Goal: Task Accomplishment & Management: Complete application form

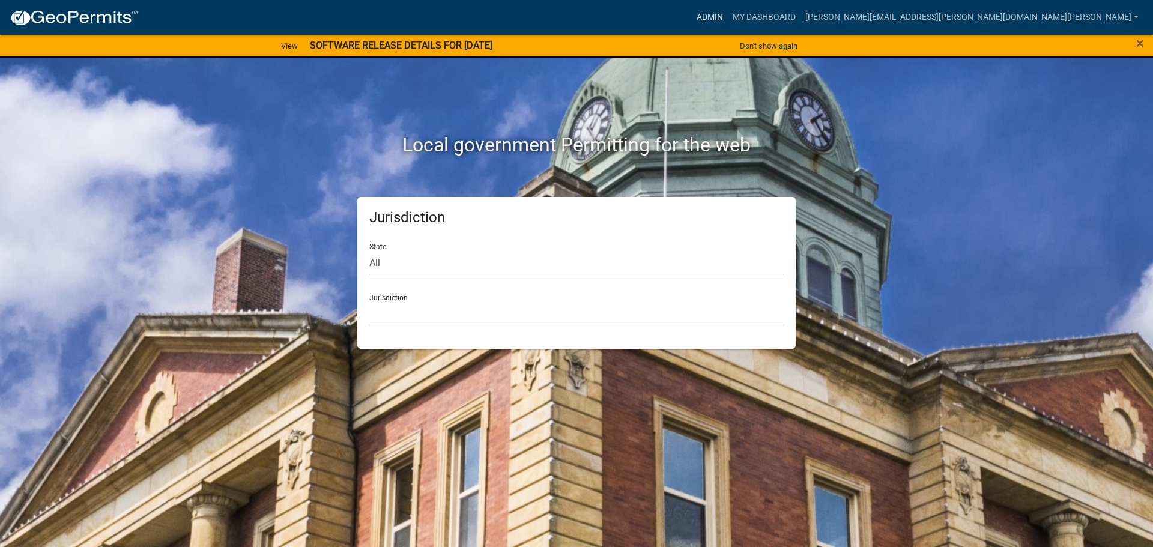
click at [728, 14] on link "Admin" at bounding box center [710, 17] width 36 height 23
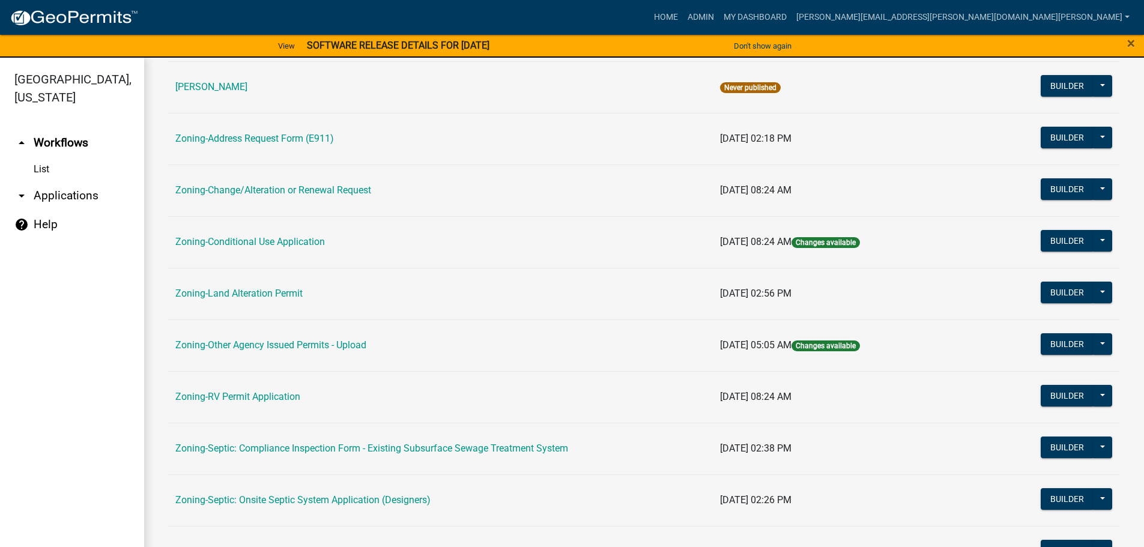
scroll to position [300, 0]
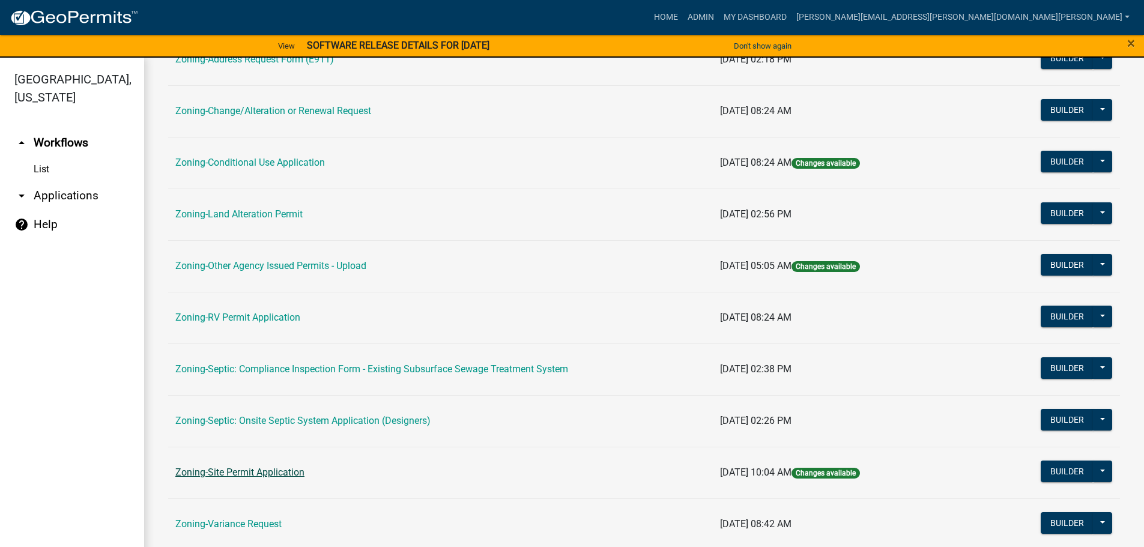
click at [250, 468] on link "Zoning-Site Permit Application" at bounding box center [239, 472] width 129 height 11
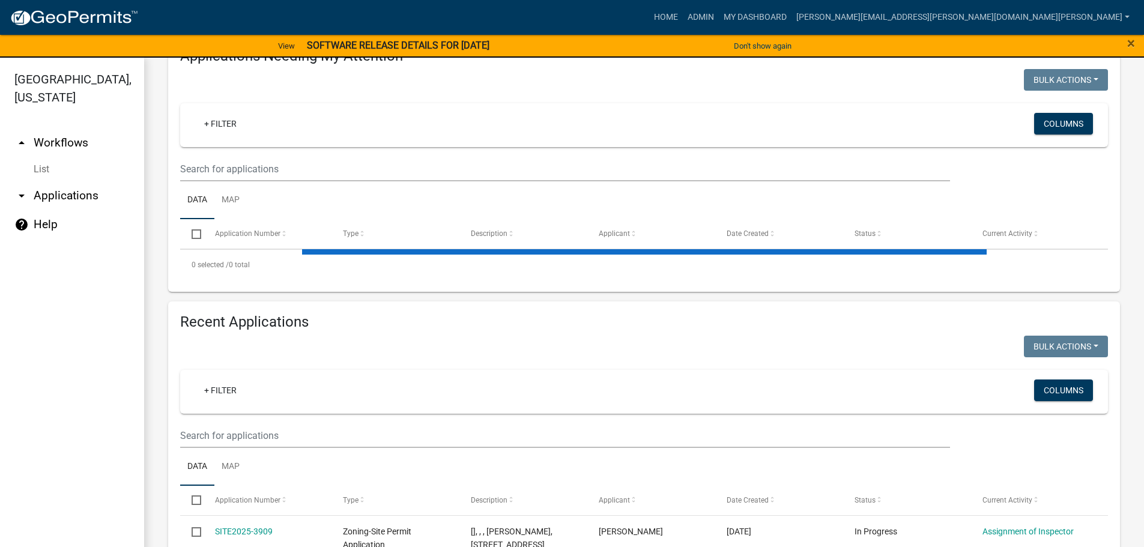
scroll to position [326, 0]
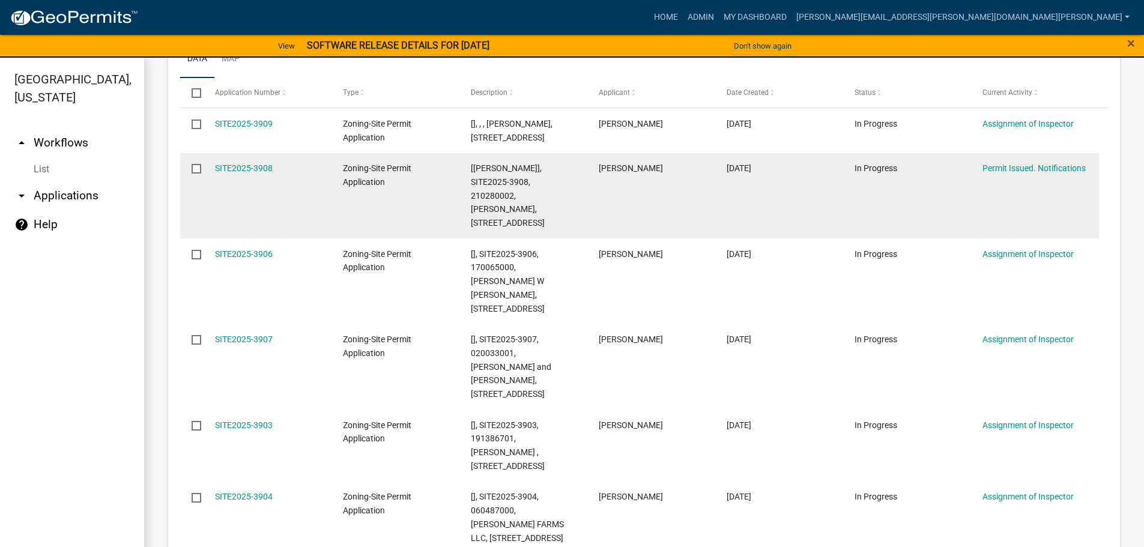
click at [209, 157] on datatable-body-cell "SITE2025-3908" at bounding box center [267, 196] width 128 height 86
click at [232, 174] on div "SITE2025-3908" at bounding box center [267, 169] width 105 height 14
click at [241, 166] on link "SITE2025-3908" at bounding box center [244, 168] width 58 height 10
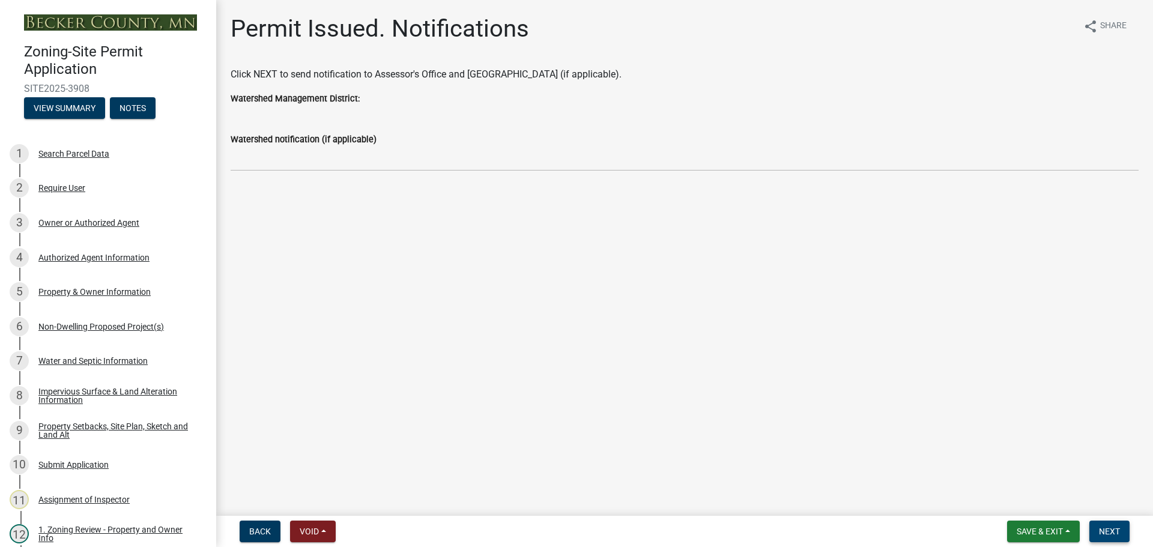
click at [1119, 527] on span "Next" at bounding box center [1109, 532] width 21 height 10
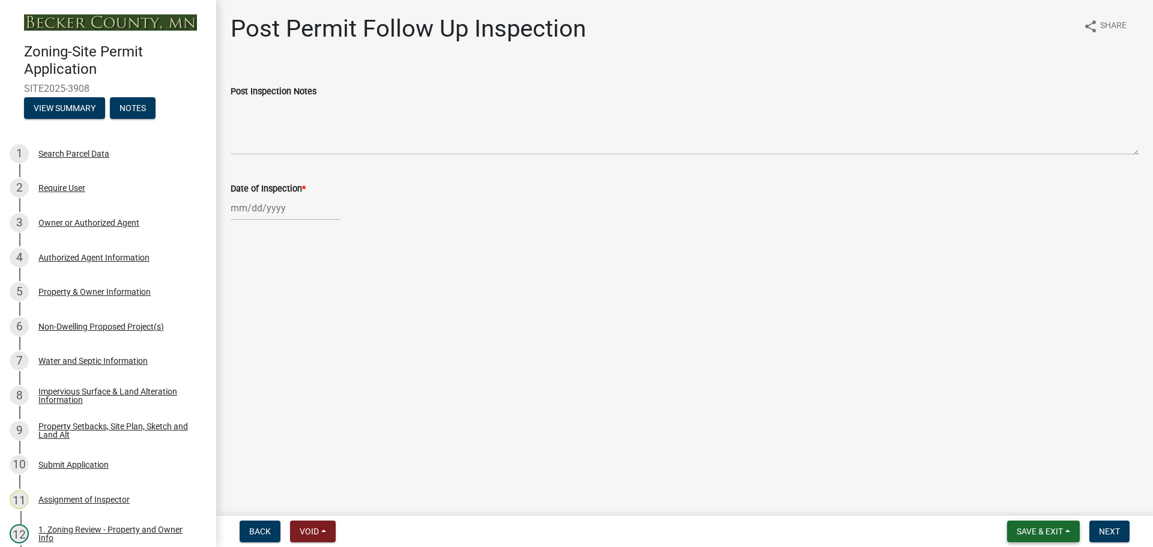
click at [1032, 529] on span "Save & Exit" at bounding box center [1040, 532] width 46 height 10
click at [1036, 501] on button "Save & Exit" at bounding box center [1031, 500] width 96 height 29
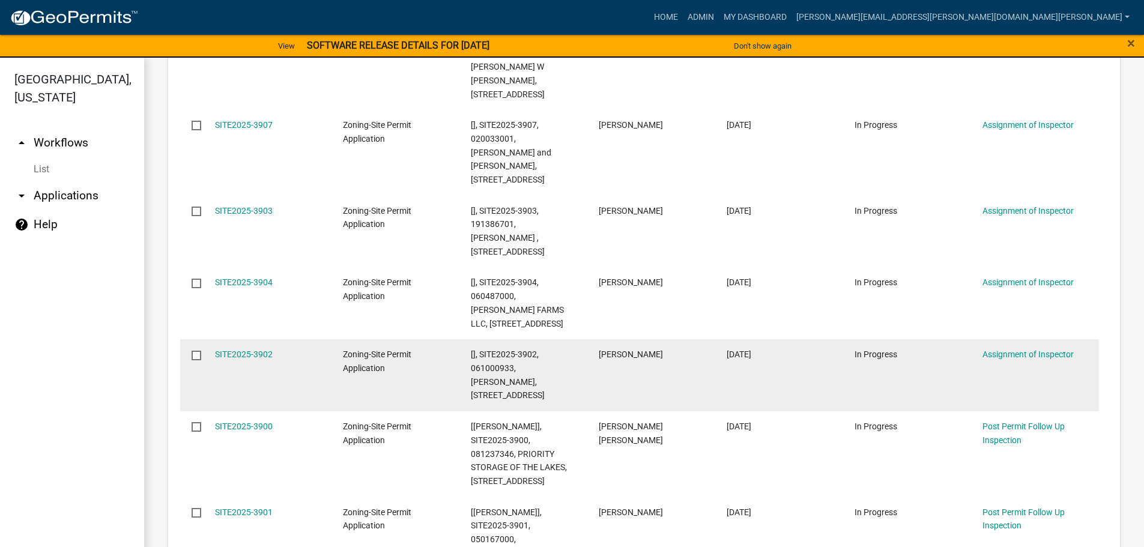
scroll to position [660, 0]
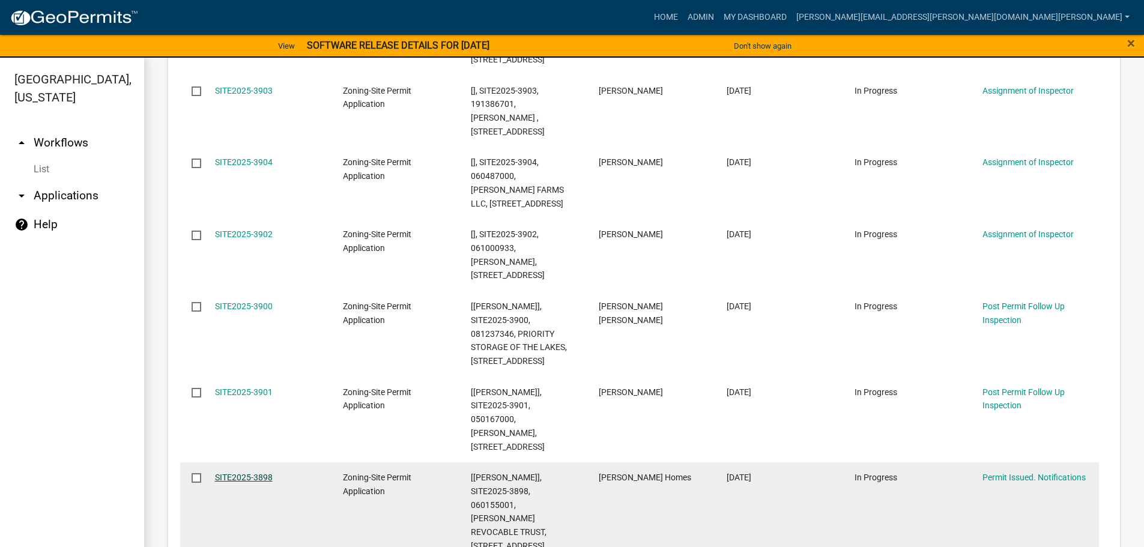
click at [244, 473] on link "SITE2025-3898" at bounding box center [244, 478] width 58 height 10
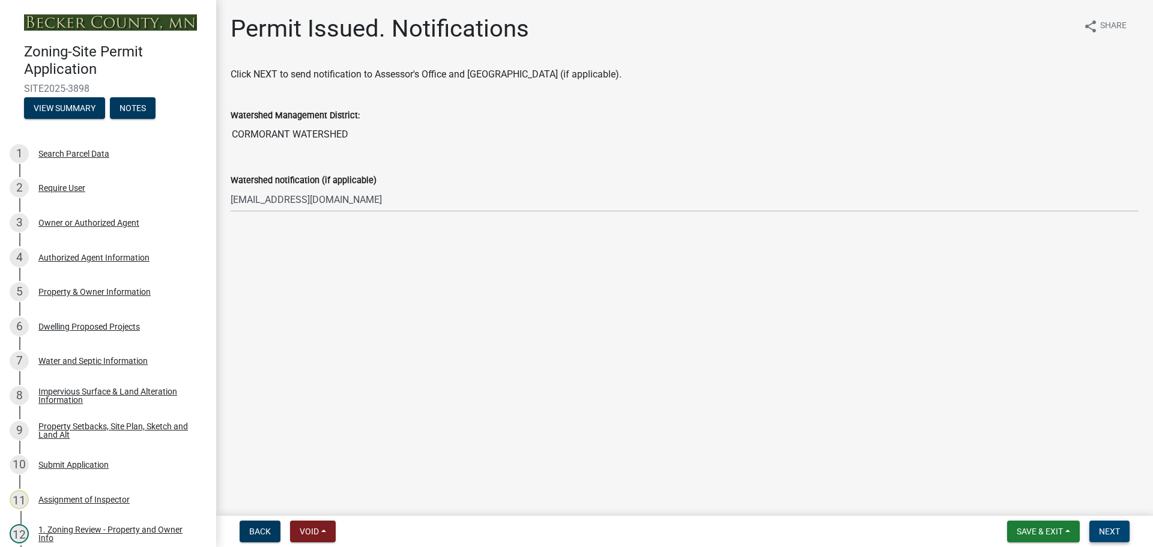
click at [1107, 522] on button "Next" at bounding box center [1109, 532] width 40 height 22
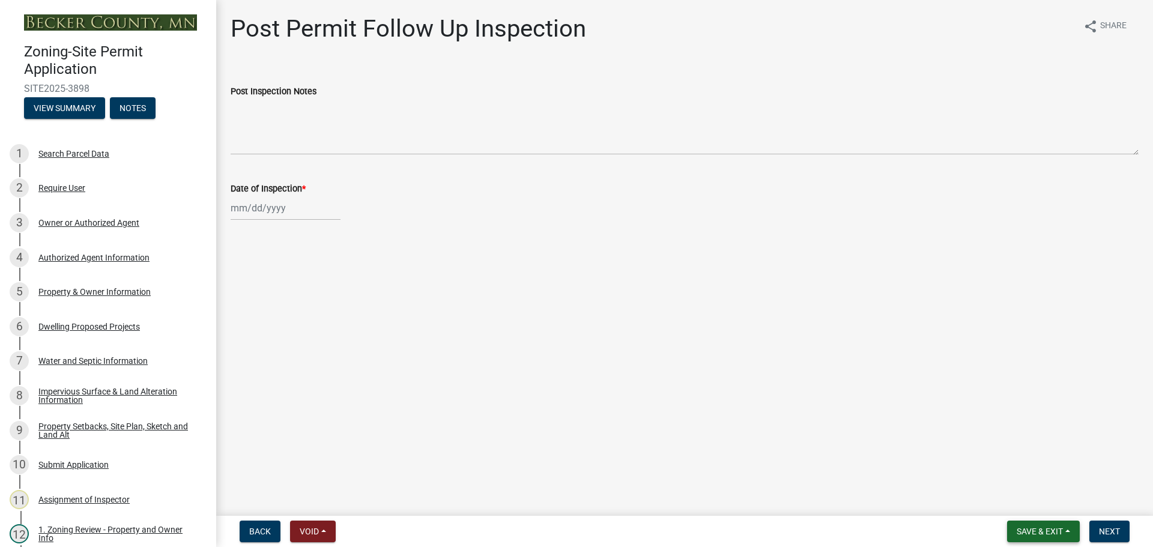
click at [1042, 530] on span "Save & Exit" at bounding box center [1040, 532] width 46 height 10
click at [1024, 500] on button "Save & Exit" at bounding box center [1031, 500] width 96 height 29
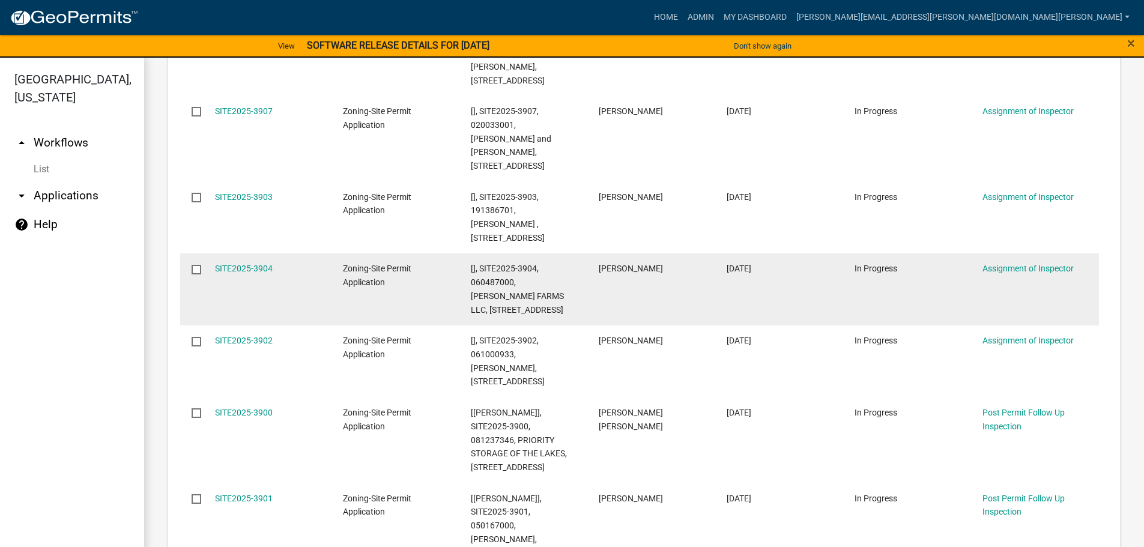
scroll to position [660, 0]
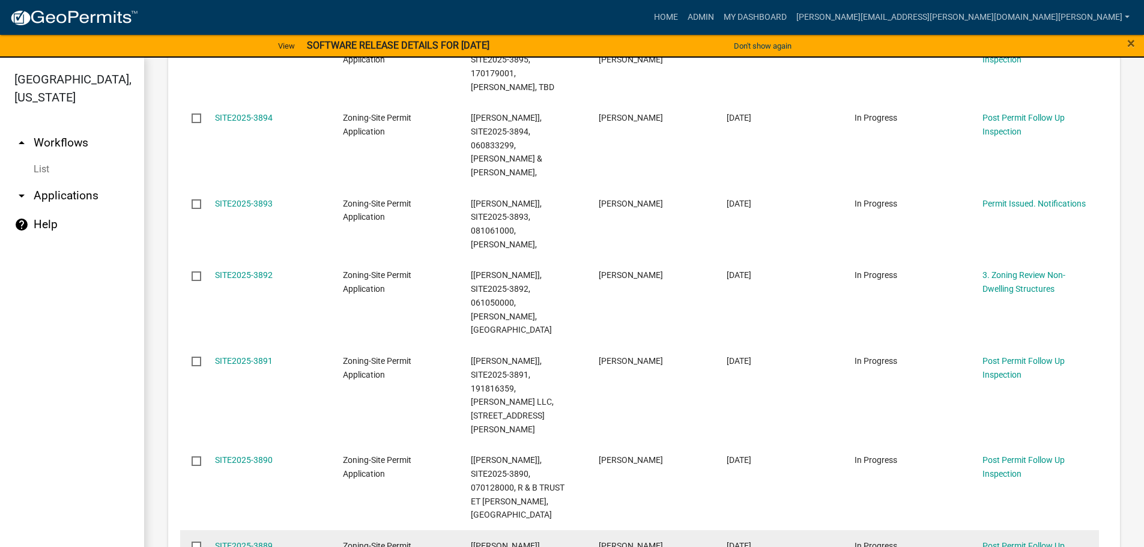
scroll to position [609, 0]
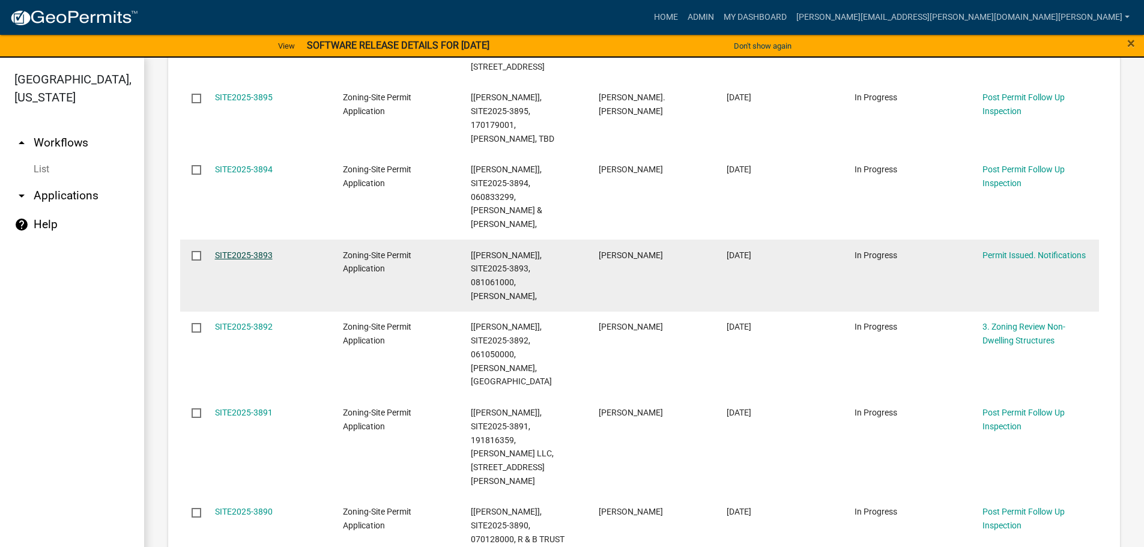
click at [248, 250] on link "SITE2025-3893" at bounding box center [244, 255] width 58 height 10
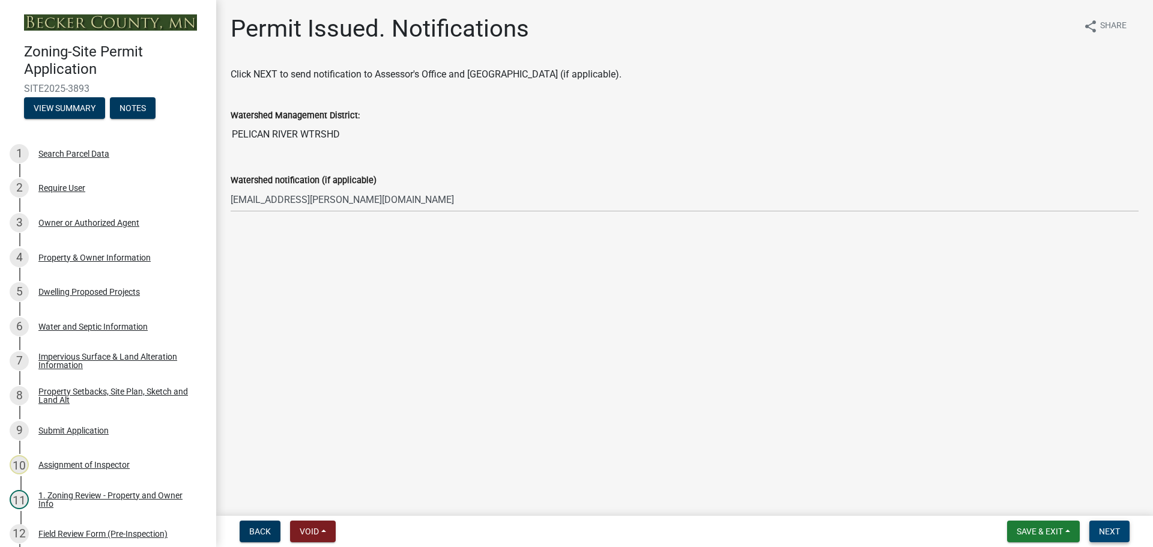
click at [1105, 527] on span "Next" at bounding box center [1109, 532] width 21 height 10
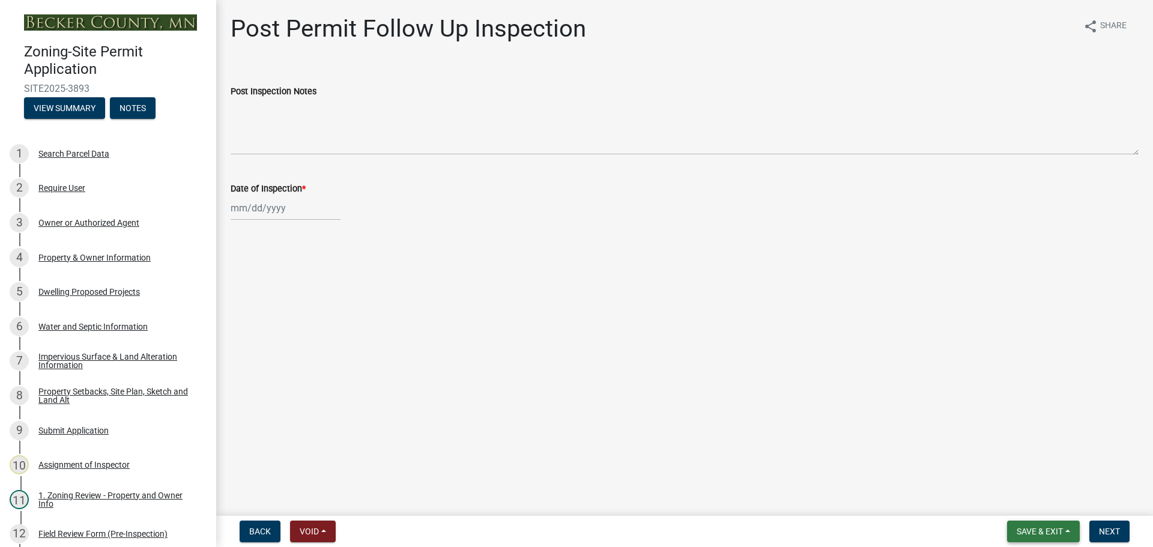
click at [1039, 527] on span "Save & Exit" at bounding box center [1040, 532] width 46 height 10
click at [1023, 500] on button "Save & Exit" at bounding box center [1031, 500] width 96 height 29
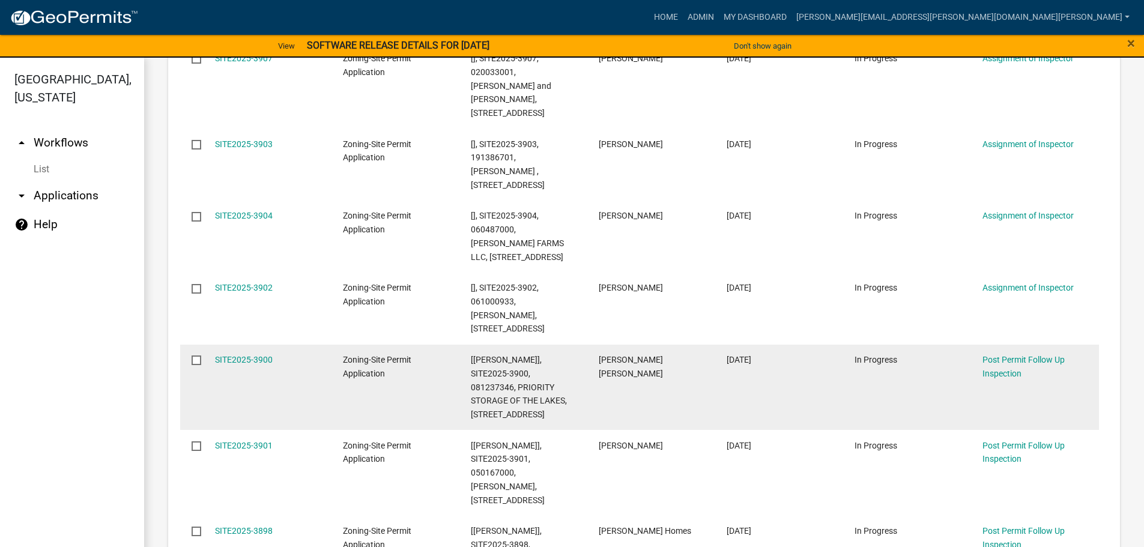
scroll to position [721, 0]
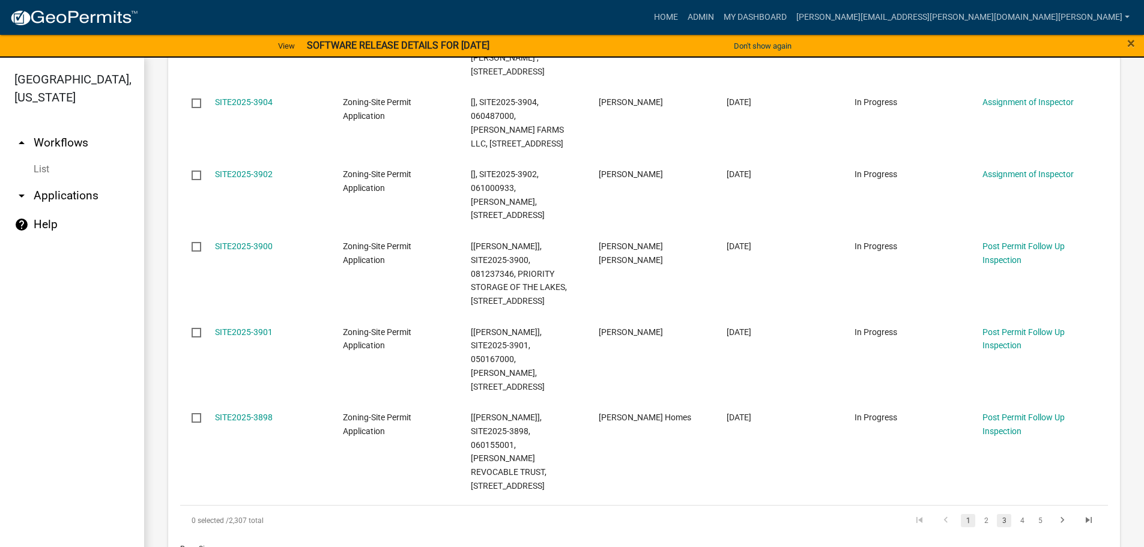
click at [997, 514] on link "3" at bounding box center [1004, 520] width 14 height 13
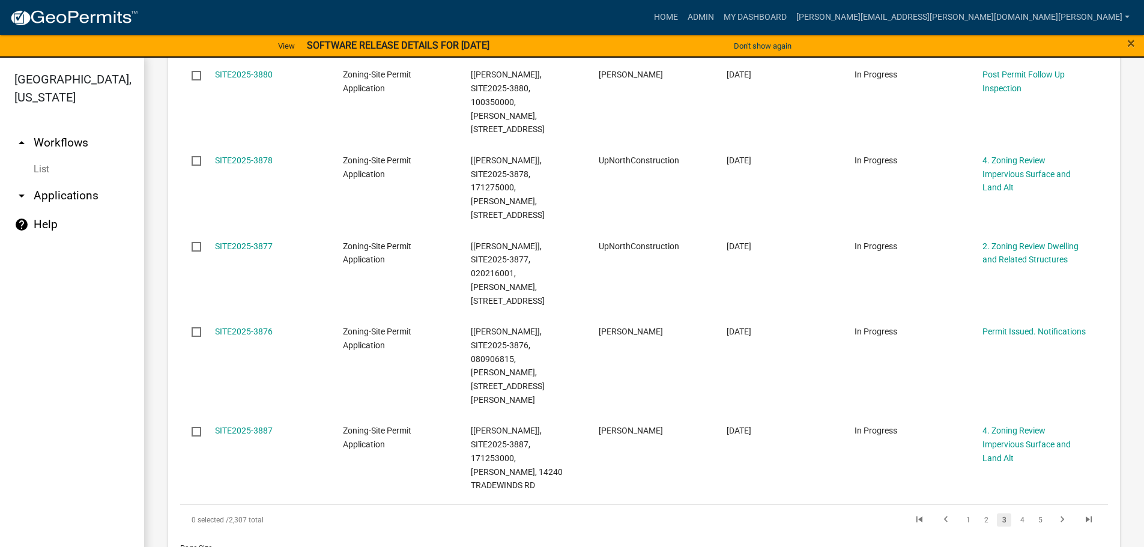
scroll to position [683, 0]
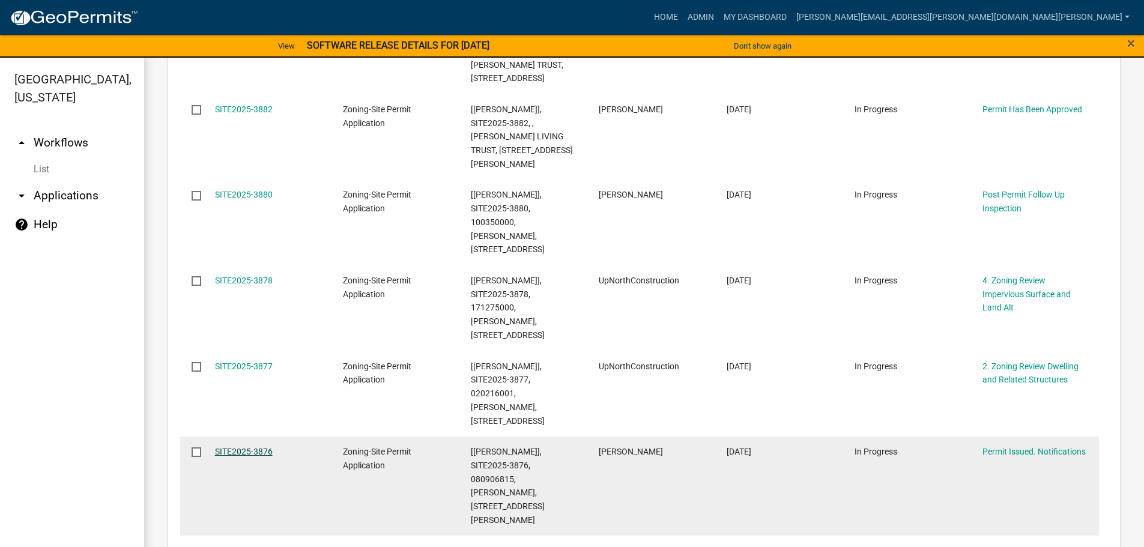
click at [238, 447] on link "SITE2025-3876" at bounding box center [244, 452] width 58 height 10
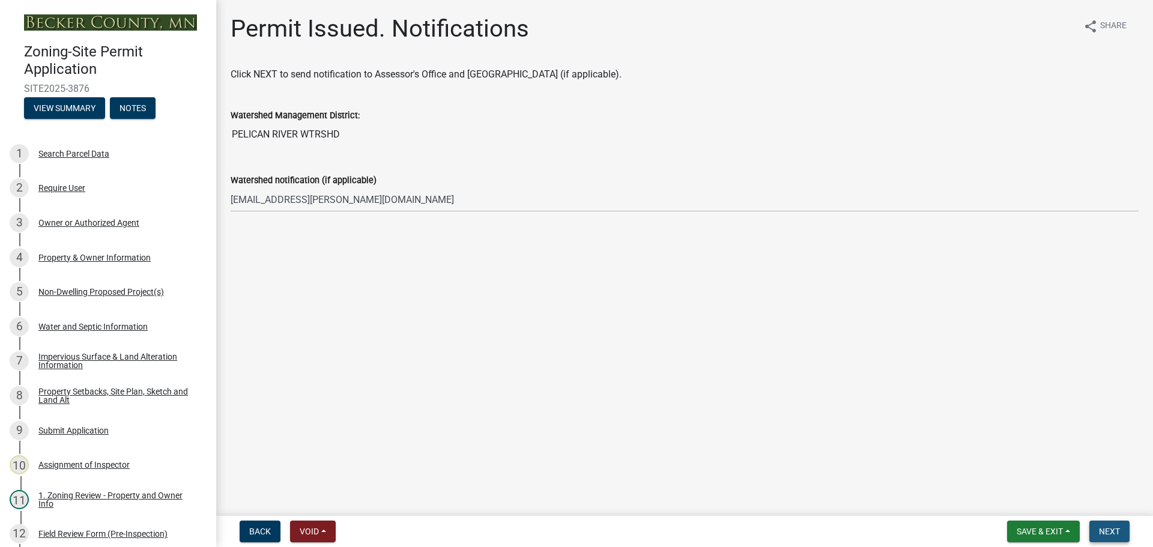
click at [1099, 527] on span "Next" at bounding box center [1109, 532] width 21 height 10
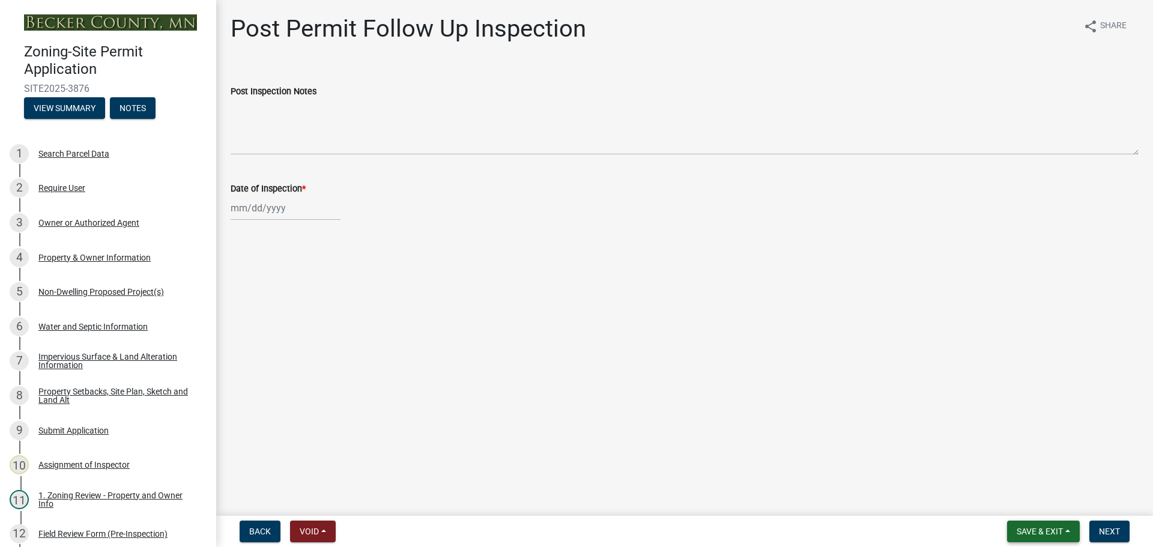
click at [1024, 528] on span "Save & Exit" at bounding box center [1040, 532] width 46 height 10
click at [1021, 503] on button "Save & Exit" at bounding box center [1031, 500] width 96 height 29
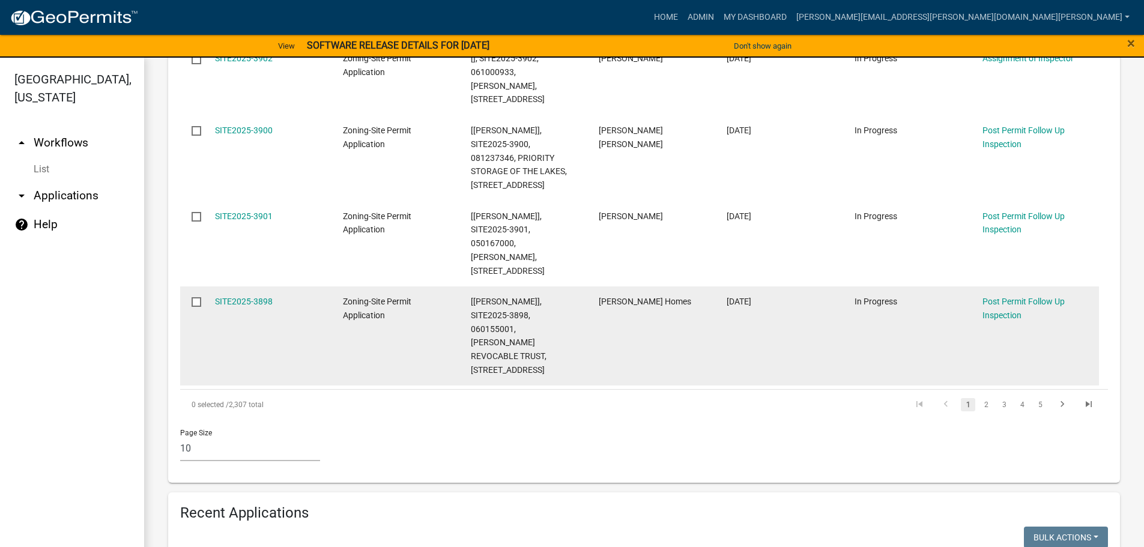
scroll to position [841, 0]
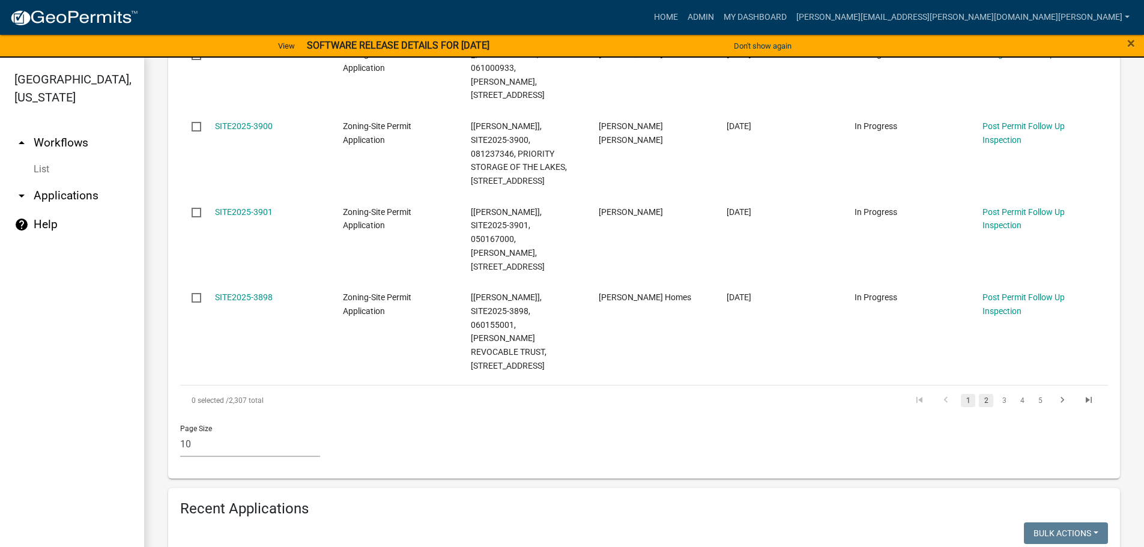
click at [979, 394] on link "2" at bounding box center [986, 400] width 14 height 13
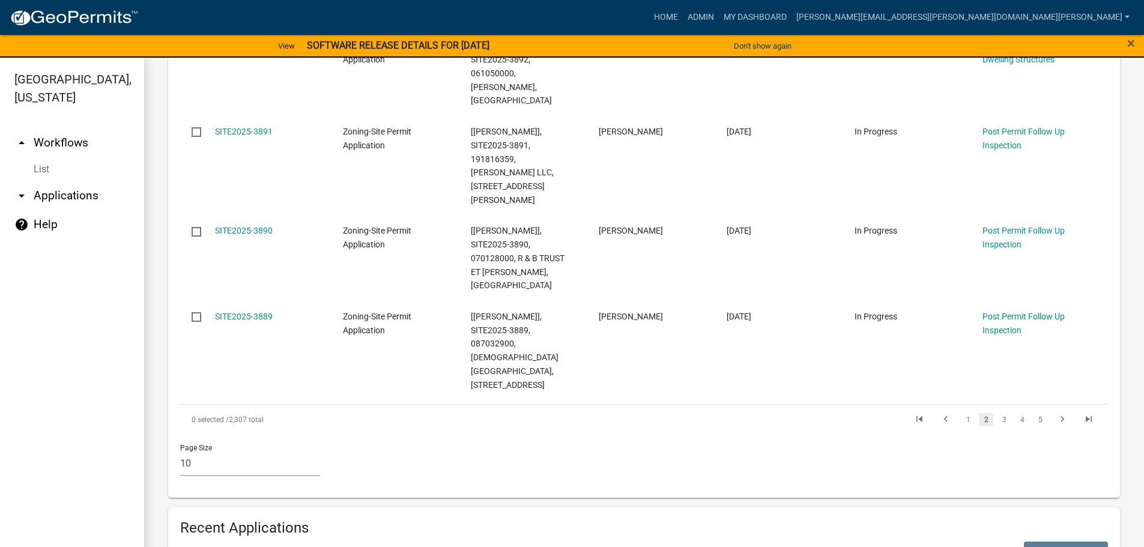
scroll to position [909, 0]
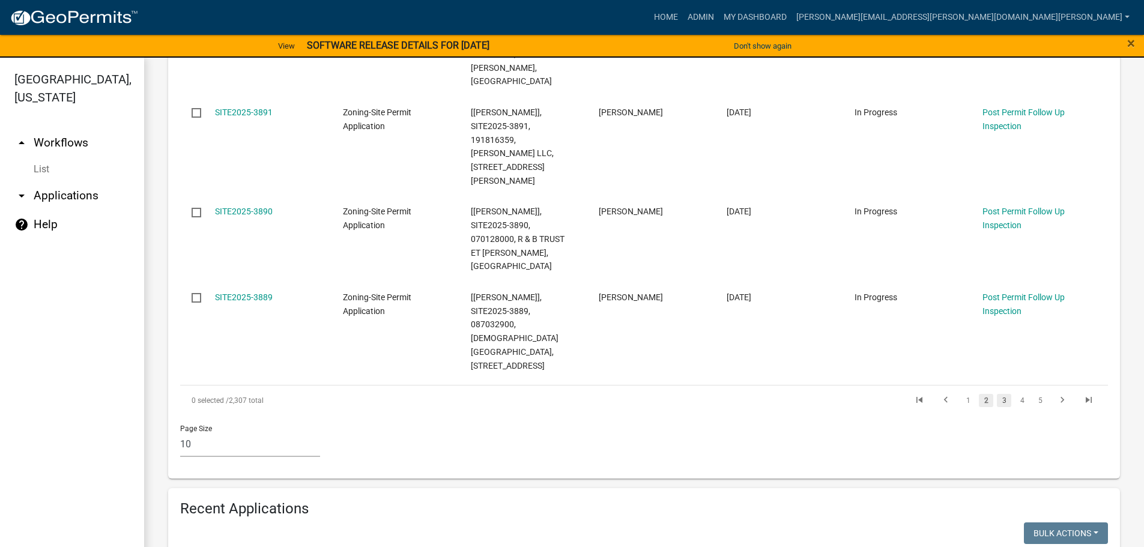
click at [997, 394] on link "3" at bounding box center [1004, 400] width 14 height 13
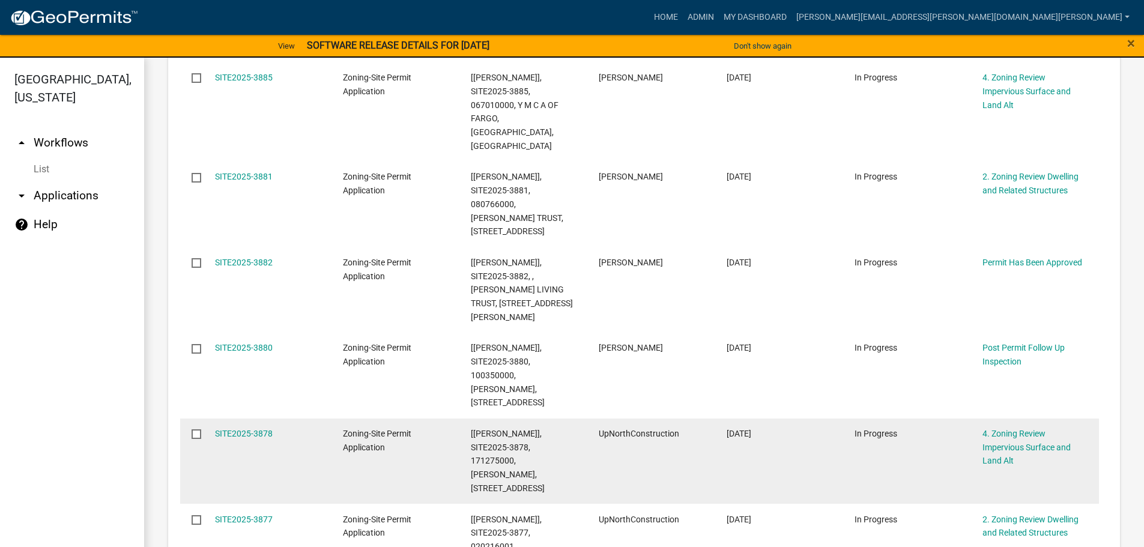
scroll to position [770, 0]
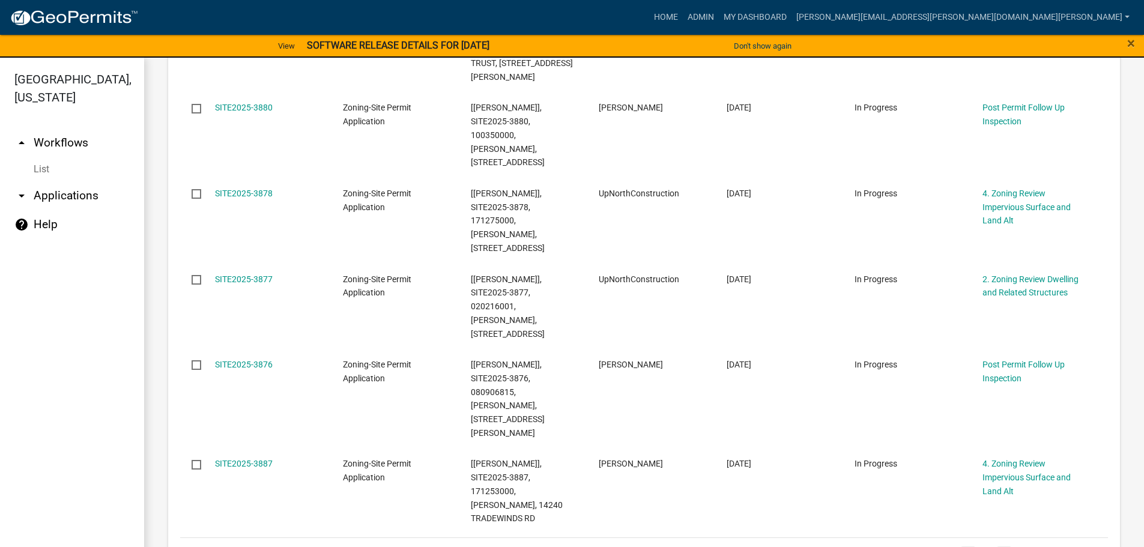
click at [961, 546] on link "1" at bounding box center [968, 552] width 14 height 13
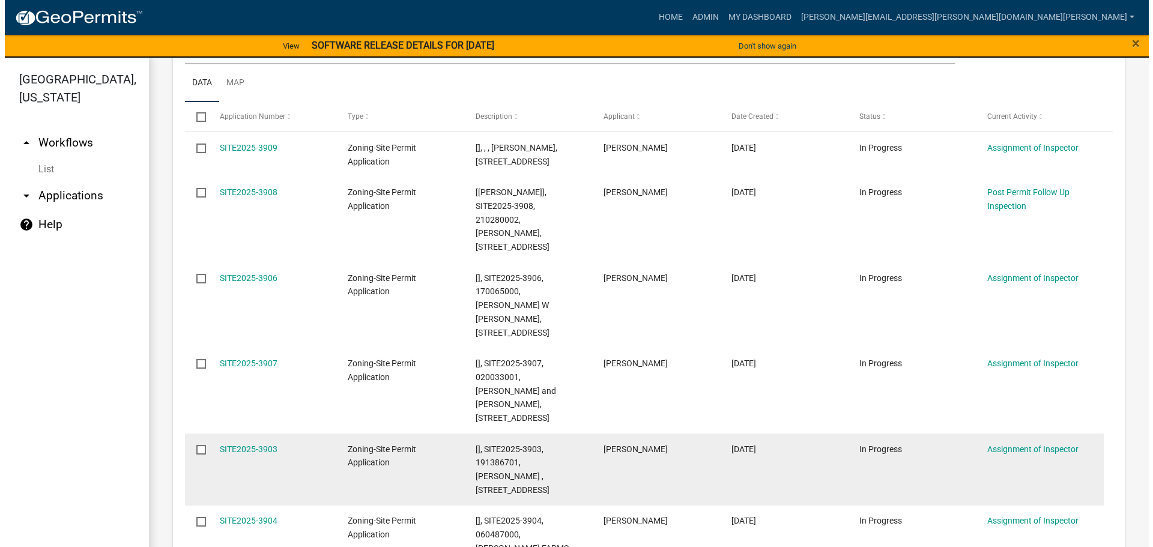
scroll to position [387, 0]
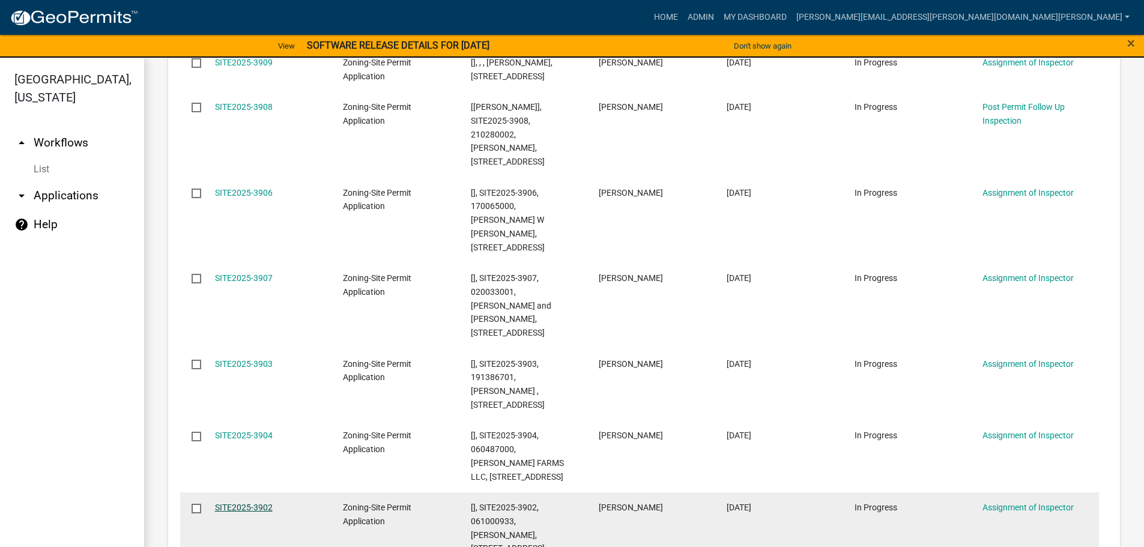
click at [247, 503] on link "SITE2025-3902" at bounding box center [244, 508] width 58 height 10
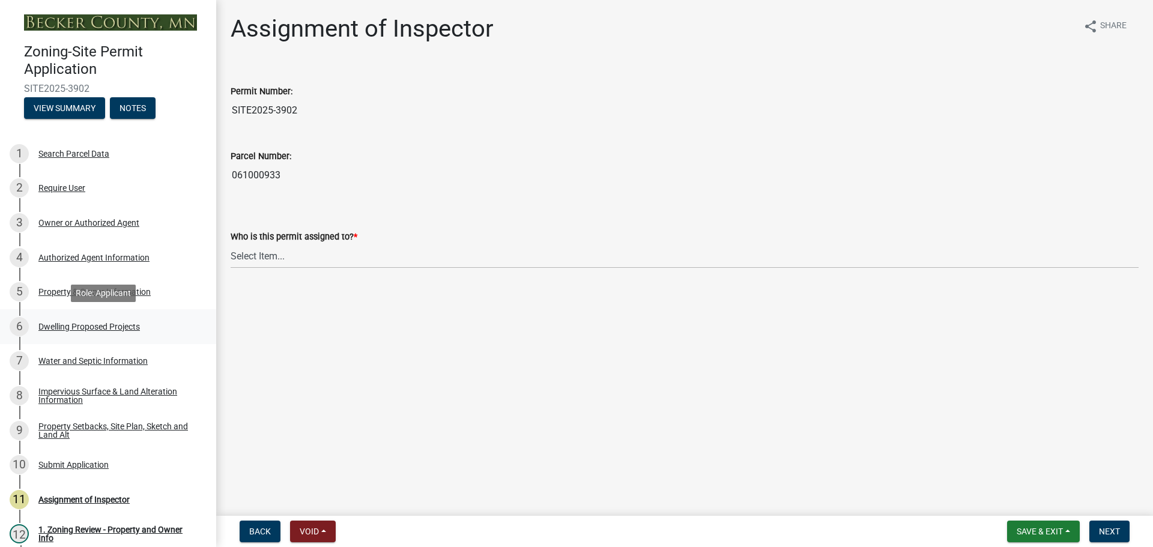
click at [94, 322] on div "Dwelling Proposed Projects" at bounding box center [88, 326] width 101 height 8
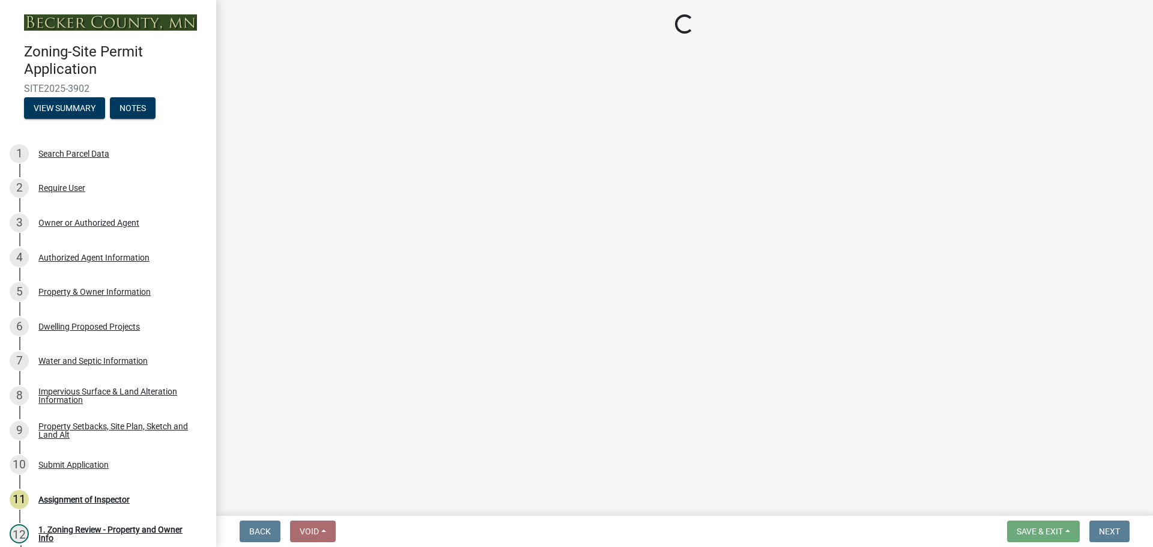
select select "b76c2e3f-c59d-4748-8205-29623accd873"
select select "566f81cc-4b3f-4ecb-9f16-a2b313352c61"
select select "f4ae0446-41fa-4afd-99aa-409617c58827"
select select "e13aacd2-5b16-46a8-9c16-26b3d7b1c810"
select select "ad00b568-f24f-4dc2-90df-cb5d16449c52"
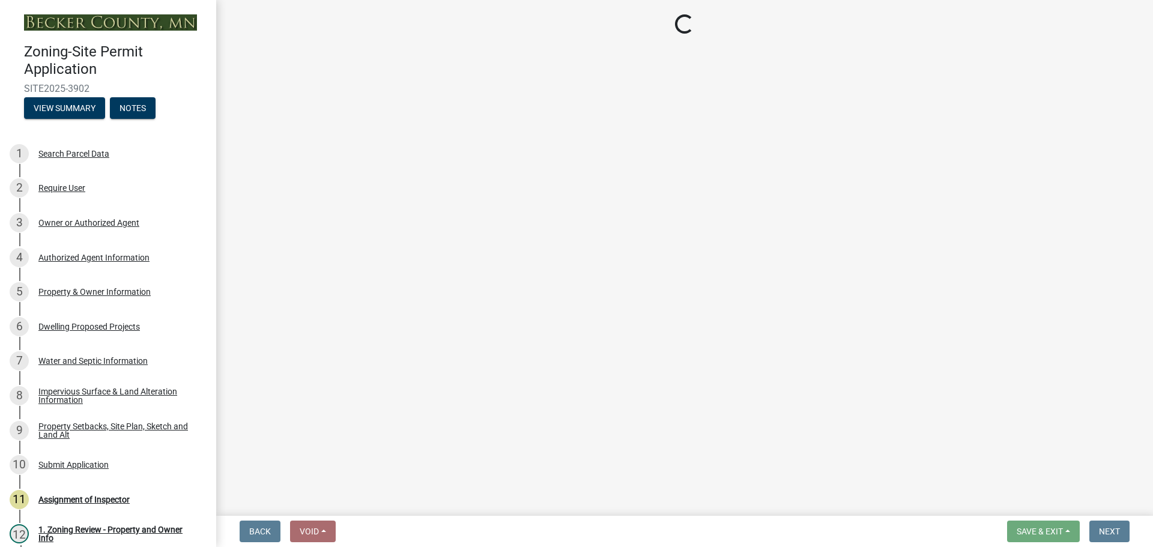
select select "744d8552-d7ef-4cf1-b465-42901748f06c"
select select "5dd6cdd5-8b7d-4534-b791-478230f7b8b7"
select select "11c1c089-3b44-43c0-9549-3c9eeea2451f"
select select "0ceb8b90-6e92-4b1f-be25-acba4c819eff"
select select "ab9119d1-7da9-49c4-9fac-8c142204c89d"
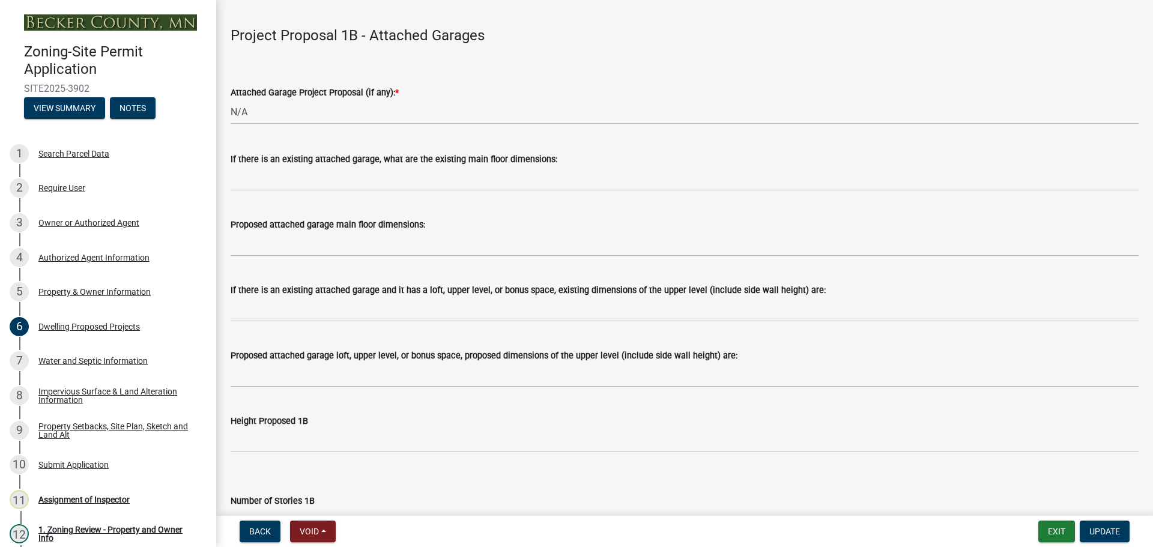
scroll to position [1381, 0]
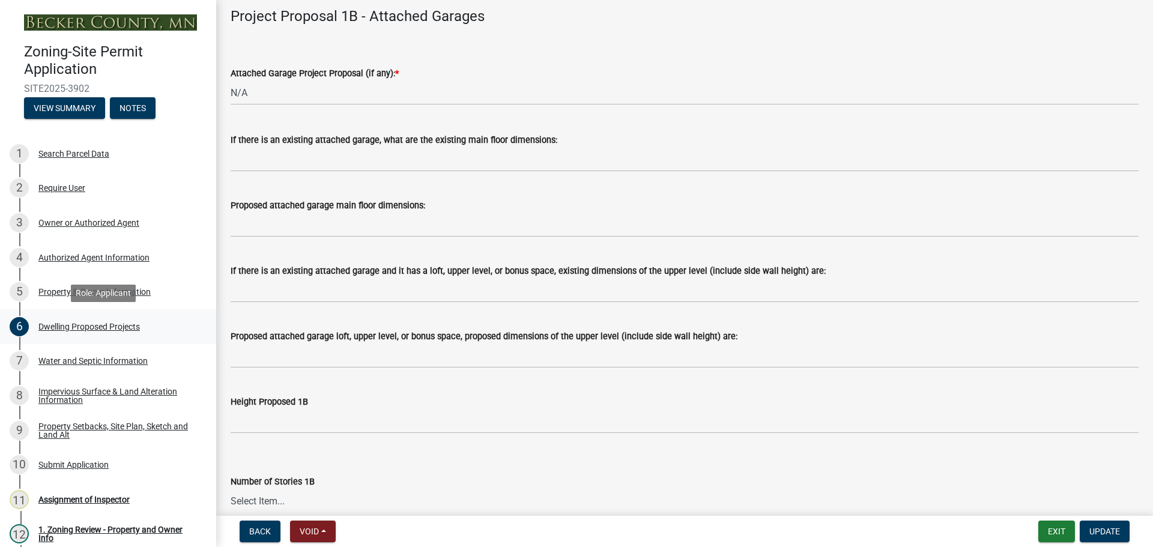
click at [111, 322] on div "Dwelling Proposed Projects" at bounding box center [88, 326] width 101 height 8
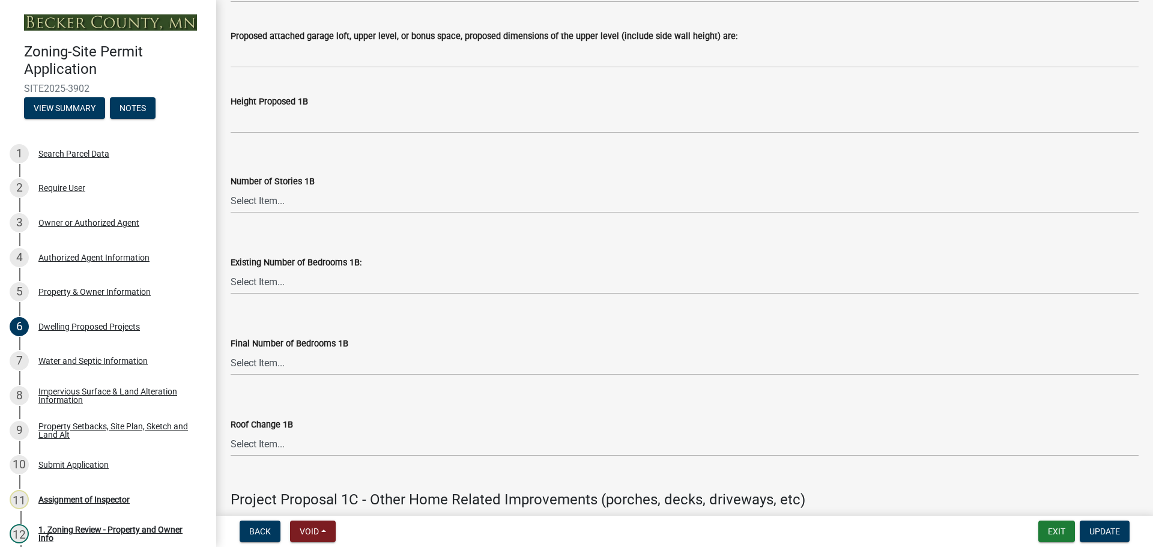
scroll to position [1921, 0]
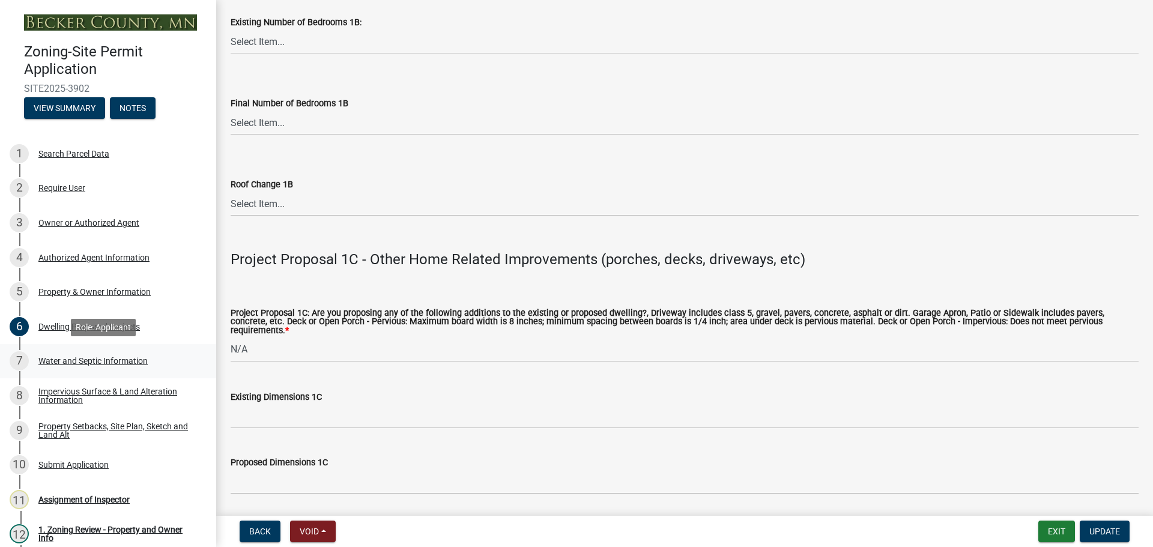
click at [96, 358] on div "Water and Septic Information" at bounding box center [92, 361] width 109 height 8
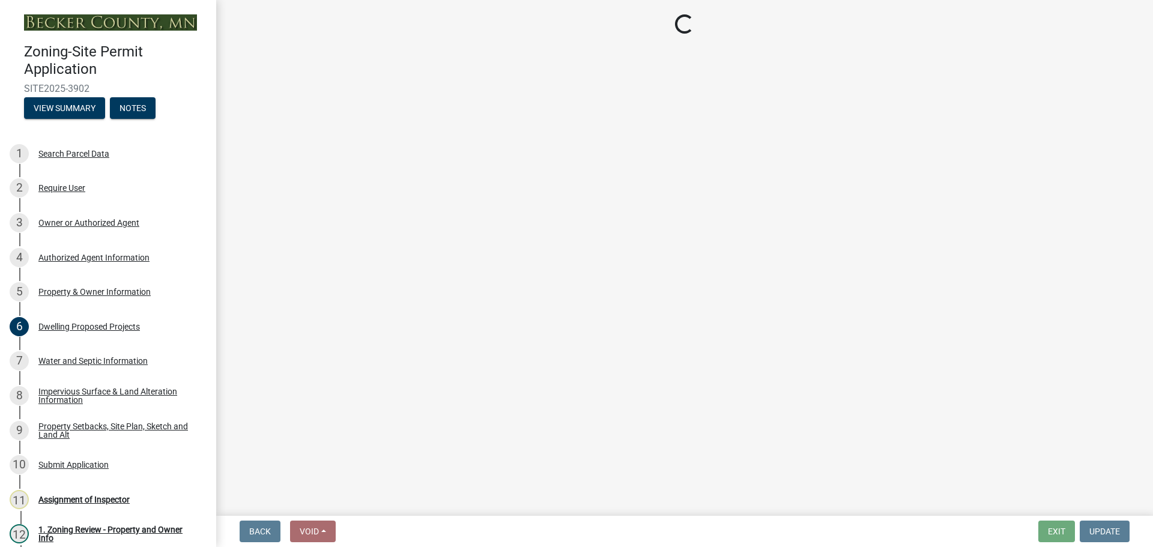
select select "9c51a48b-0bee-4836-8d5c-beab6e77ad2a"
select select "25b8aef2-9eed-4c0f-8836-08d4b8d082b1"
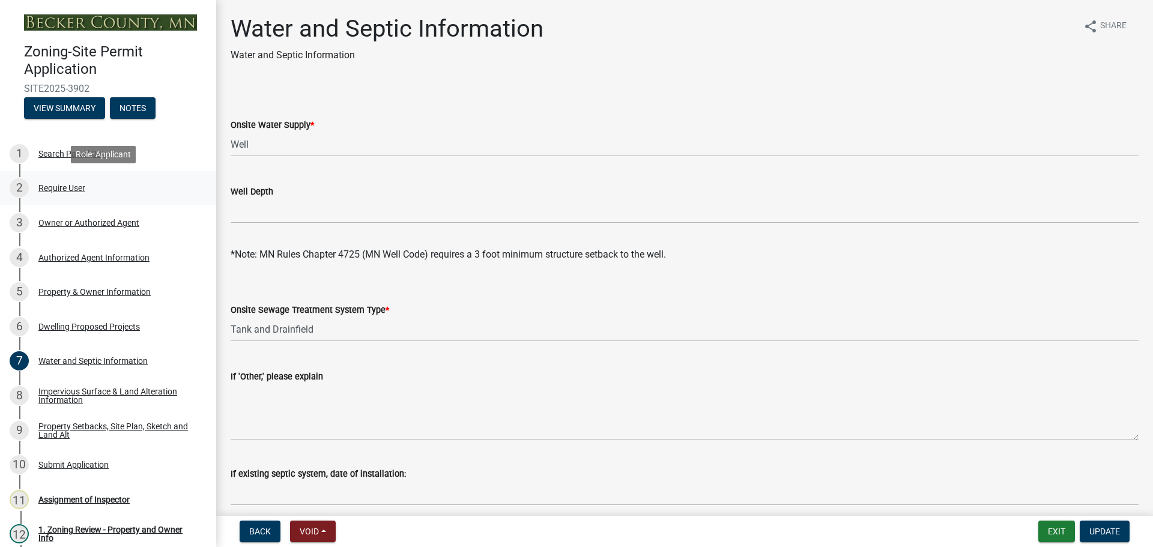
click at [57, 184] on div "Require User" at bounding box center [61, 188] width 47 height 8
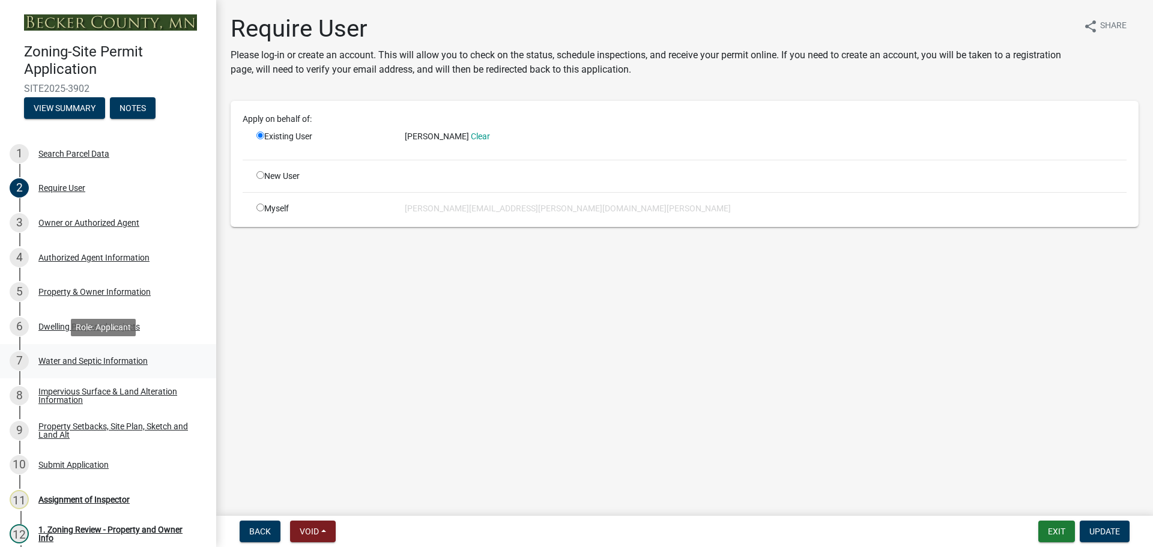
click at [97, 354] on div "7 Water and Septic Information" at bounding box center [103, 360] width 187 height 19
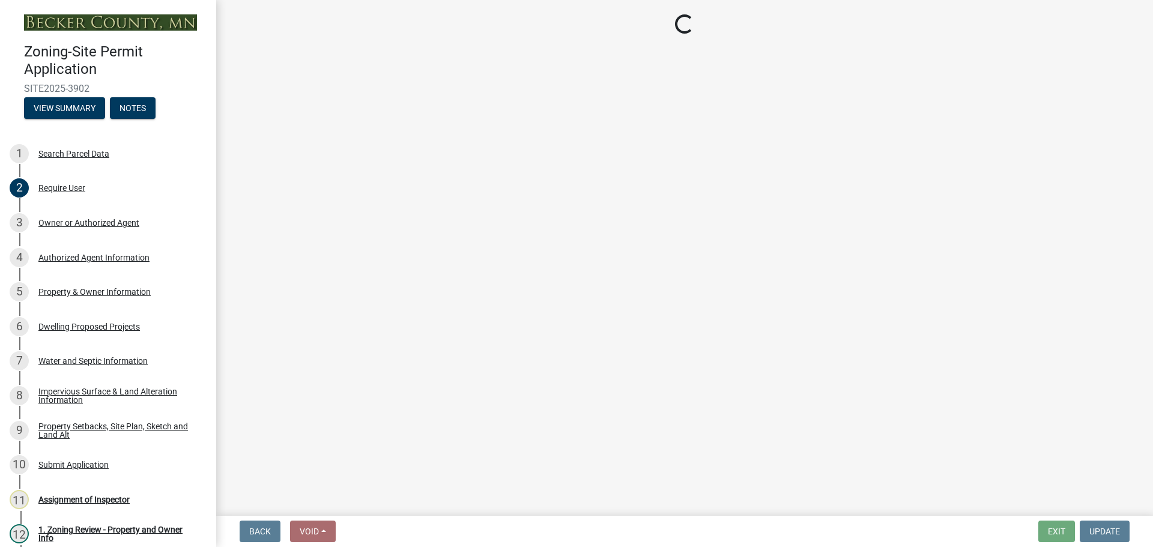
select select "9c51a48b-0bee-4836-8d5c-beab6e77ad2a"
select select "25b8aef2-9eed-4c0f-8836-08d4b8d082b1"
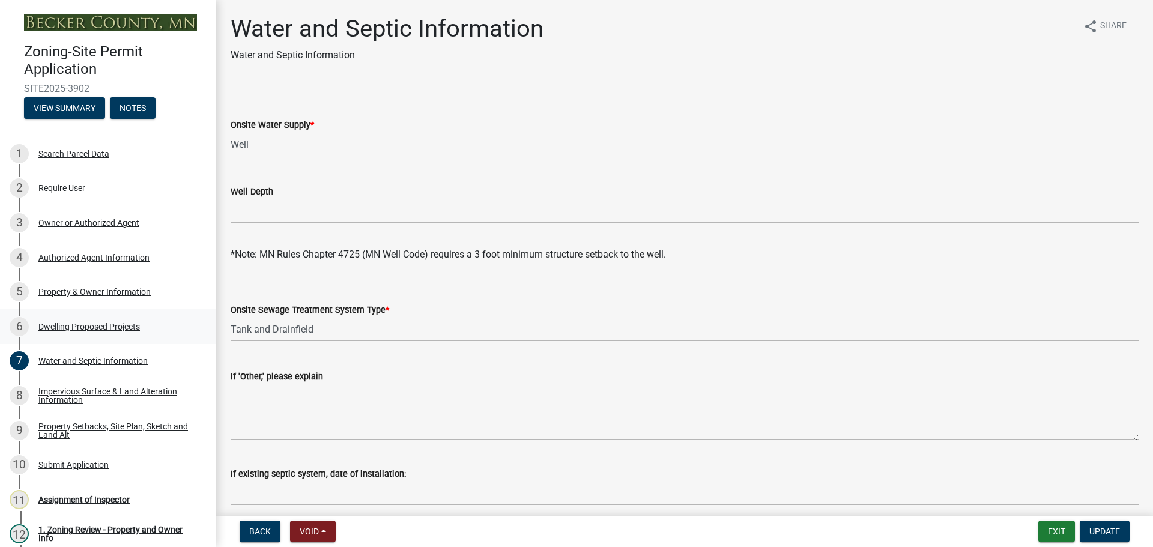
click at [84, 324] on div "Dwelling Proposed Projects" at bounding box center [88, 326] width 101 height 8
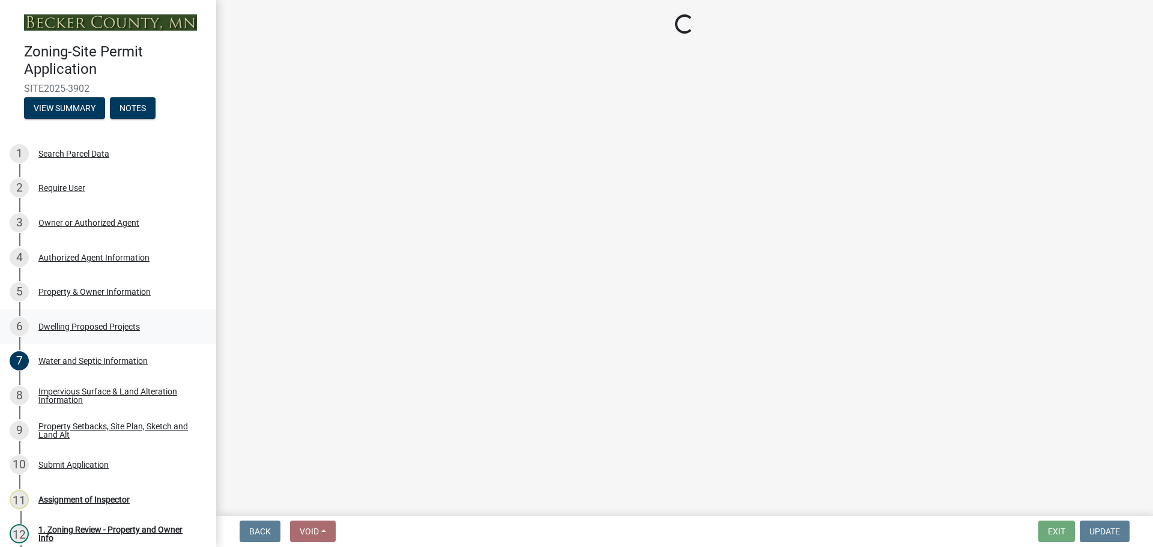
select select "b76c2e3f-c59d-4748-8205-29623accd873"
select select "566f81cc-4b3f-4ecb-9f16-a2b313352c61"
select select "f4ae0446-41fa-4afd-99aa-409617c58827"
select select "e13aacd2-5b16-46a8-9c16-26b3d7b1c810"
select select "ad00b568-f24f-4dc2-90df-cb5d16449c52"
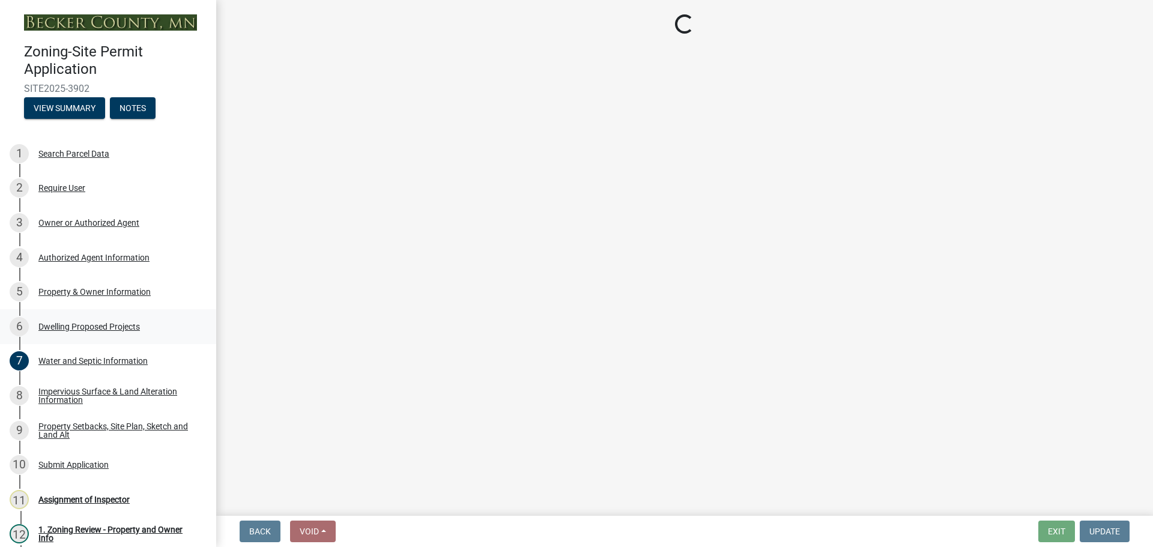
select select "744d8552-d7ef-4cf1-b465-42901748f06c"
select select "5dd6cdd5-8b7d-4534-b791-478230f7b8b7"
select select "11c1c089-3b44-43c0-9549-3c9eeea2451f"
select select "0ceb8b90-6e92-4b1f-be25-acba4c819eff"
select select "ab9119d1-7da9-49c4-9fac-8c142204c89d"
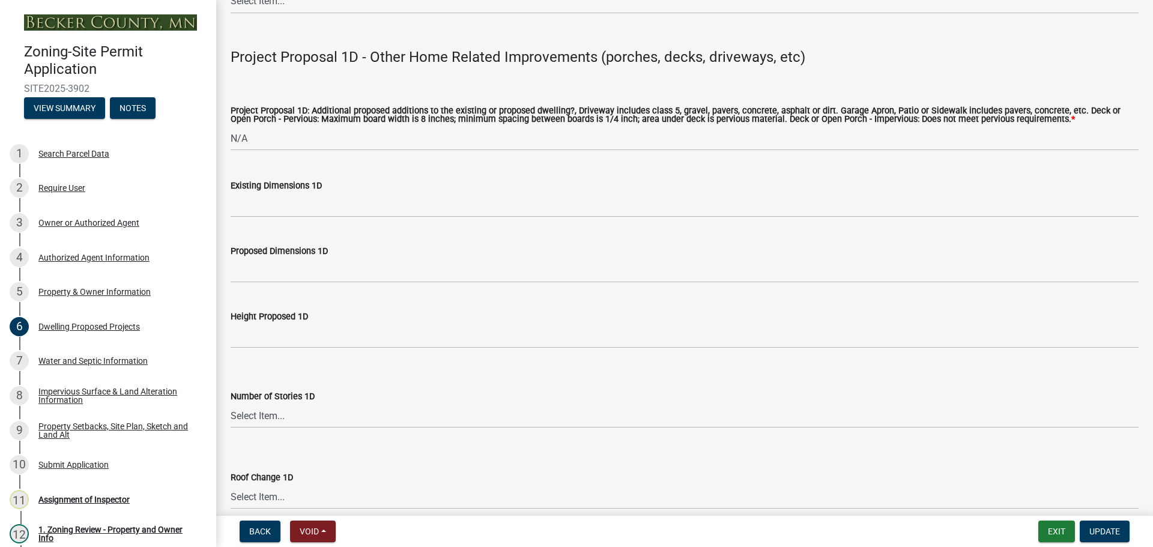
scroll to position [2579, 0]
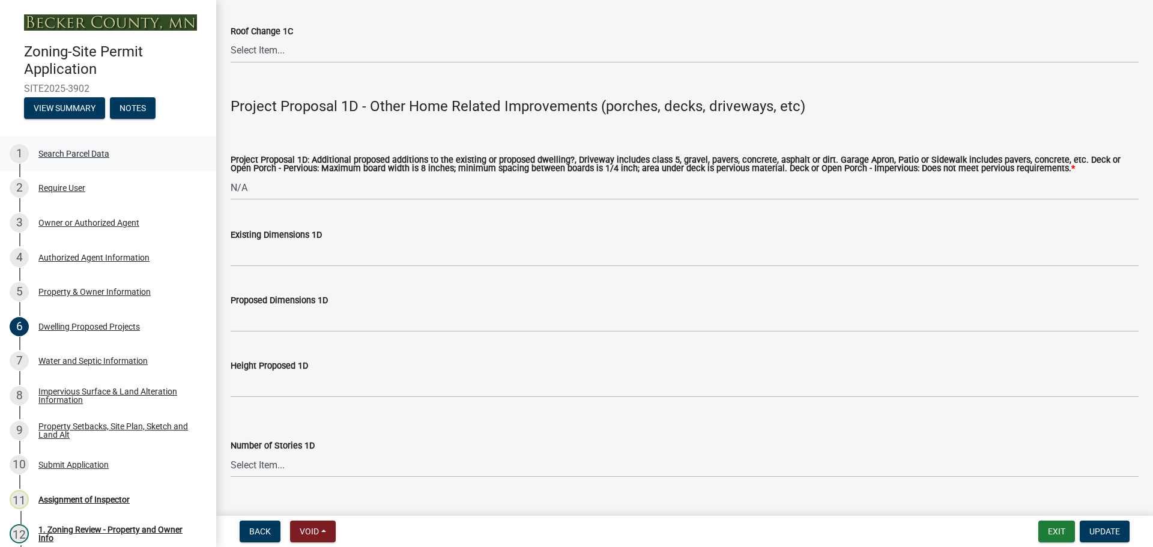
click at [84, 151] on div "Search Parcel Data" at bounding box center [73, 154] width 71 height 8
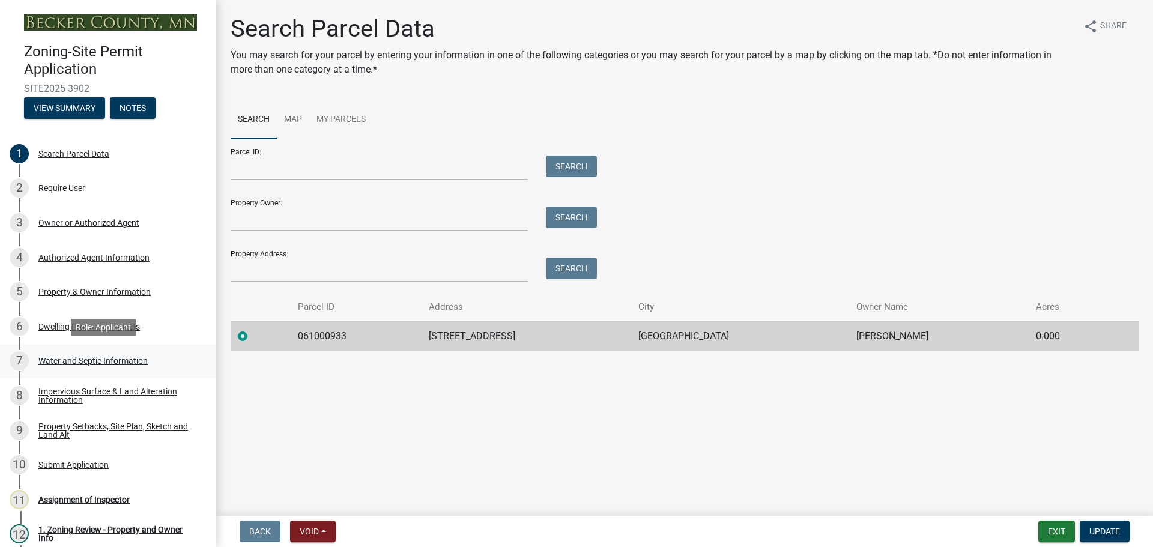
click at [65, 351] on div "7 Water and Septic Information" at bounding box center [103, 360] width 187 height 19
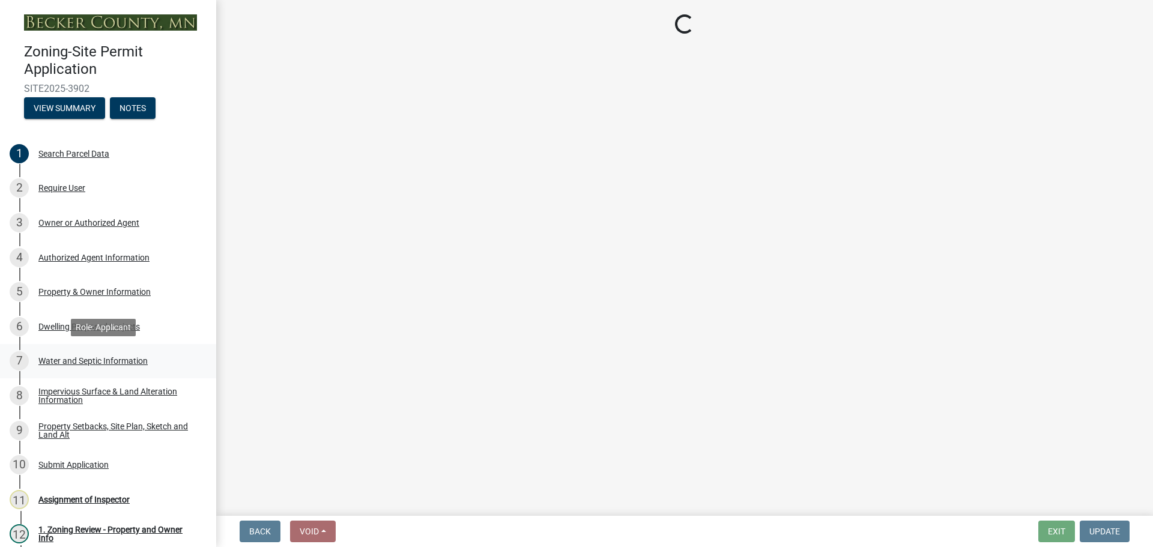
click at [67, 358] on div "Water and Septic Information" at bounding box center [92, 361] width 109 height 8
select select "9c51a48b-0bee-4836-8d5c-beab6e77ad2a"
select select "25b8aef2-9eed-4c0f-8836-08d4b8d082b1"
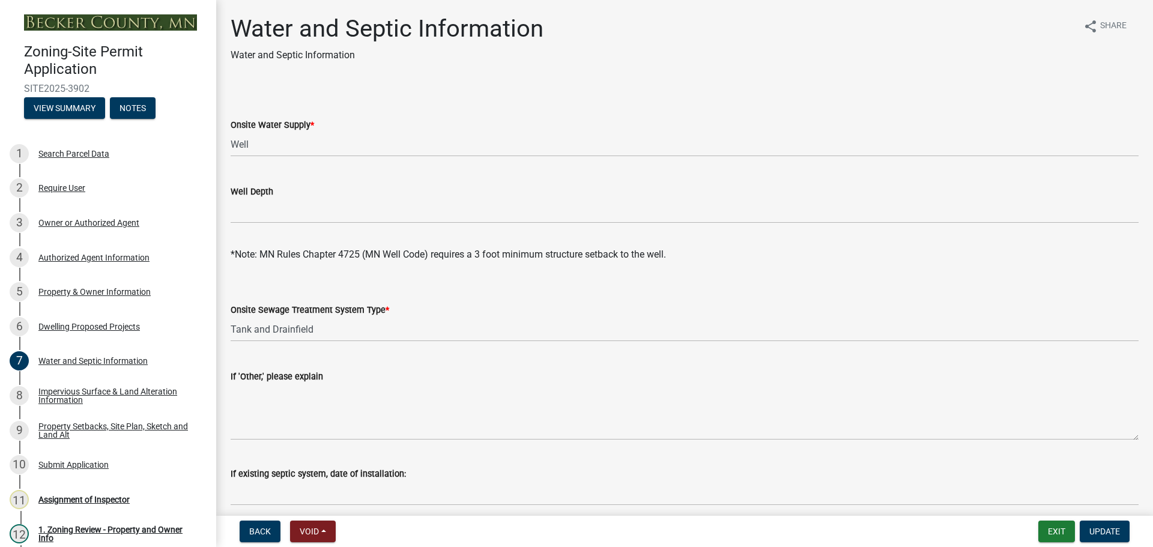
select select "9c51a48b-0bee-4836-8d5c-beab6e77ad2a"
select select "25b8aef2-9eed-4c0f-8836-08d4b8d082b1"
click at [112, 286] on div "5 Property & Owner Information" at bounding box center [103, 291] width 187 height 19
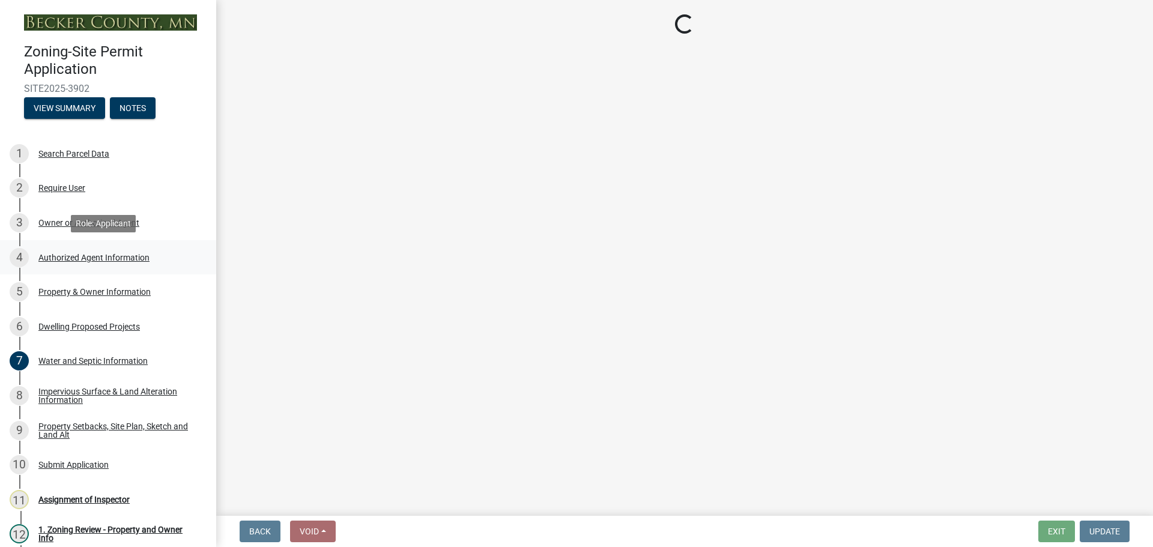
select select "2da4ad59-79e4-4897-a878-b9bb9cb10a27"
select select "951686c9-9b01-4b62-9d6a-ea2b084c9c47"
select select "f87eba17-8ed9-4ad8-aefc-fe36a3f3544b"
select select "393a978c-6bd5-4cb2-a6a0-db6feb8732b8"
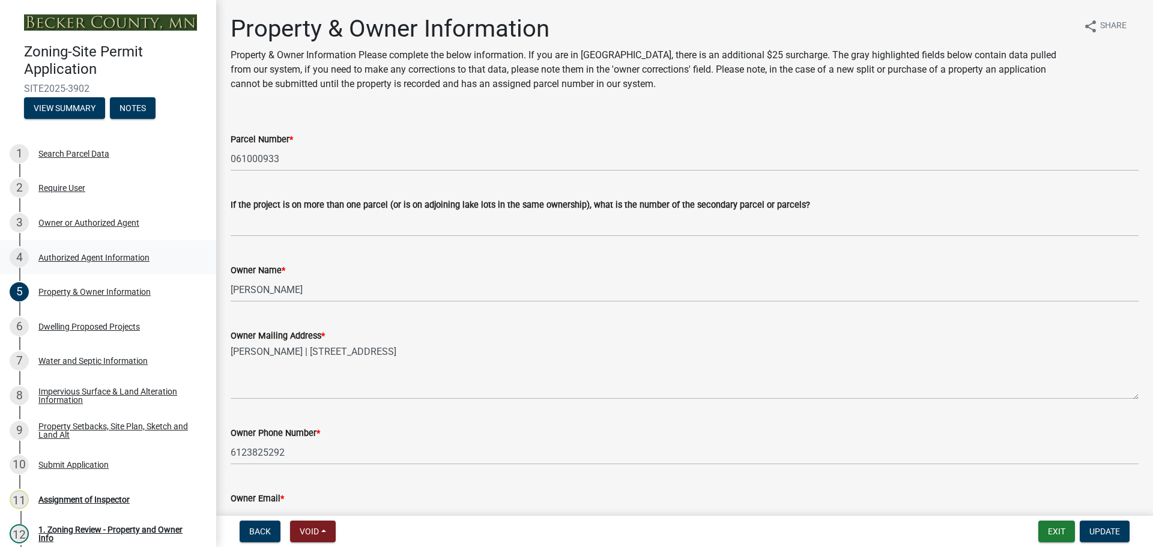
click at [87, 253] on div "Authorized Agent Information" at bounding box center [93, 257] width 111 height 8
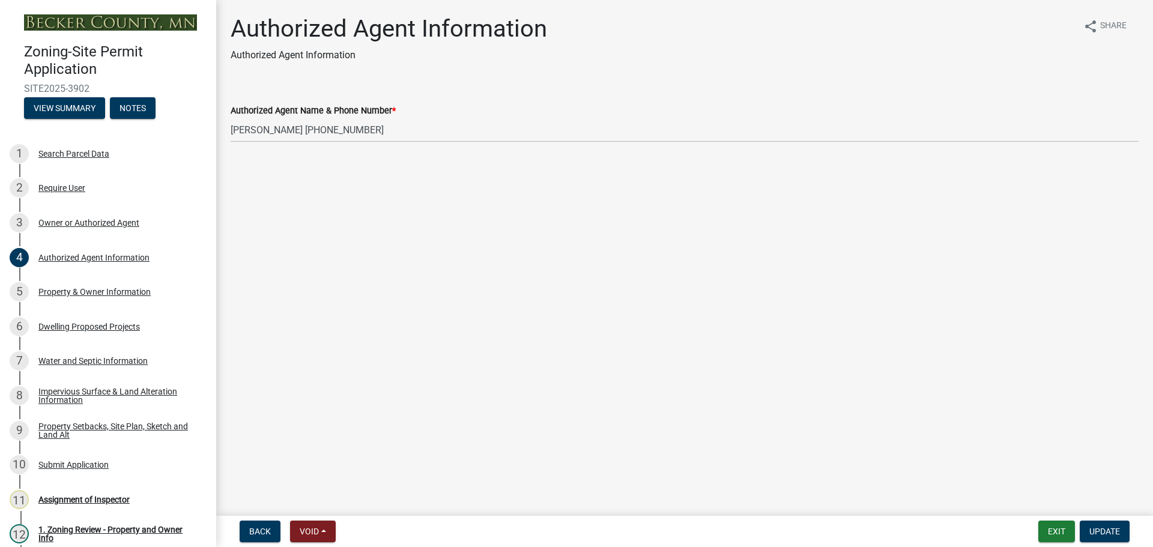
click at [358, 177] on main "Authorized Agent Information Authorized Agent Information share Share Authorize…" at bounding box center [684, 255] width 937 height 511
click at [85, 291] on div "Property & Owner Information" at bounding box center [94, 292] width 112 height 8
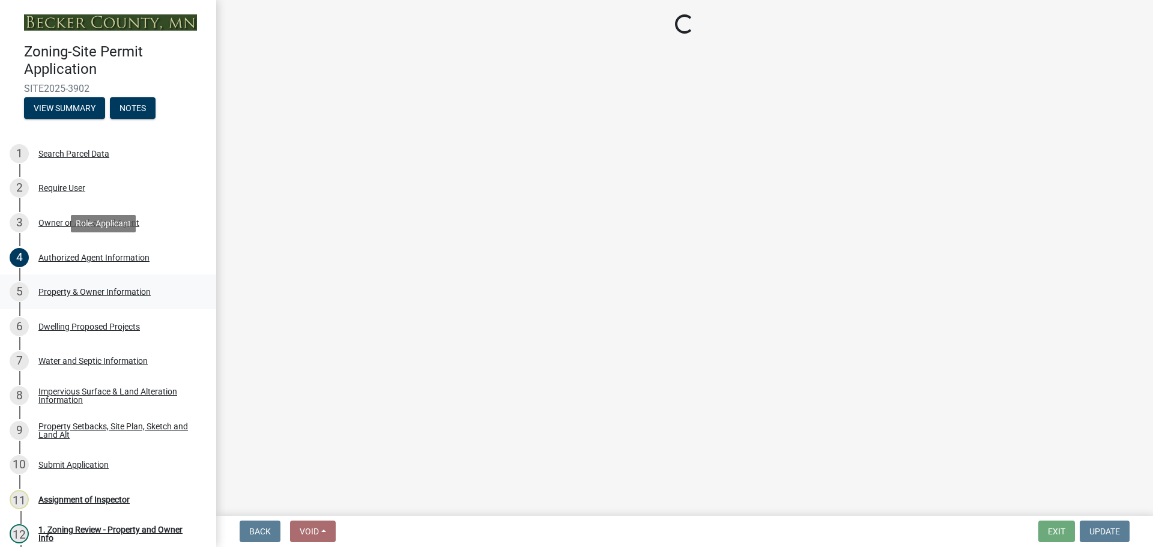
select select "2da4ad59-79e4-4897-a878-b9bb9cb10a27"
select select "951686c9-9b01-4b62-9d6a-ea2b084c9c47"
select select "f87eba17-8ed9-4ad8-aefc-fe36a3f3544b"
select select "393a978c-6bd5-4cb2-a6a0-db6feb8732b8"
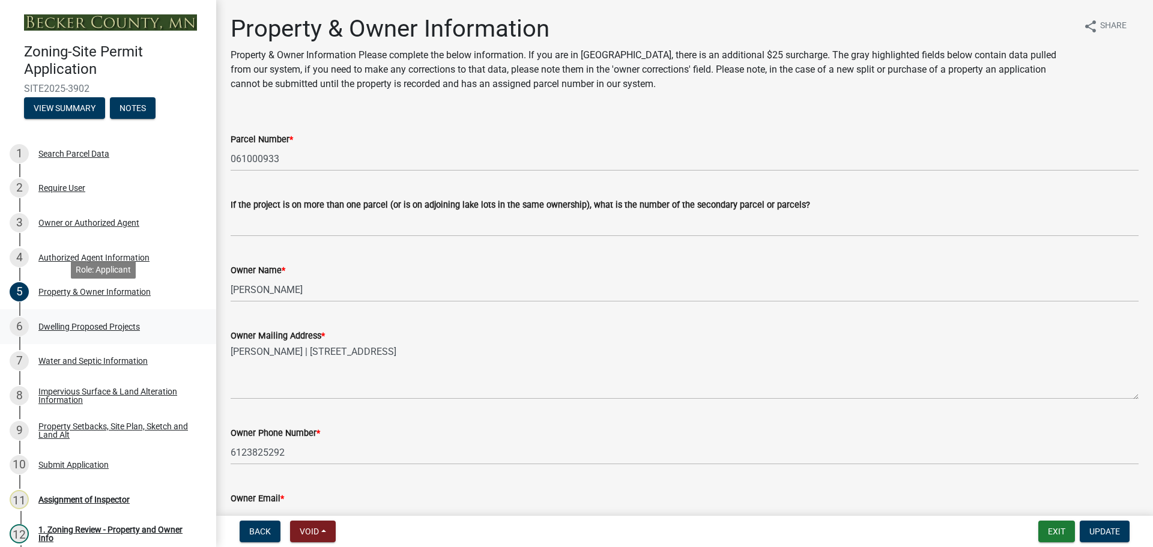
scroll to position [120, 0]
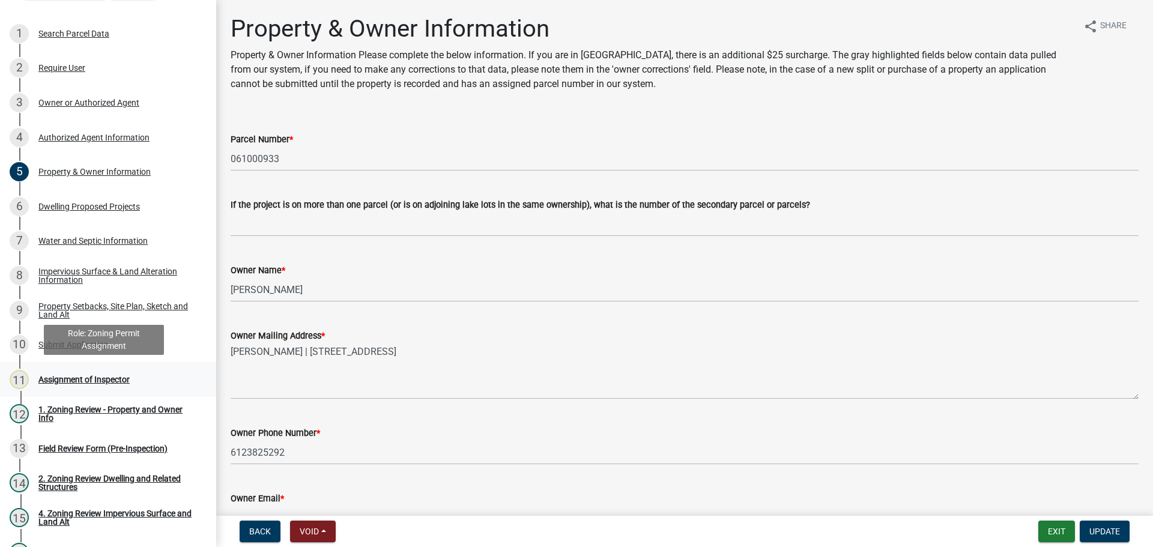
click at [101, 376] on div "Assignment of Inspector" at bounding box center [83, 379] width 91 height 8
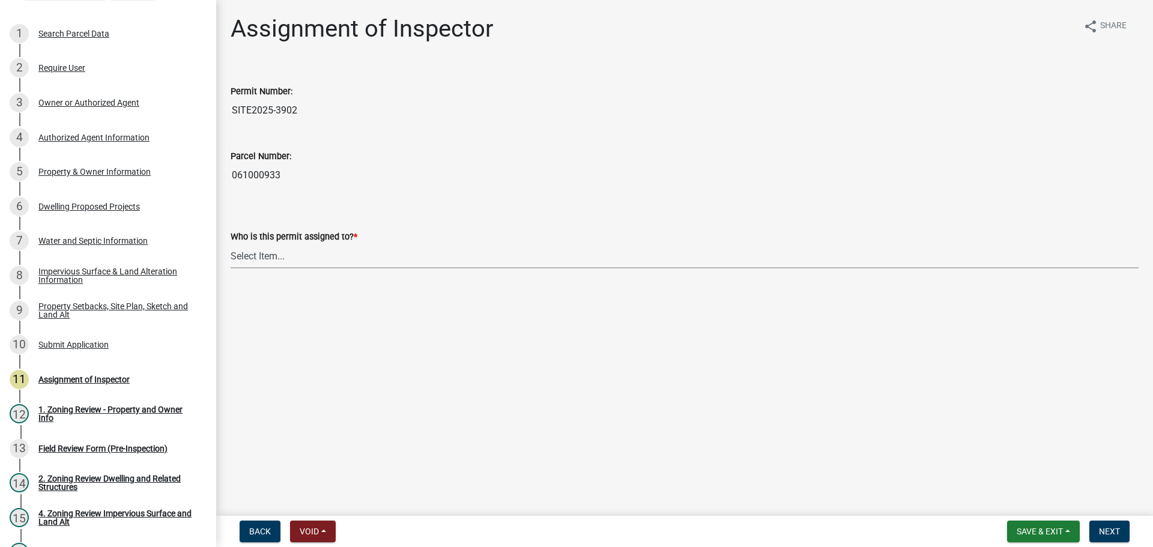
drag, startPoint x: 256, startPoint y: 253, endPoint x: 273, endPoint y: 253, distance: 16.2
click at [257, 253] on select "Select Item... [PERSON_NAME] [PERSON_NAME] [PERSON_NAME] [PERSON_NAME] [PERSON_…" at bounding box center [685, 256] width 908 height 25
click at [231, 244] on select "Select Item... [PERSON_NAME] [PERSON_NAME] [PERSON_NAME] [PERSON_NAME] [PERSON_…" at bounding box center [685, 256] width 908 height 25
select select "ebd8400e-d8d5-49f8-911f-e671eb76408a"
click at [1116, 533] on span "Next" at bounding box center [1109, 532] width 21 height 10
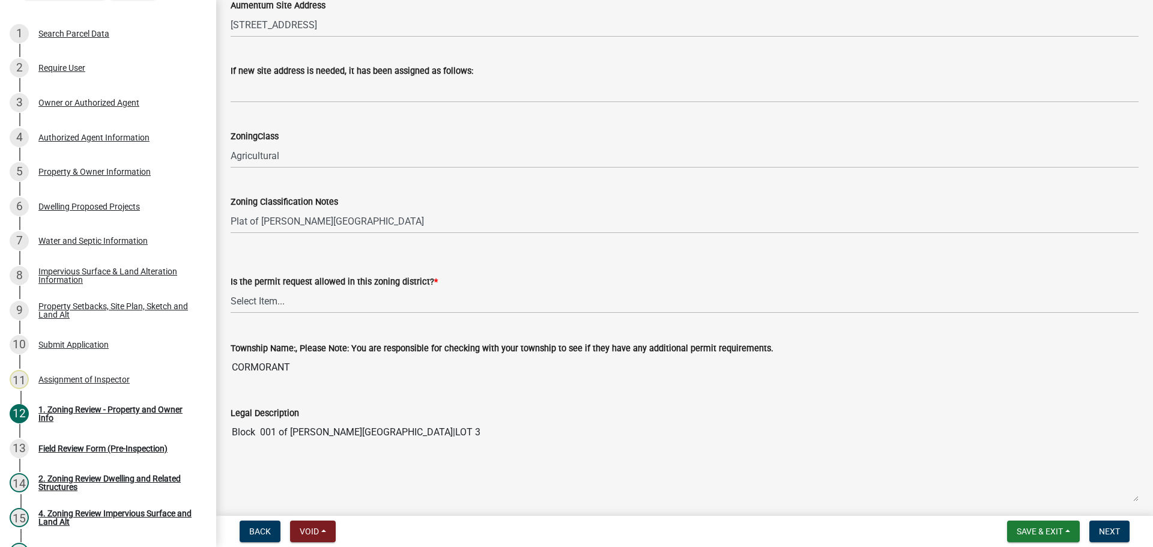
scroll to position [721, 0]
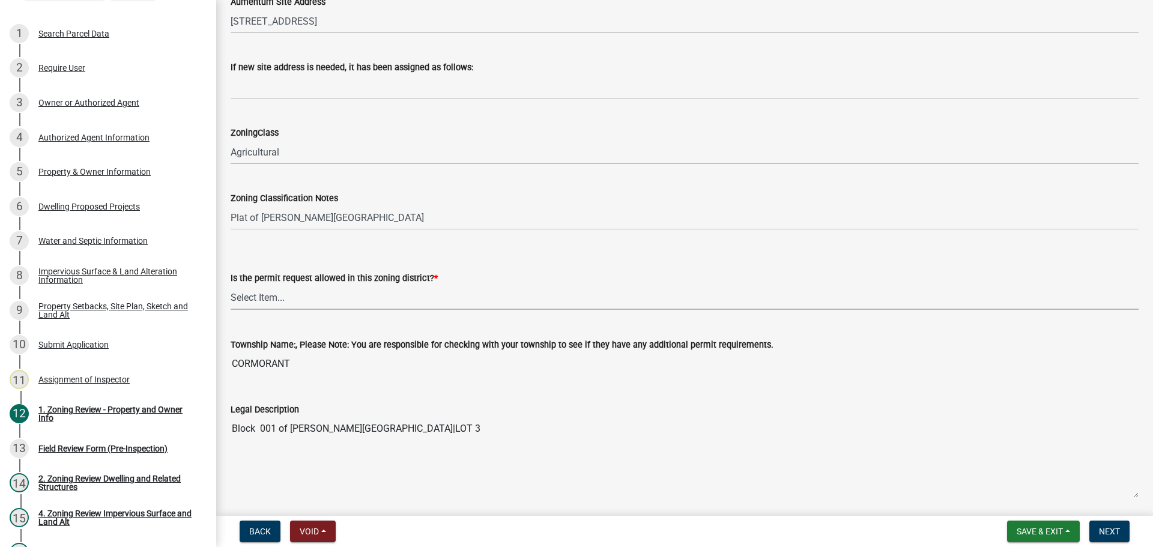
click at [252, 297] on select "Select Item... Yes No" at bounding box center [685, 297] width 908 height 25
click at [231, 285] on select "Select Item... Yes No" at bounding box center [685, 297] width 908 height 25
select select "b4f32c46-6248-4748-b47c-fa4933858724"
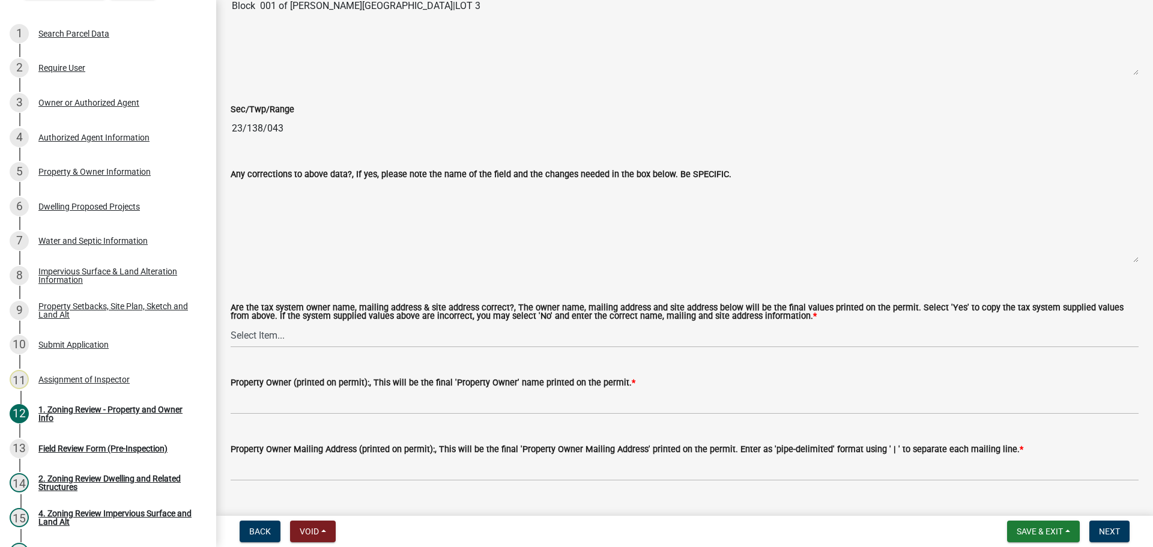
scroll to position [1201, 0]
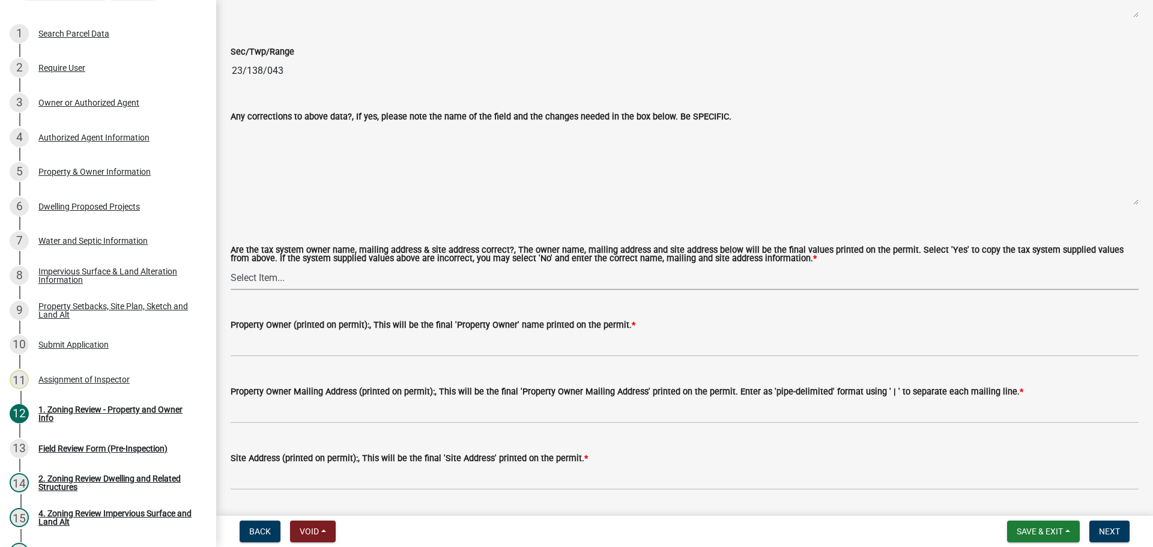
click at [258, 276] on select "Select Item... Yes No" at bounding box center [685, 277] width 908 height 25
click at [231, 266] on select "Select Item... Yes No" at bounding box center [685, 277] width 908 height 25
select select "ab6c2257-4786-48e5-86d0-1194833f57c8"
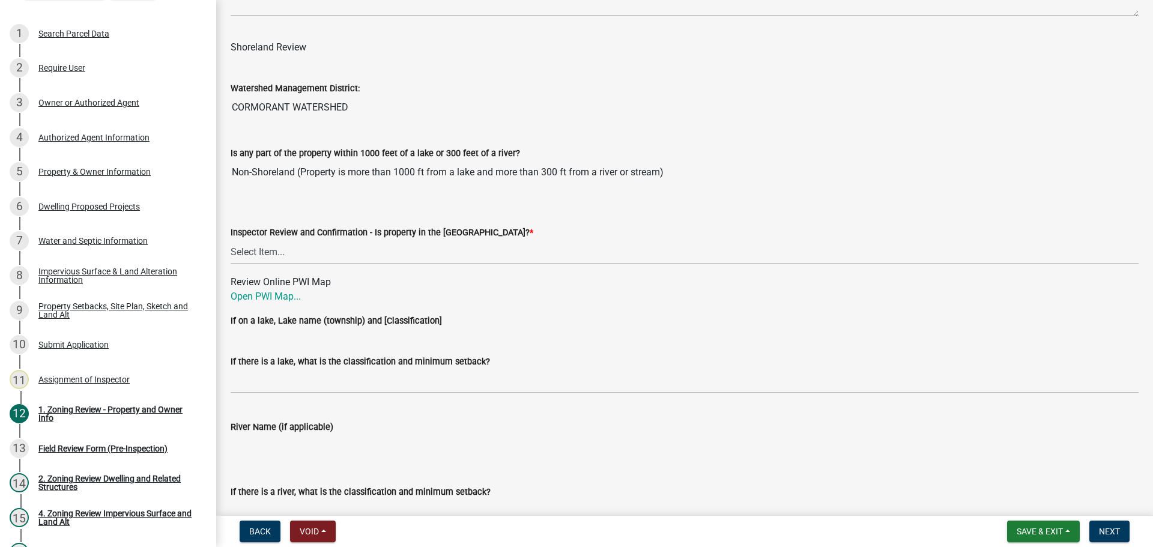
scroll to position [1801, 0]
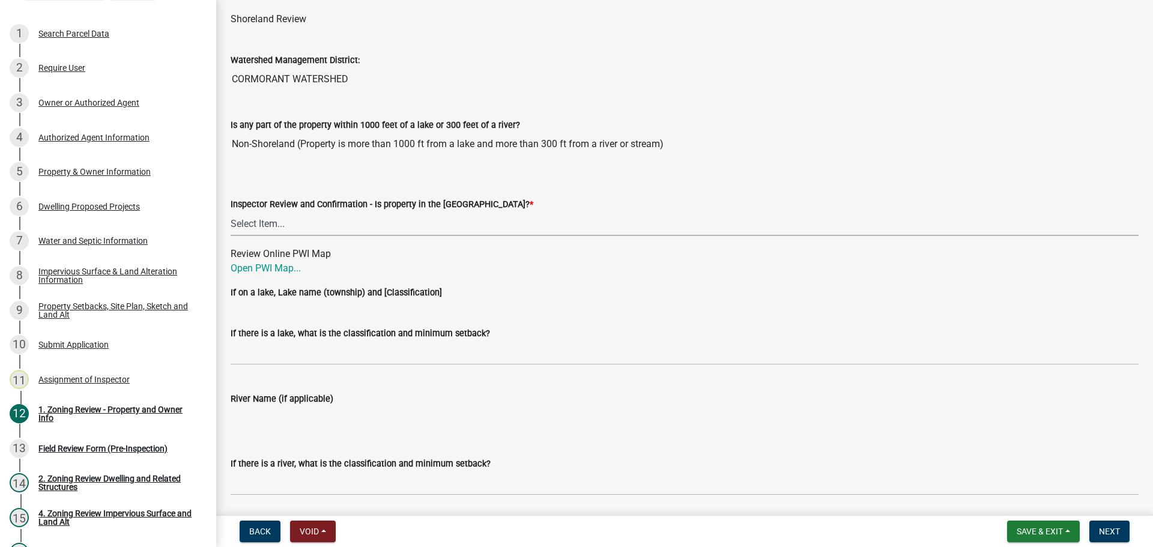
click at [265, 225] on select "Select Item... Within [GEOGRAPHIC_DATA] (SD) Not in [GEOGRAPHIC_DATA] (NOTSL)" at bounding box center [685, 223] width 908 height 25
click at [231, 212] on select "Select Item... Within [GEOGRAPHIC_DATA] (SD) Not in [GEOGRAPHIC_DATA] (NOTSL)" at bounding box center [685, 223] width 908 height 25
select select "de99b201-fb85-4000-88f5-6f49f4ff2101"
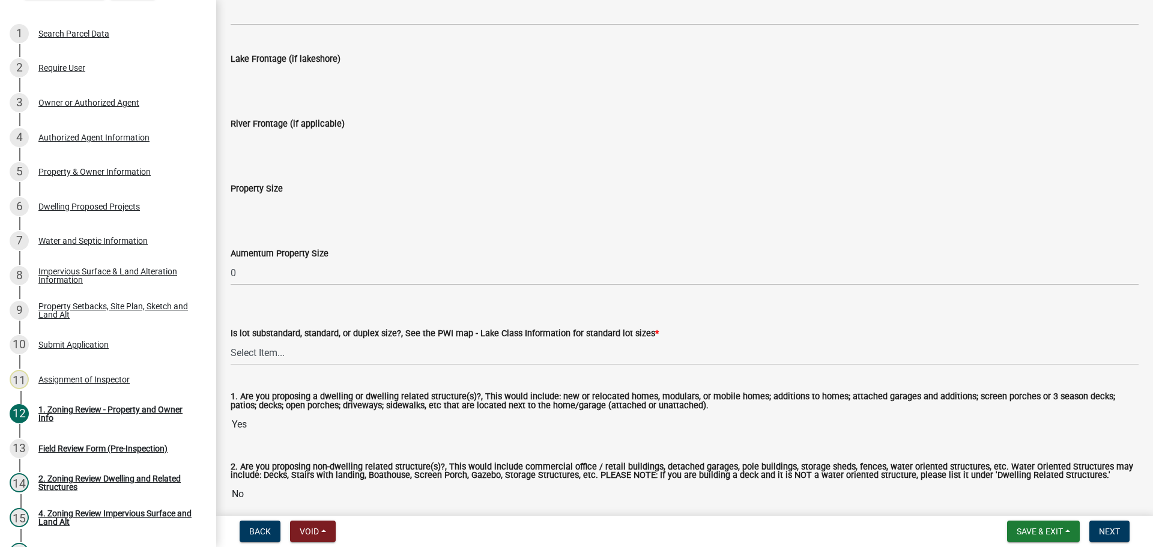
scroll to position [2455, 0]
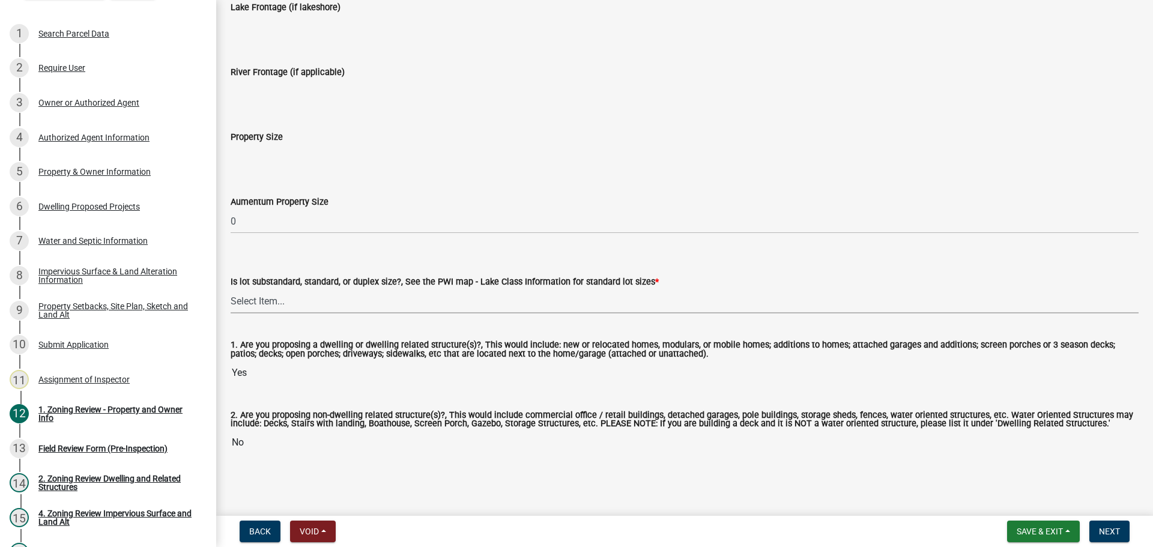
click at [264, 300] on select "Select Item... Non-Riparian and not back lot Substandard Non-Riparian Backlot S…" at bounding box center [685, 301] width 908 height 25
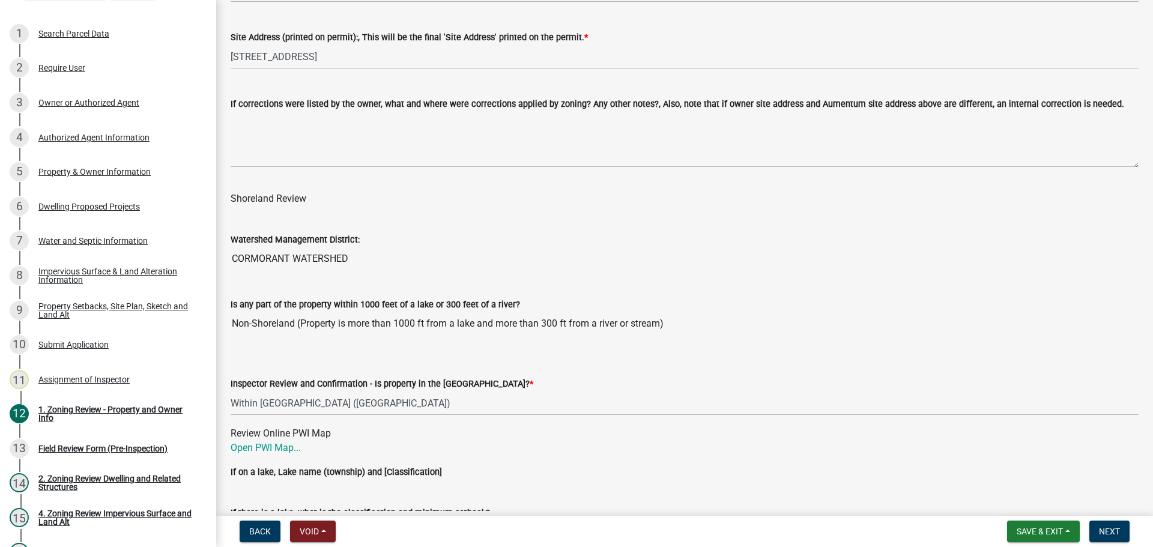
scroll to position [1615, 0]
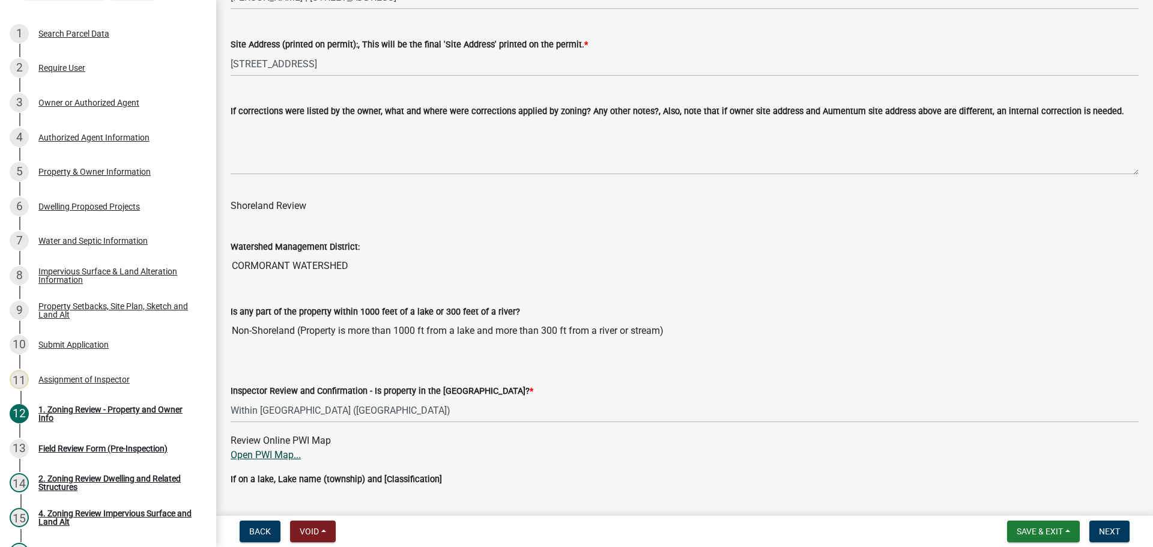
click at [274, 456] on link "Open PWI Map..." at bounding box center [266, 454] width 70 height 11
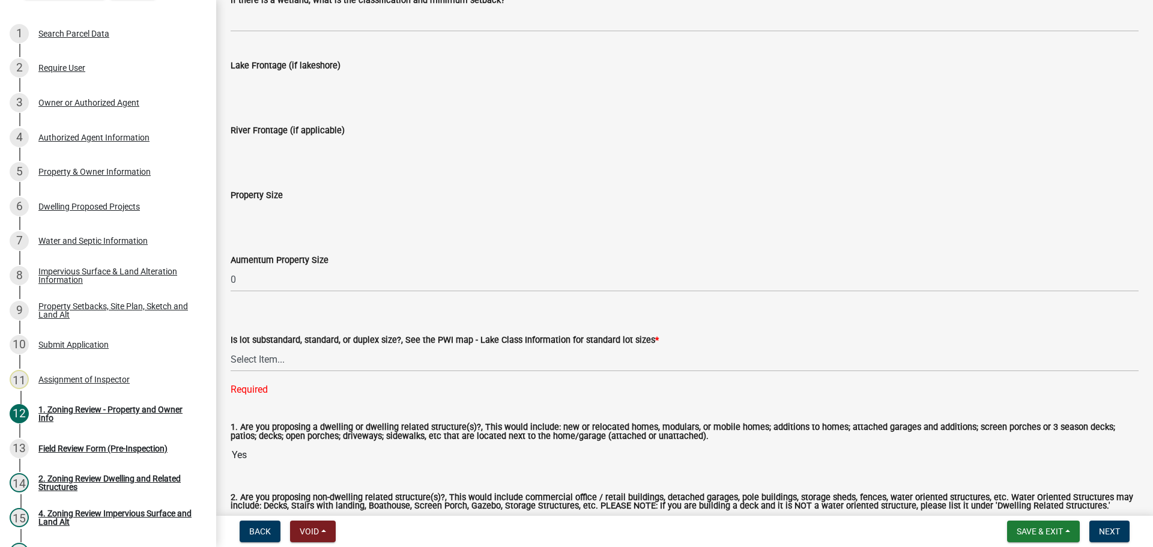
scroll to position [2479, 0]
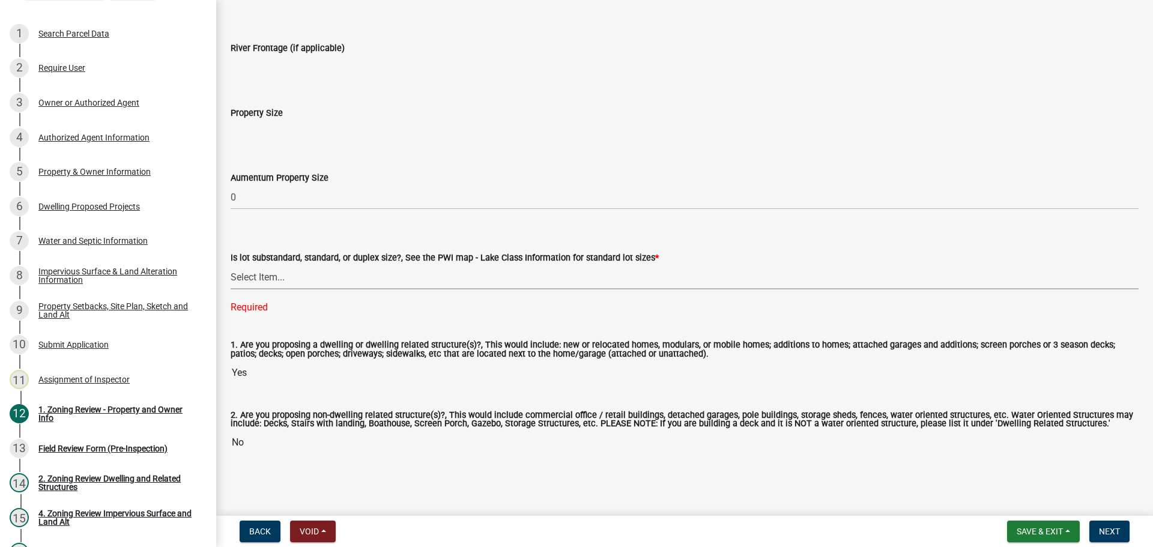
click at [271, 275] on select "Select Item... Non-Riparian and not back lot Substandard Non-Riparian Backlot S…" at bounding box center [685, 277] width 908 height 25
click at [231, 288] on select "Select Item... Non-Riparian and not back lot Substandard Non-Riparian Backlot S…" at bounding box center [685, 277] width 908 height 25
select select "bebe3d63-d6b7-40ee-9a8d-3c7f124c1a67"
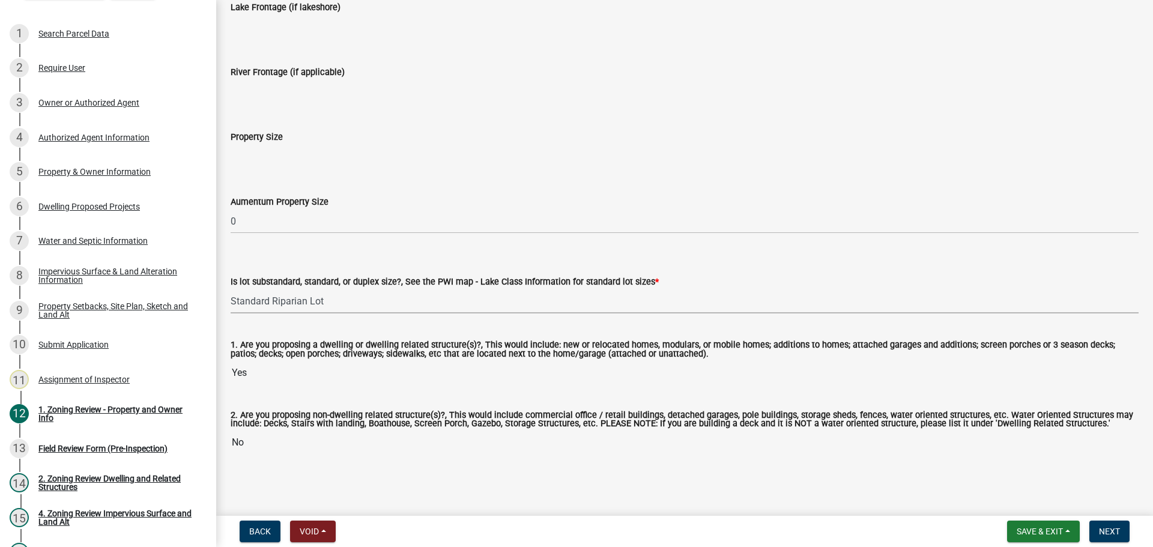
scroll to position [2455, 0]
click at [1122, 531] on button "Next" at bounding box center [1109, 532] width 40 height 22
click at [1109, 527] on span "Next" at bounding box center [1109, 532] width 21 height 10
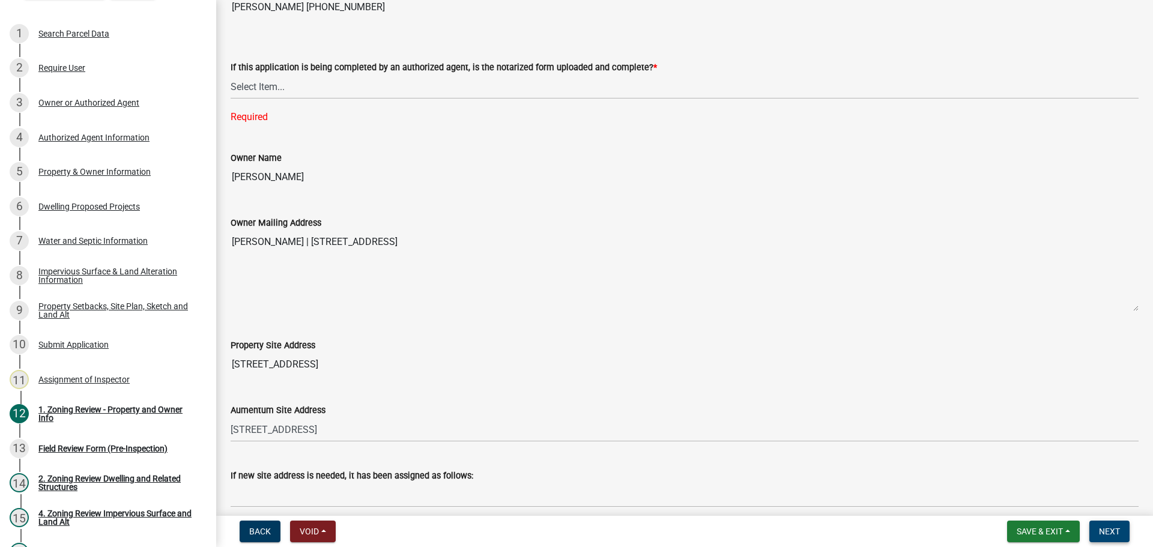
scroll to position [318, 0]
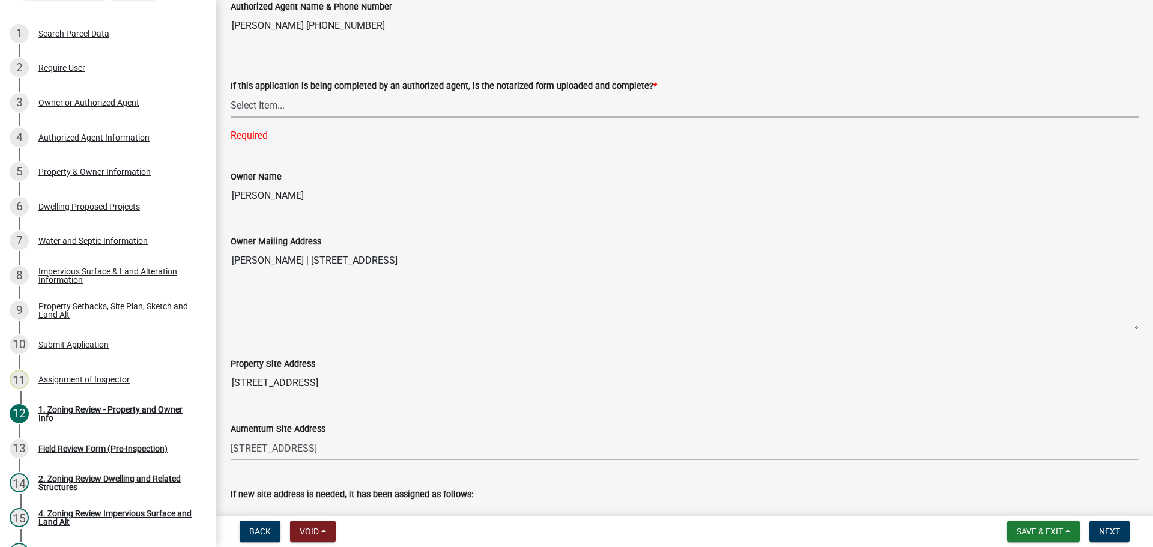
click at [270, 98] on select "Select Item... Yes No N/A" at bounding box center [685, 105] width 908 height 25
click at [231, 93] on select "Select Item... Yes No N/A" at bounding box center [685, 105] width 908 height 25
select select "b279cdb4-a9c7-4e65-a8bd-797316f5be14"
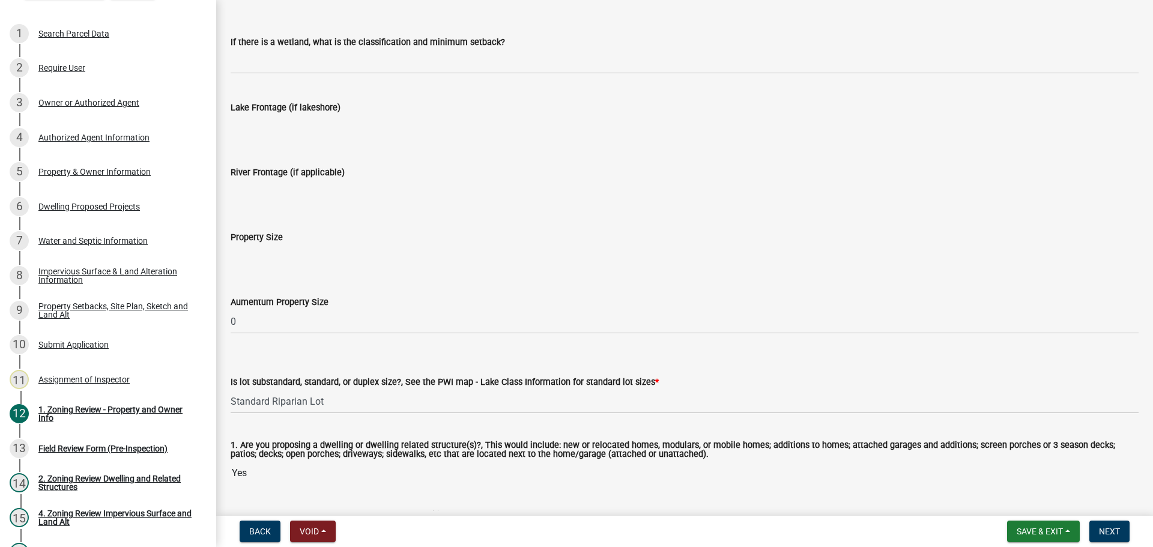
scroll to position [2455, 0]
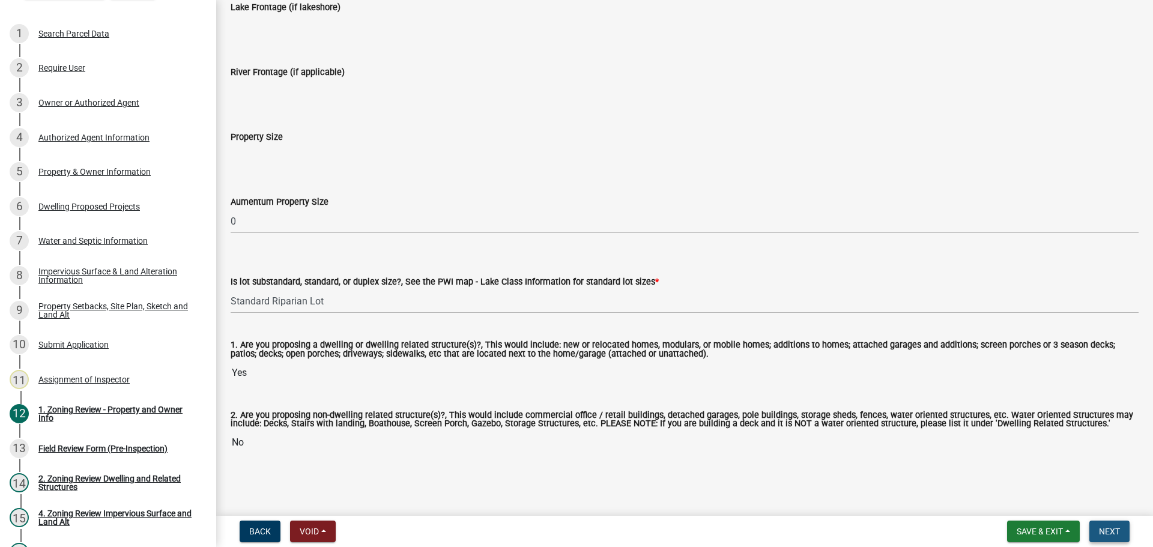
click at [1105, 524] on button "Next" at bounding box center [1109, 532] width 40 height 22
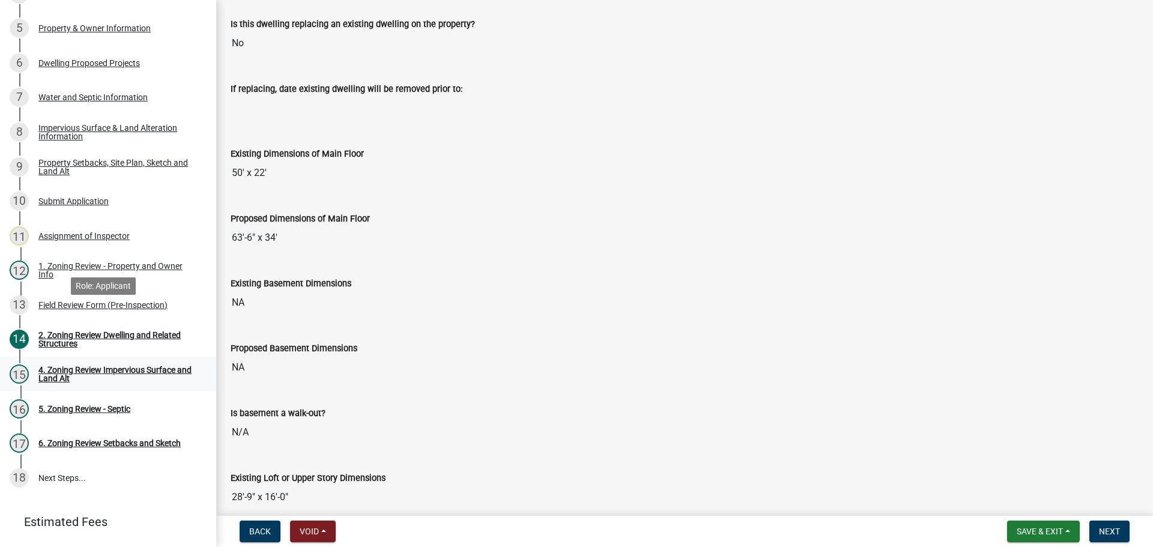
scroll to position [300, 0]
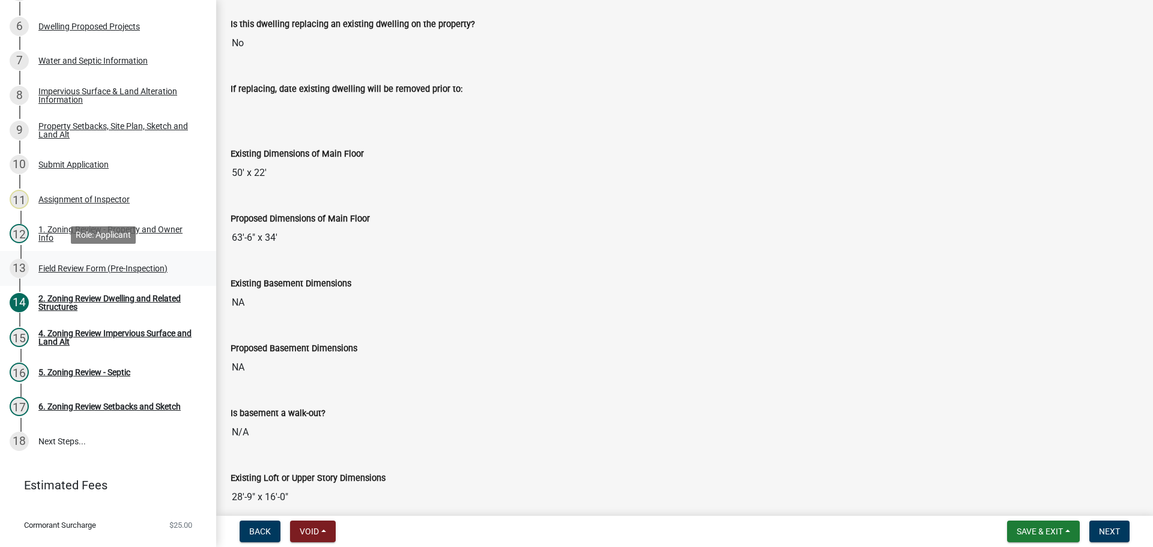
click at [112, 262] on div "13 Field Review Form (Pre-Inspection)" at bounding box center [103, 268] width 187 height 19
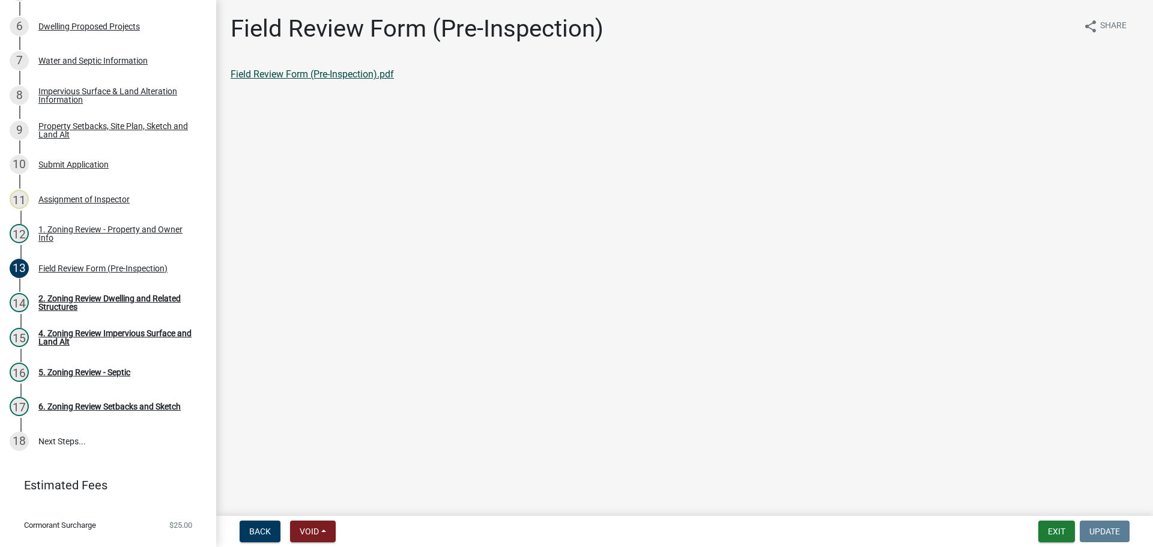
click at [276, 73] on link "Field Review Form (Pre-Inspection).pdf" at bounding box center [312, 73] width 163 height 11
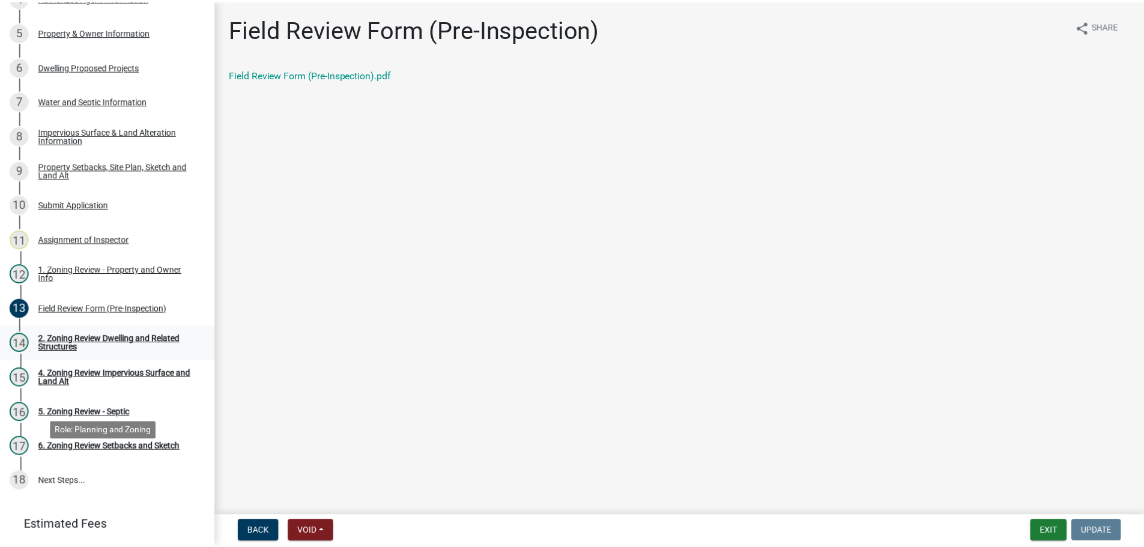
scroll to position [60, 0]
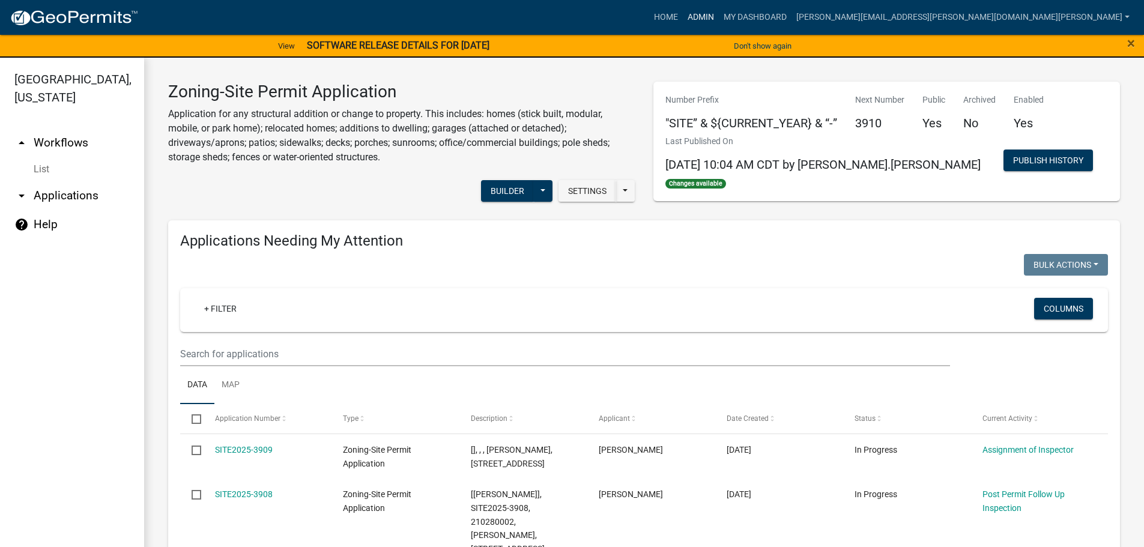
click at [719, 13] on link "Admin" at bounding box center [701, 17] width 36 height 23
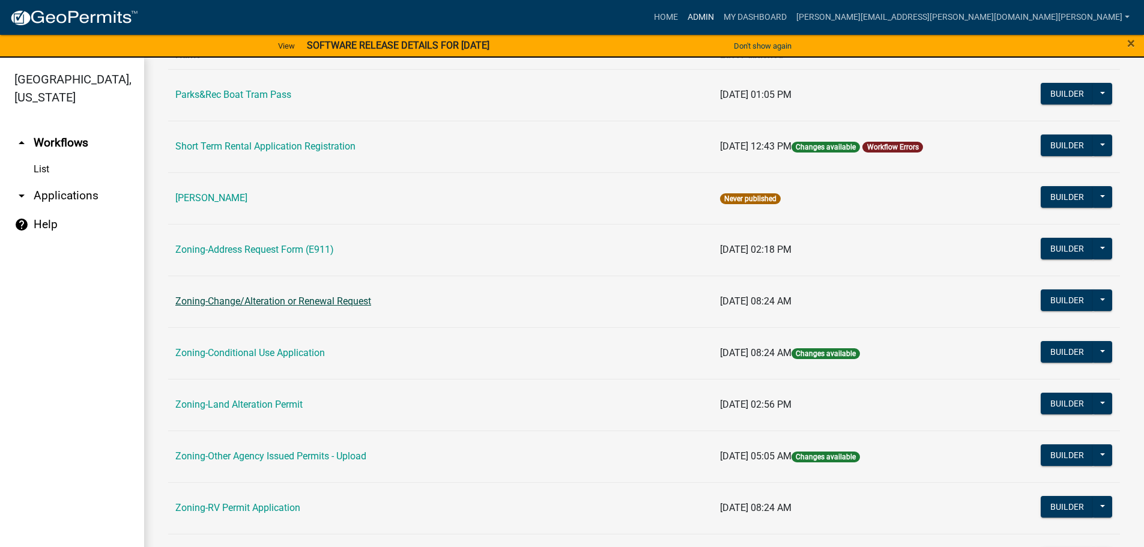
scroll to position [120, 0]
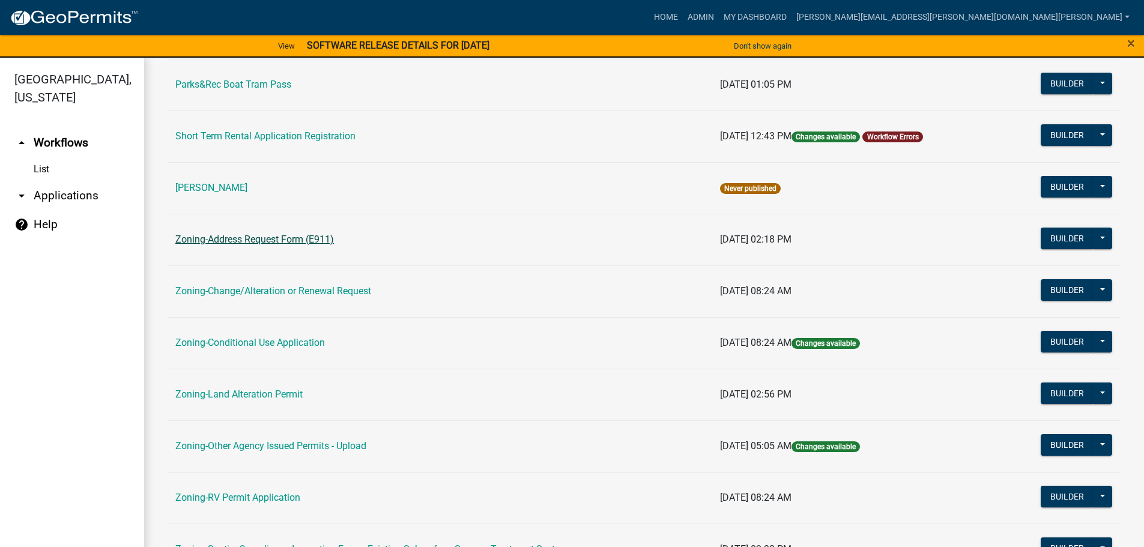
click at [258, 239] on link "Zoning-Address Request Form (E911)" at bounding box center [254, 239] width 159 height 11
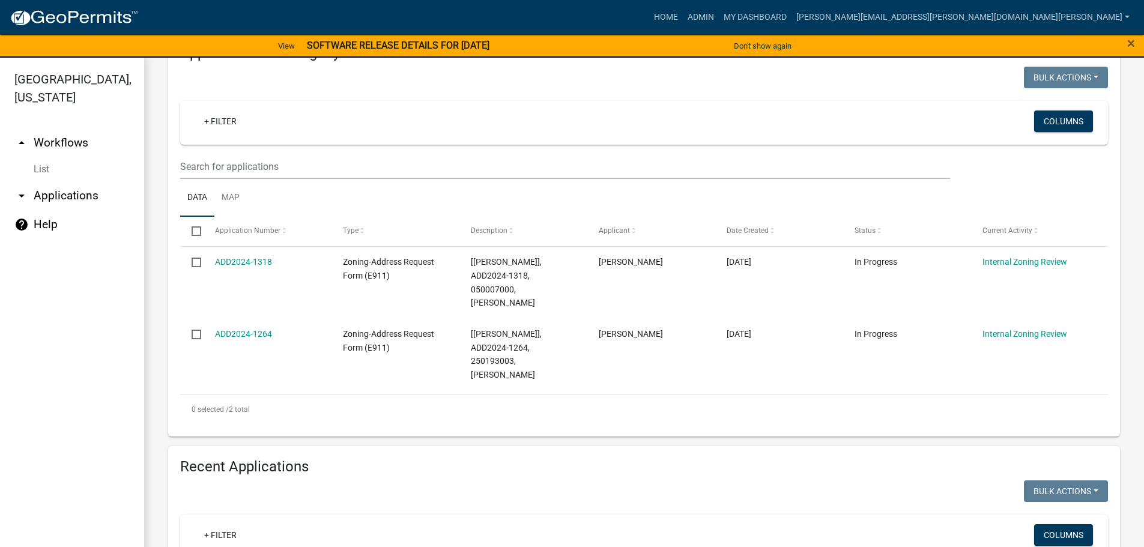
scroll to position [60, 0]
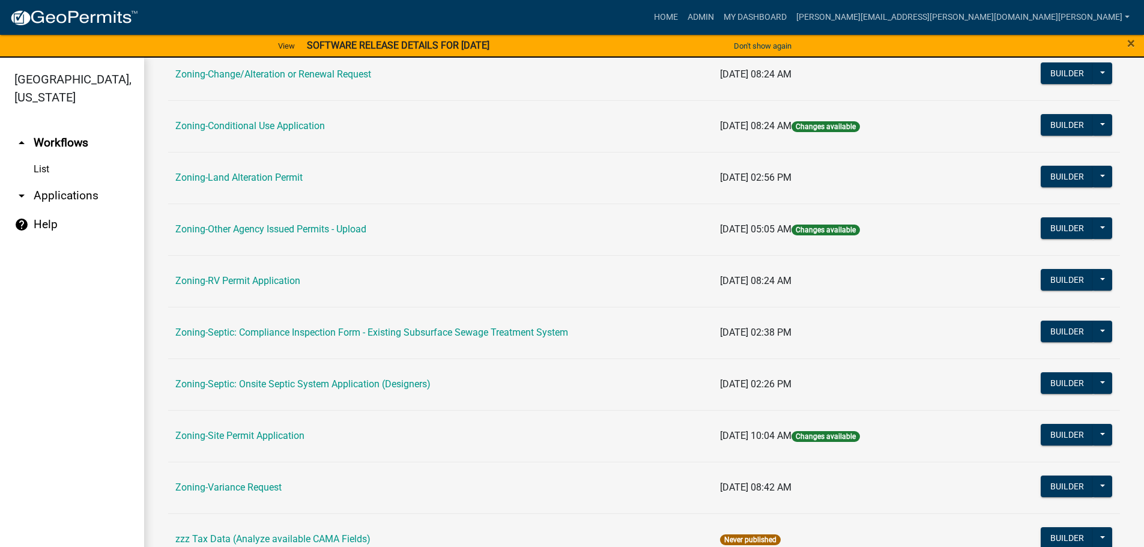
scroll to position [374, 0]
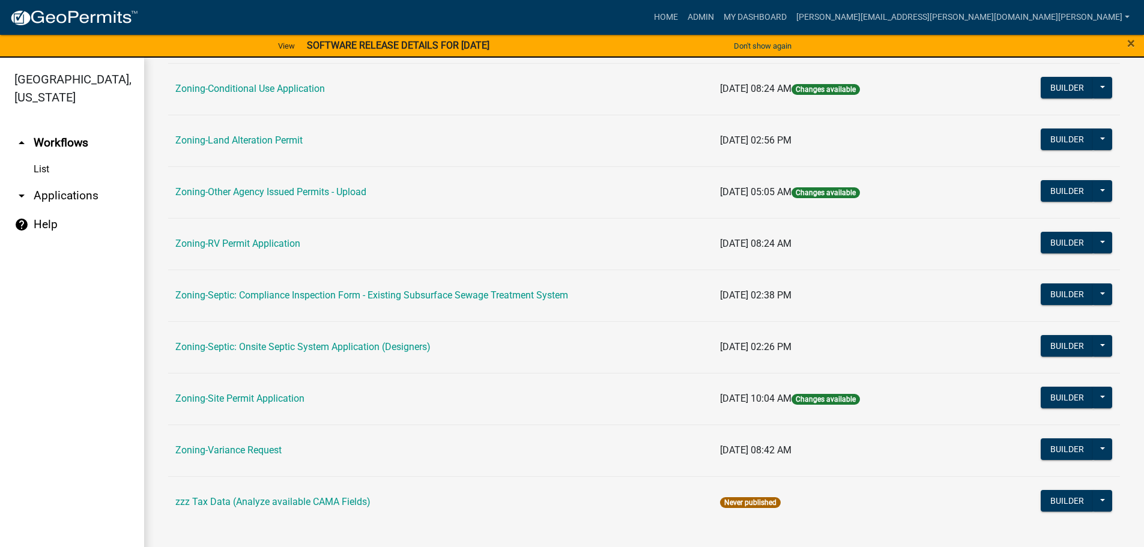
click at [247, 391] on td "Zoning-Site Permit Application" at bounding box center [440, 399] width 545 height 52
click at [247, 397] on link "Zoning-Site Permit Application" at bounding box center [239, 398] width 129 height 11
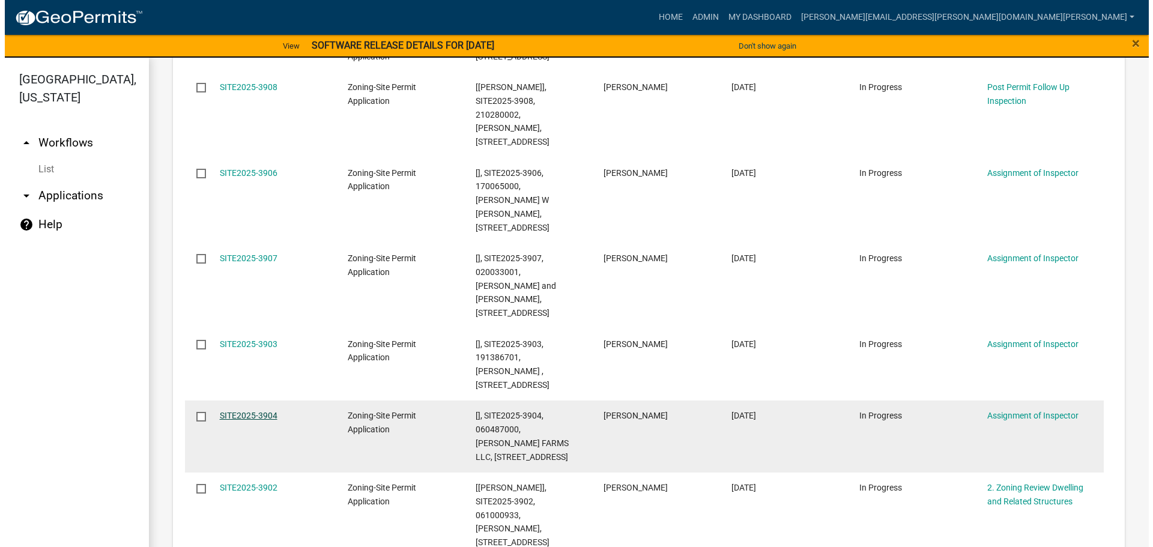
scroll to position [386, 0]
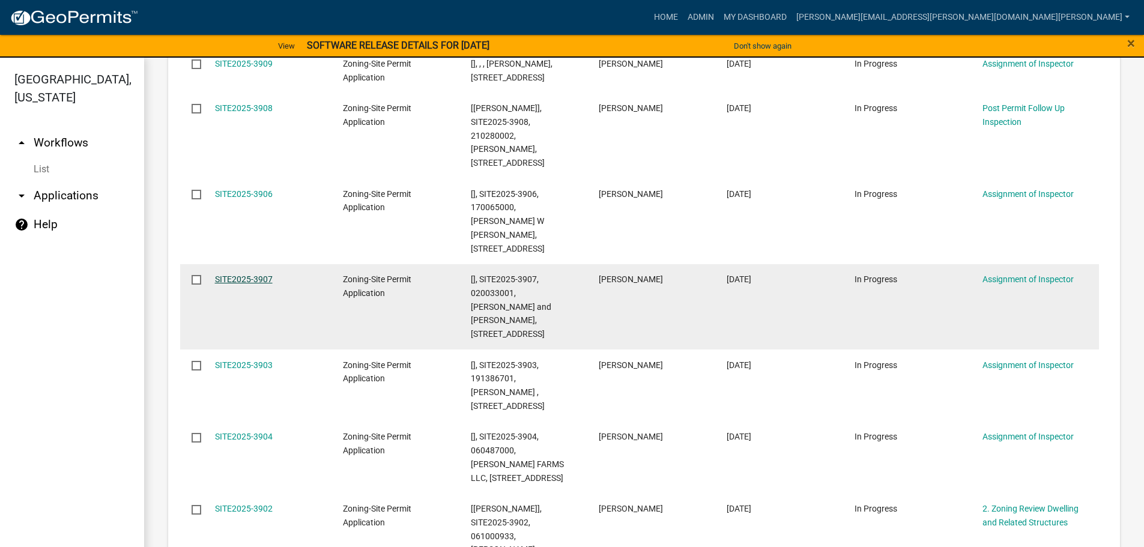
click at [259, 274] on link "SITE2025-3907" at bounding box center [244, 279] width 58 height 10
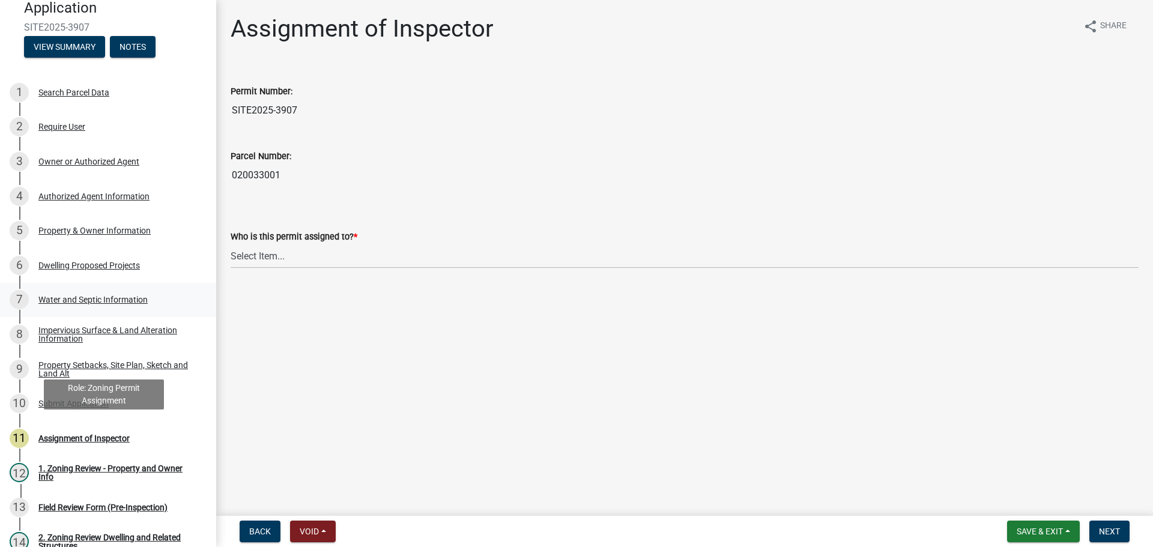
scroll to position [60, 0]
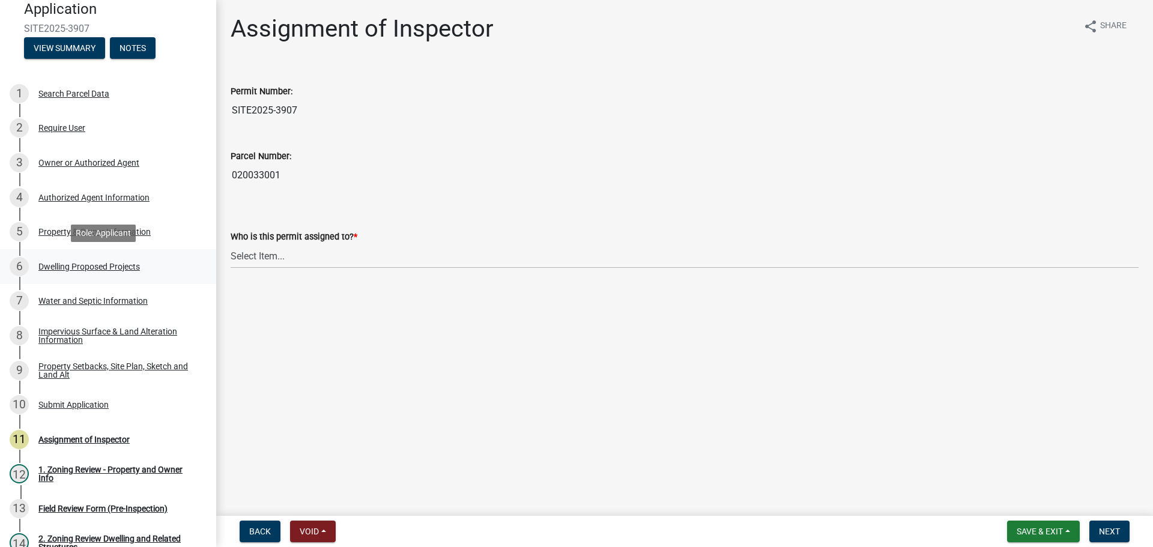
click at [118, 264] on div "Dwelling Proposed Projects" at bounding box center [88, 266] width 101 height 8
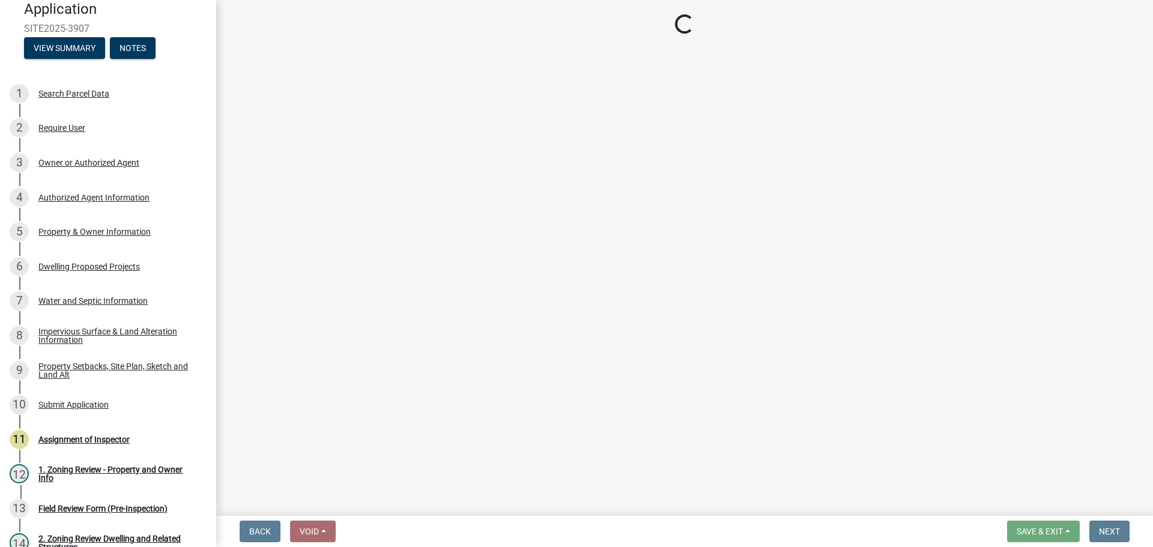
select select "5b8abcc6-67f7-49fb-8f25-c295ccc2b339"
select select "566f81cc-4b3f-4ecb-9f16-a2b313352c61"
select select "59a6fdaa-56b6-4bcd-87b7-d867a7d784e6"
select select "0335f861-ace8-4286-9a22-f4eddda41bd9"
select select "a045e8de-0125-48b5-a52c-0705e3235ca5"
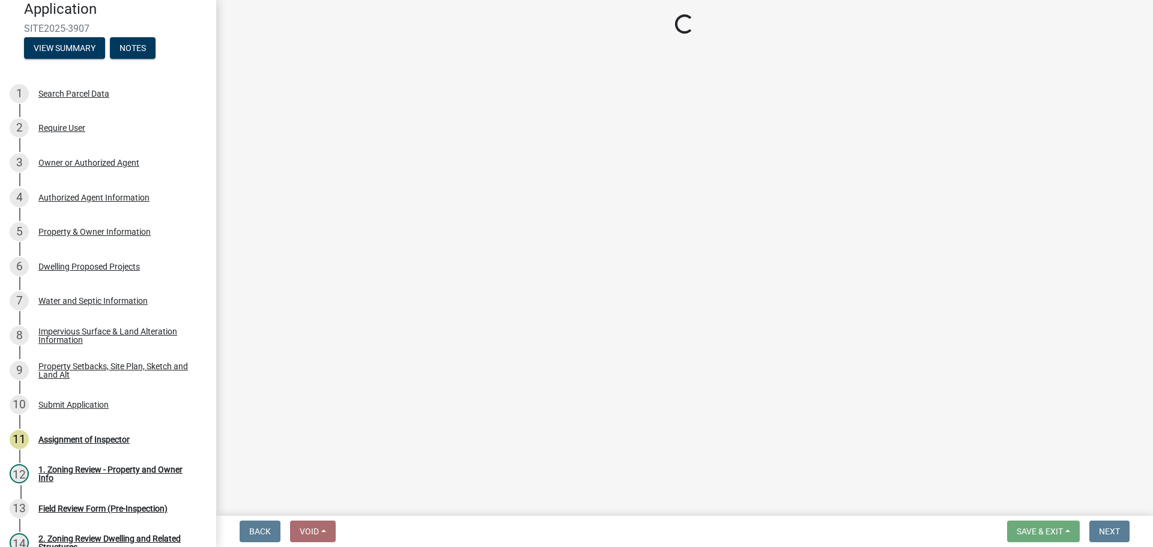
select select "744d8552-d7ef-4cf1-b465-42901748f06c"
select select "638dddef-31f4-4d73-b0b5-0ffc7b344434"
select select "77b5241b-0119-4fa2-9bfc-d73dc1f4ad97"
select select "92a0ce08-7963-4b1d-9a71-a10ef3c9fec5"
select select "8e4dc0e1-7dfa-4afc-85b9-5ad40795f204"
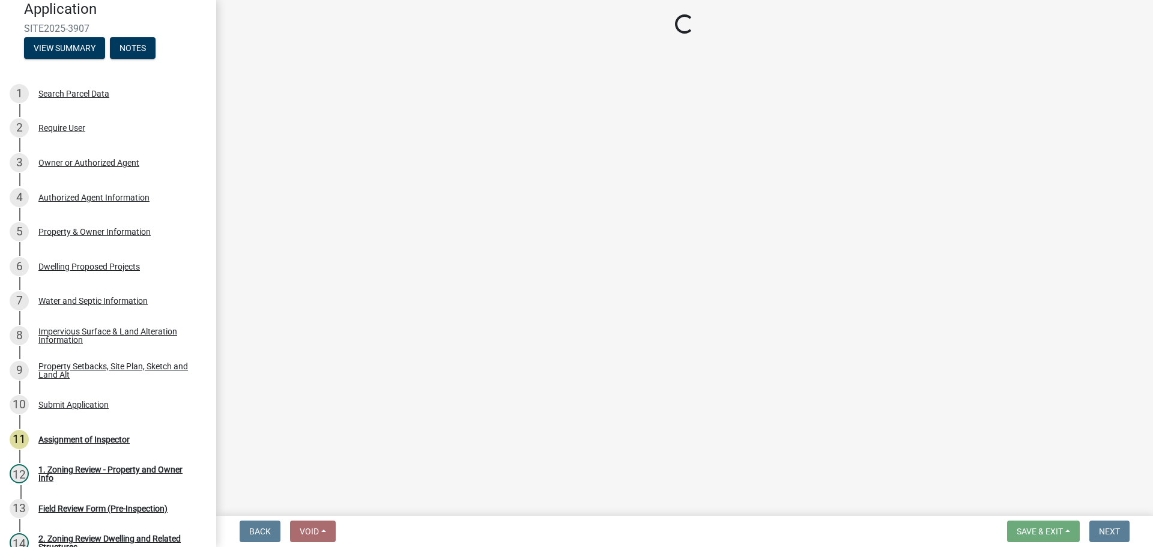
select select "ffb5c059-616d-4e71-8b5a-0d232edbecbf"
select select "574dab0a-a2f9-4f32-a930-7f8884412bac"
select select "7f420323-49a9-4fd0-9441-05b3dc777552"
select select "ec305202-ae01-487b-b5e4-3a5aacc1e384"
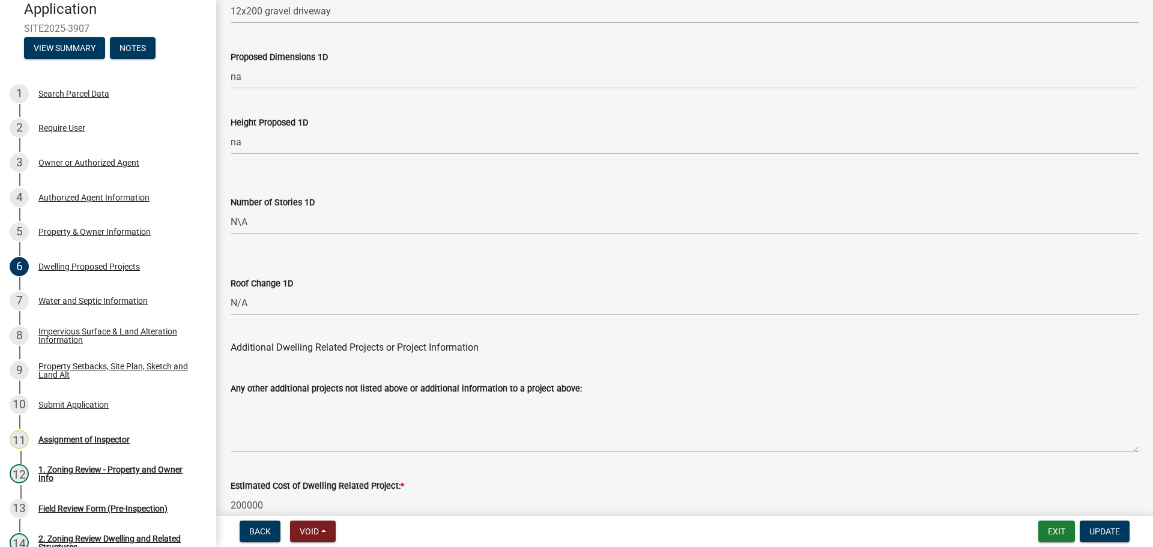
scroll to position [2879, 0]
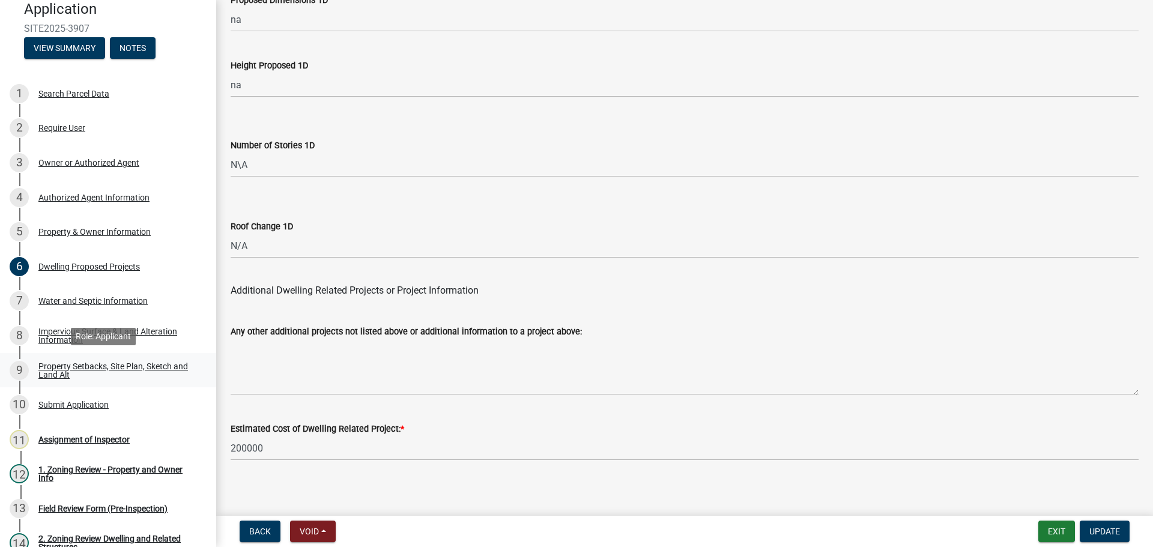
click at [92, 365] on div "Property Setbacks, Site Plan, Sketch and Land Alt" at bounding box center [117, 370] width 159 height 17
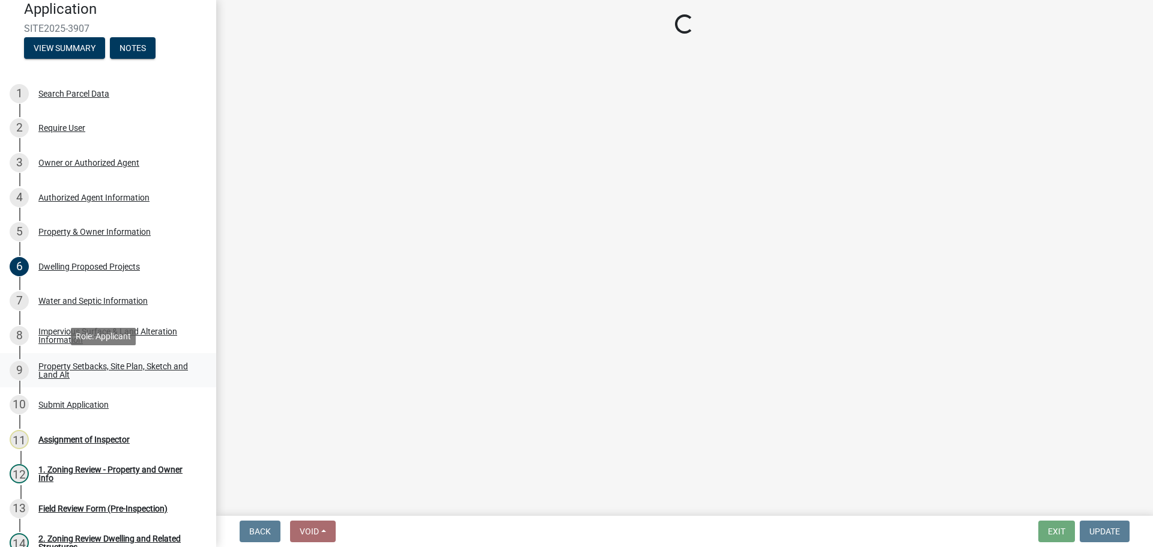
scroll to position [0, 0]
select select "bc359128-44fe-43a6-b559-d4174f4d38cf"
select select "1b108c74-7388-45a4-b924-e1116e66e0ab"
select select "fd58f24c-a096-4195-863e-b494ea1fd324"
select select "12f785fb-c378-4b18-841c-21c73dc99083"
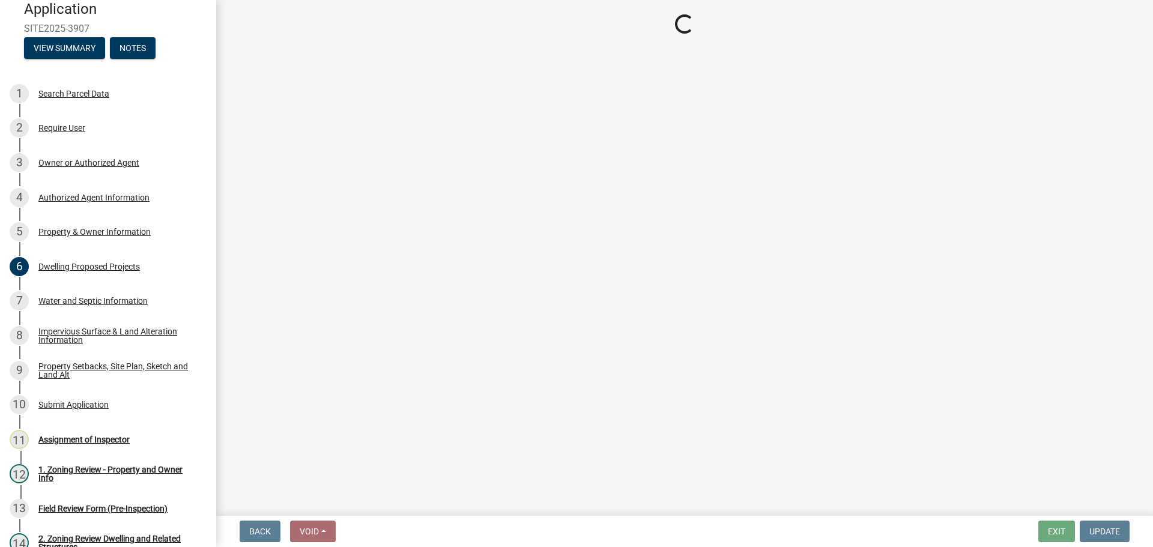
select select "e8ab2dc3-aa3f-46f3-9b4a-37eb25ad84af"
select select "55cff22b-1471-4b51-819a-317e4a6b5cc9"
select select "5ad4ab64-b44e-481c-9000-9e5907aa74e1"
select select "a96800da-4e88-4c62-b1ff-2cd17f9e3346"
select select "c8b8ea71-7088-4e87-a493-7bc88cc2835b"
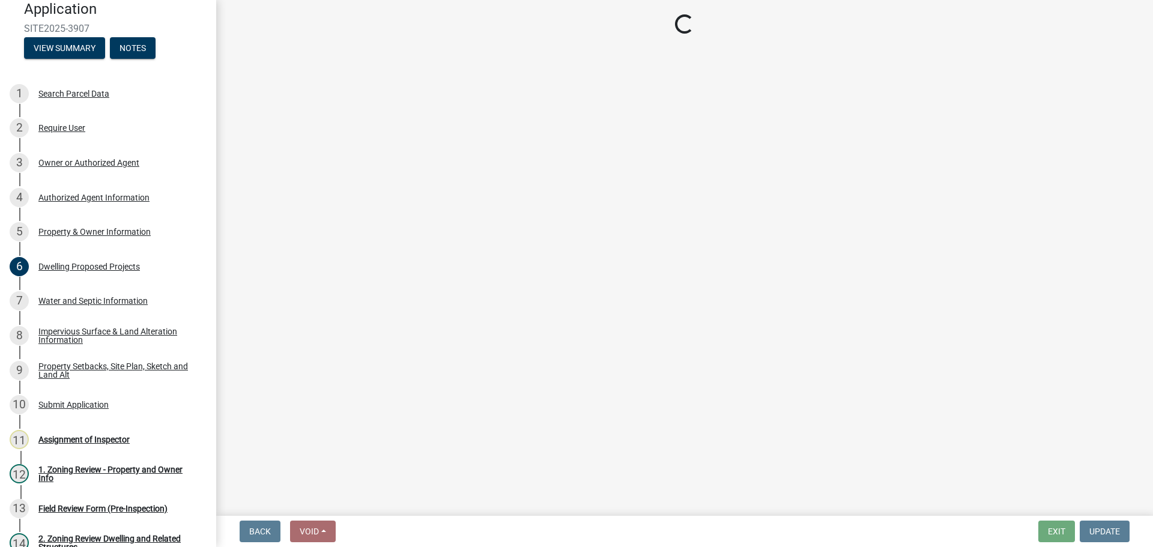
select select "133211ff-91ce-4a0a-9235-b48a7e2069a0"
select select "19d13e65-c93d-443e-910a-7a17299544cc"
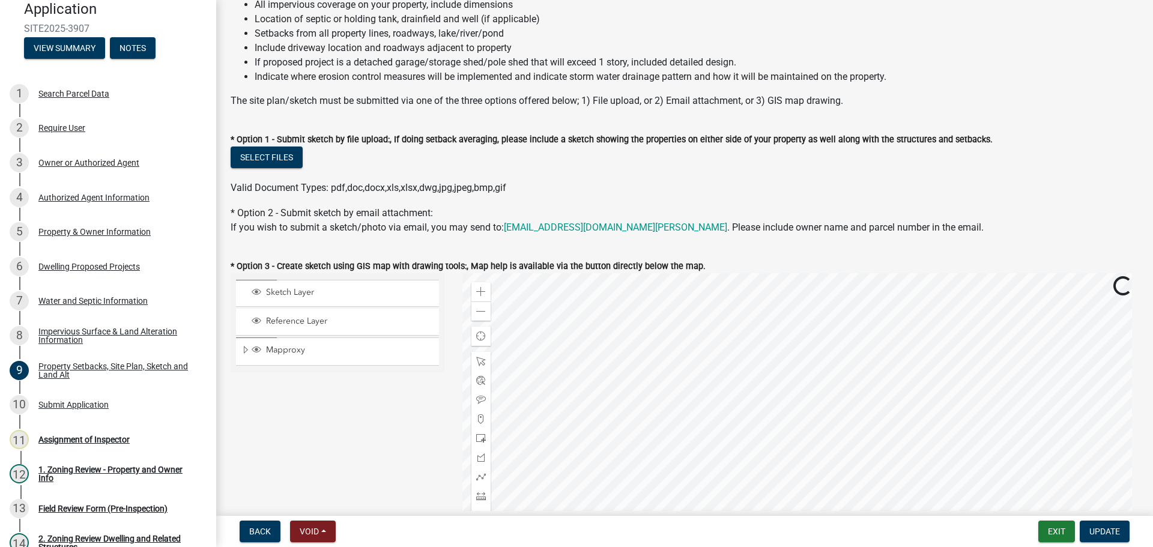
scroll to position [300, 0]
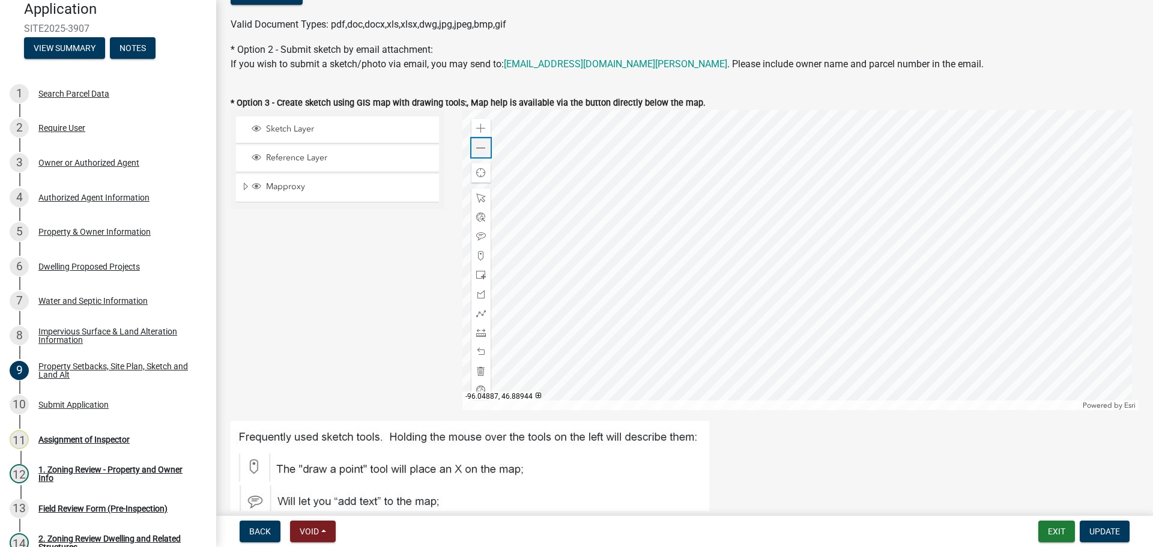
click at [479, 147] on span at bounding box center [481, 149] width 10 height 10
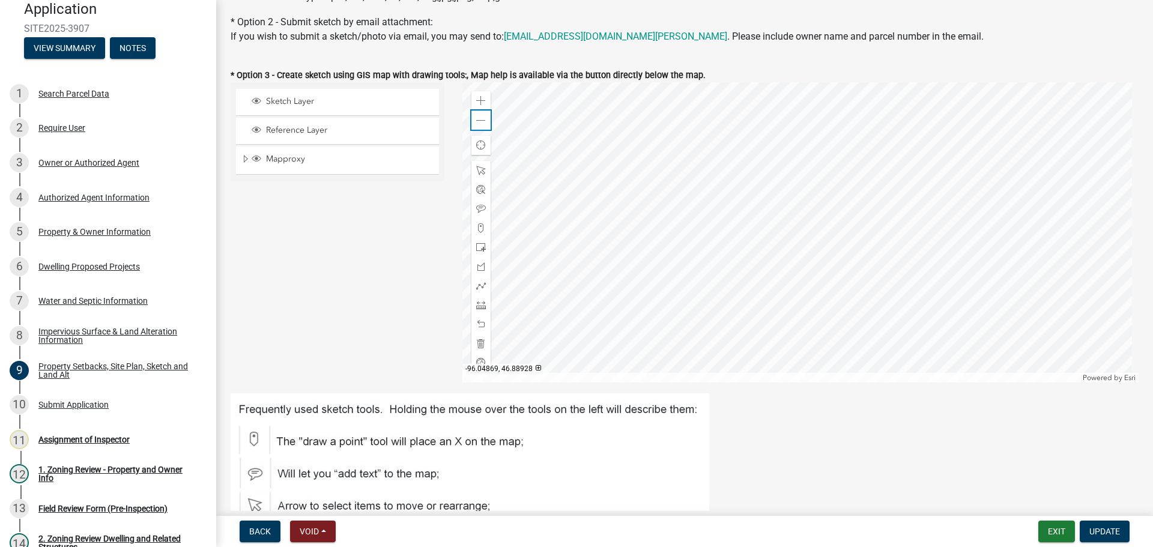
scroll to position [420, 0]
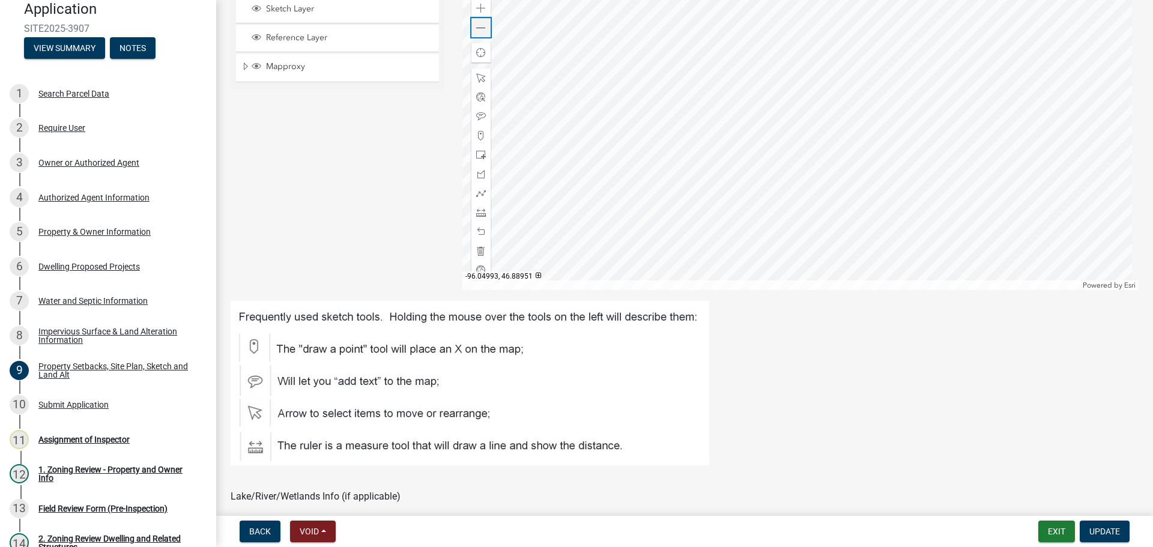
click at [477, 28] on span at bounding box center [481, 28] width 10 height 10
click at [477, 27] on span at bounding box center [481, 28] width 10 height 10
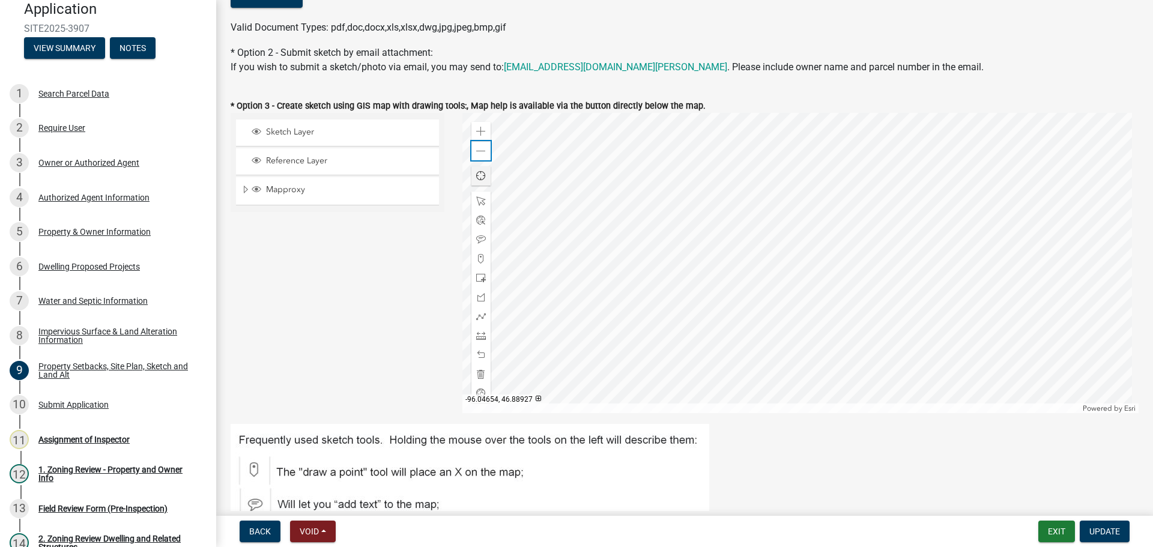
scroll to position [240, 0]
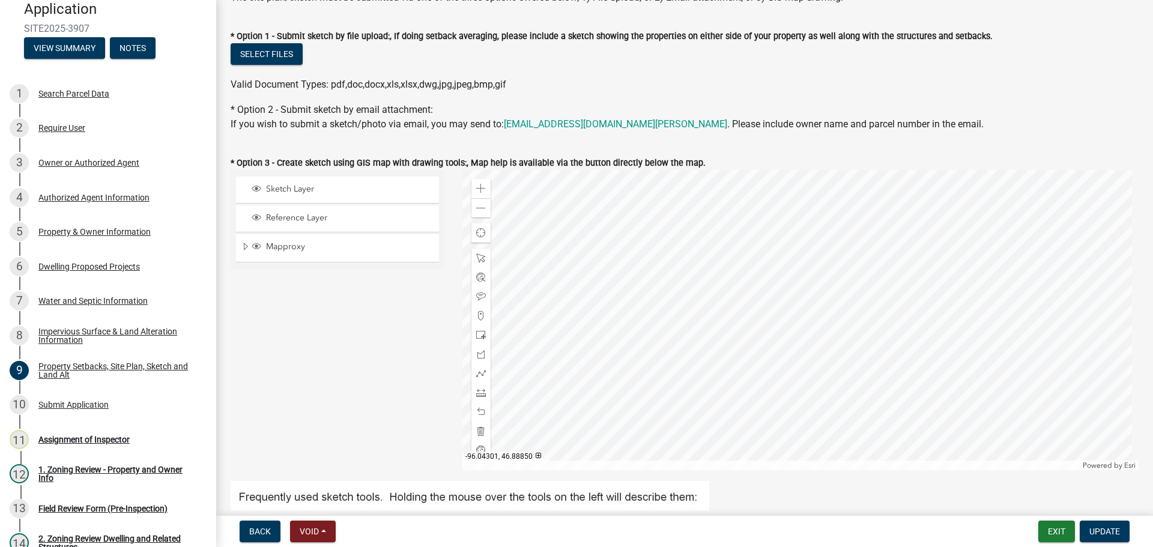
click at [932, 357] on div at bounding box center [800, 320] width 677 height 300
click at [100, 89] on div "Search Parcel Data" at bounding box center [73, 93] width 71 height 8
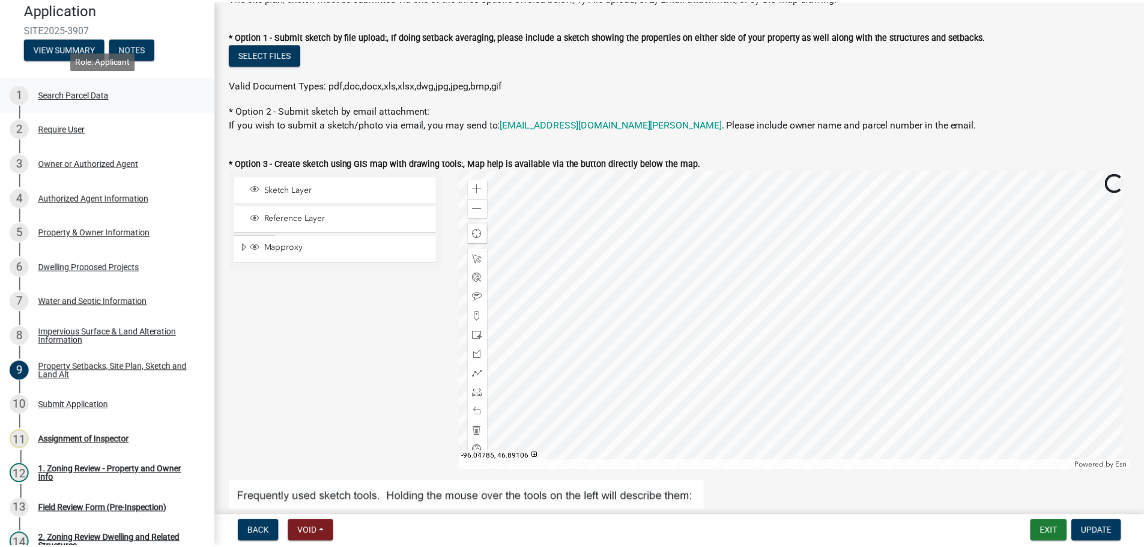
scroll to position [0, 0]
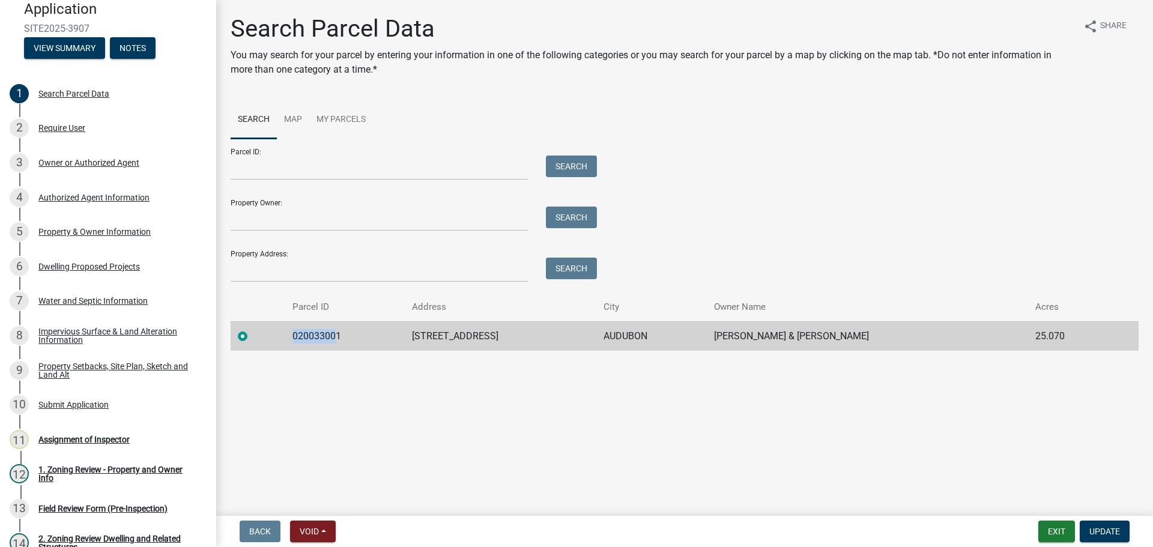
drag, startPoint x: 344, startPoint y: 336, endPoint x: 304, endPoint y: 339, distance: 40.3
click at [304, 339] on td "020033001" at bounding box center [344, 335] width 119 height 29
drag, startPoint x: 358, startPoint y: 335, endPoint x: 295, endPoint y: 337, distance: 63.7
click at [295, 337] on td "020033001" at bounding box center [344, 335] width 119 height 29
copy td "020033001"
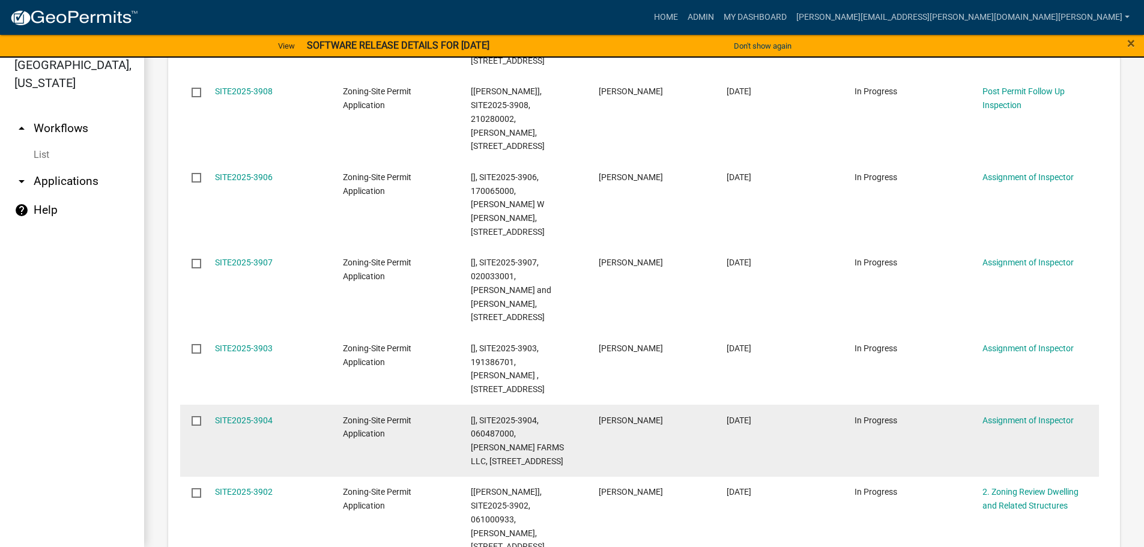
scroll to position [321, 0]
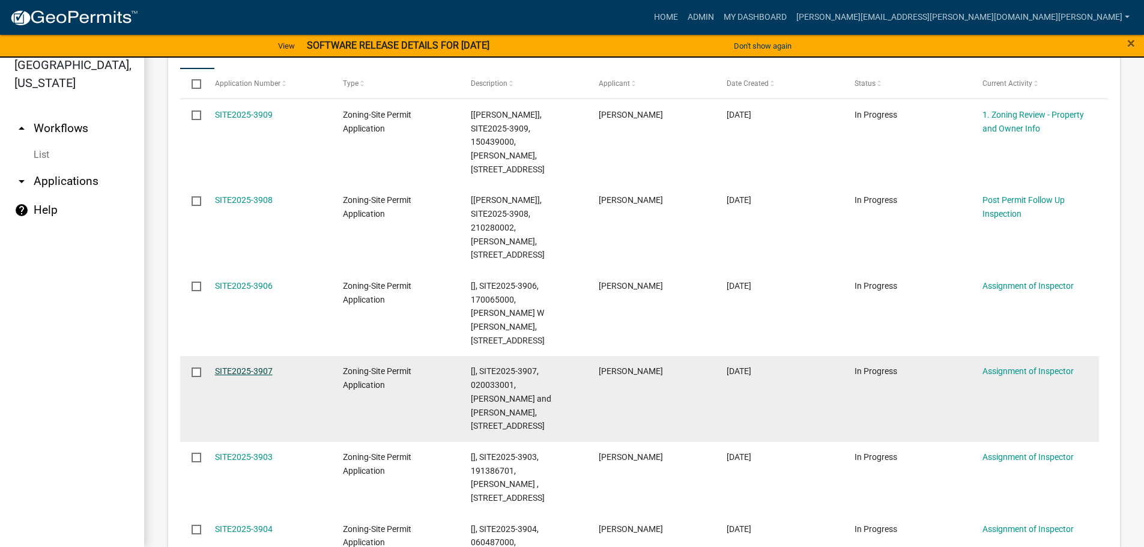
click at [247, 366] on link "SITE2025-3907" at bounding box center [244, 371] width 58 height 10
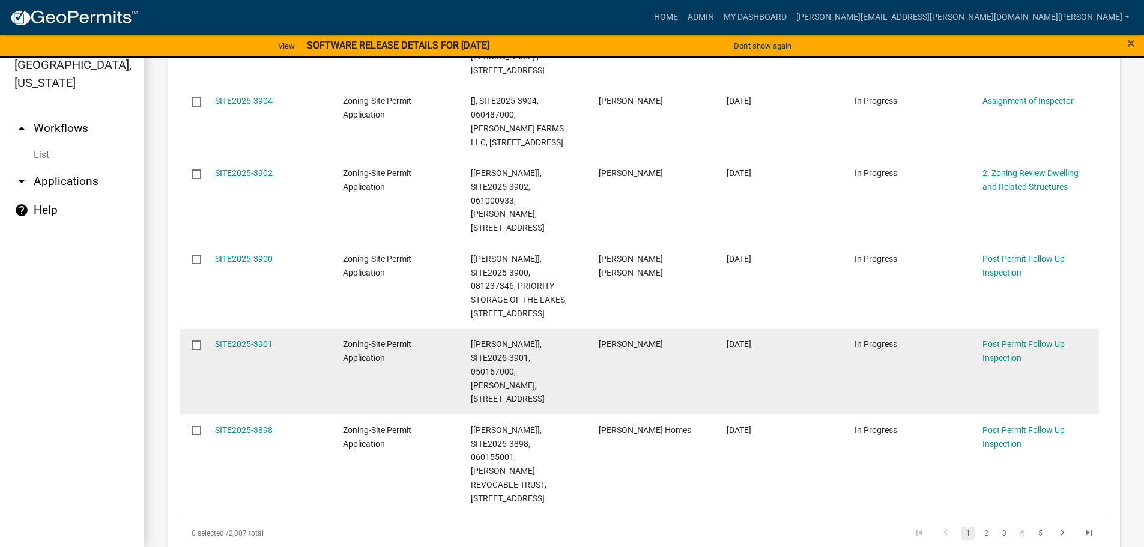
scroll to position [861, 0]
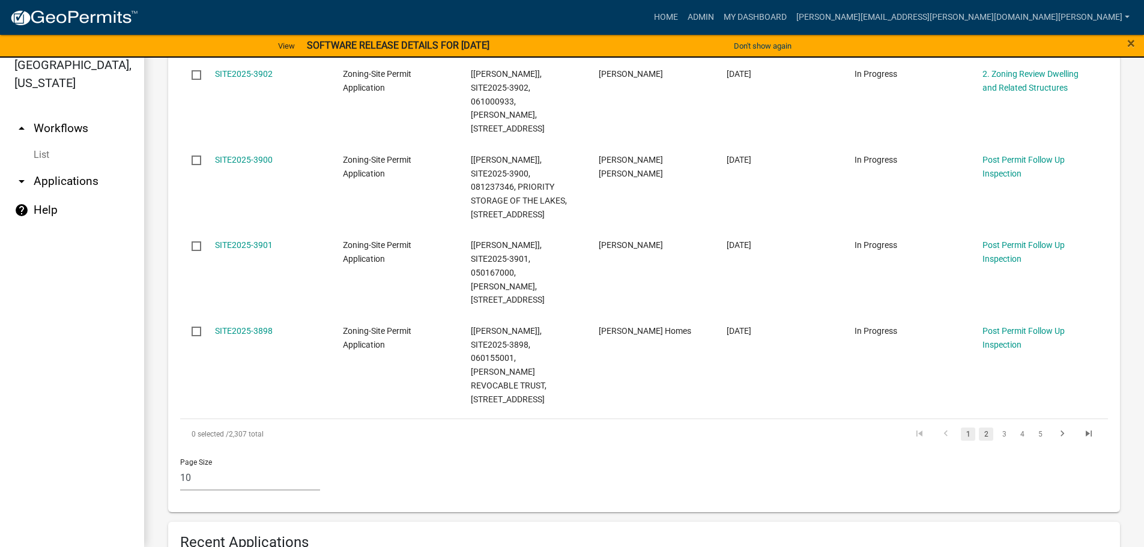
click at [979, 428] on link "2" at bounding box center [986, 434] width 14 height 13
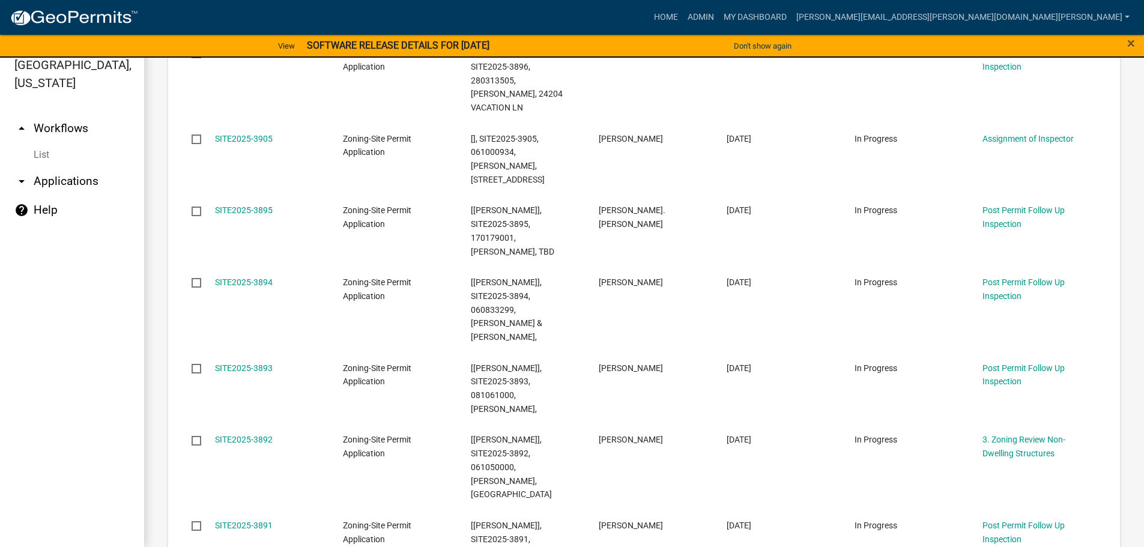
scroll to position [361, 0]
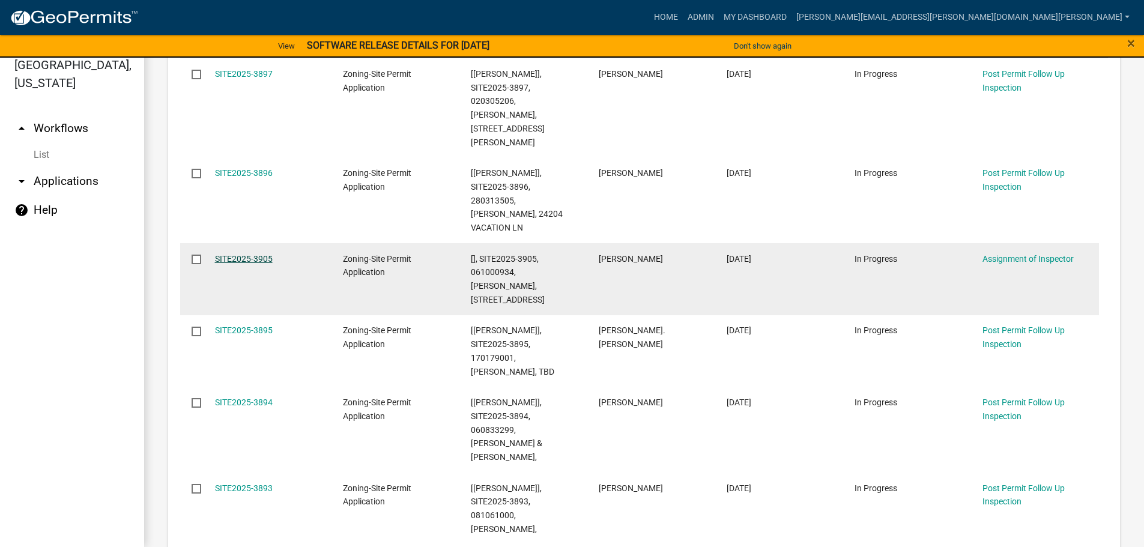
click at [245, 254] on link "SITE2025-3905" at bounding box center [244, 259] width 58 height 10
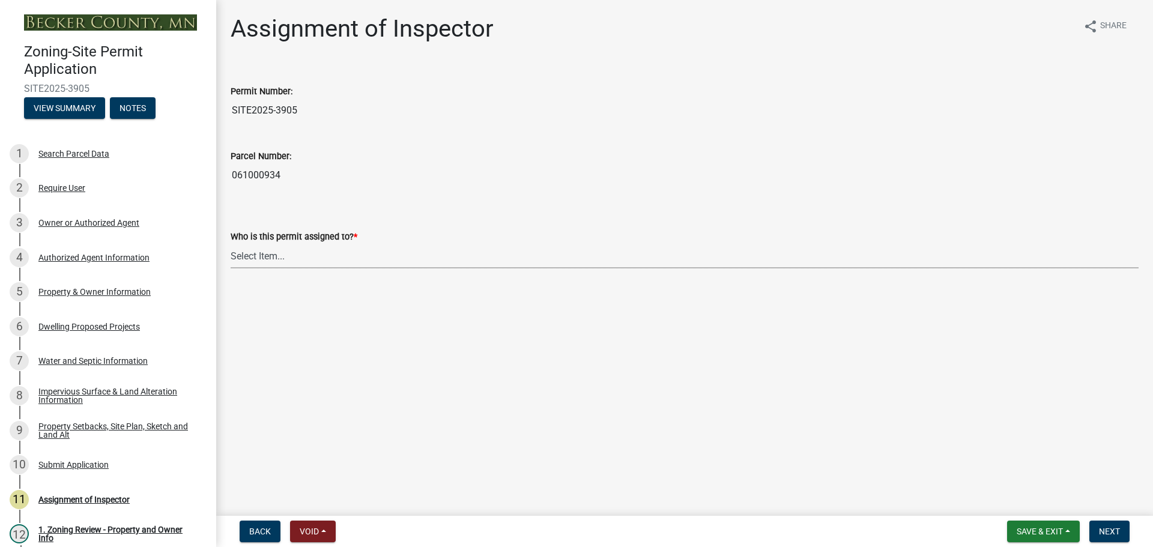
click at [270, 256] on select "Select Item... [PERSON_NAME] [PERSON_NAME] [PERSON_NAME] [PERSON_NAME] [PERSON_…" at bounding box center [685, 256] width 908 height 25
click at [231, 244] on select "Select Item... [PERSON_NAME] [PERSON_NAME] [PERSON_NAME] [PERSON_NAME] [PERSON_…" at bounding box center [685, 256] width 908 height 25
select select "ebd8400e-d8d5-49f8-911f-e671eb76408a"
click at [1105, 529] on span "Next" at bounding box center [1109, 532] width 21 height 10
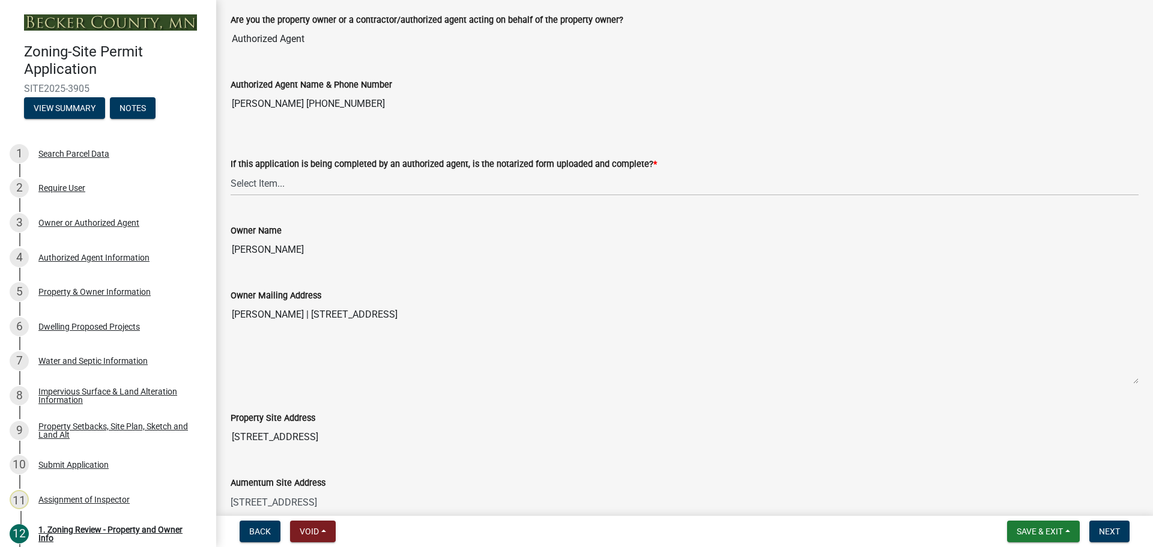
scroll to position [240, 0]
click at [1039, 525] on button "Save & Exit" at bounding box center [1043, 532] width 73 height 22
click at [1030, 501] on button "Save & Exit" at bounding box center [1031, 500] width 96 height 29
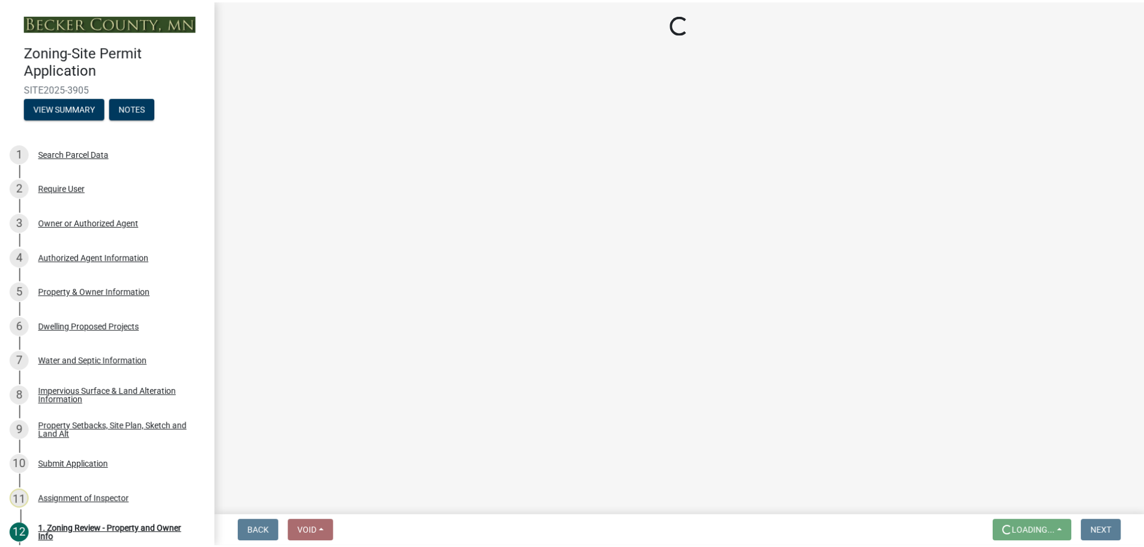
scroll to position [0, 0]
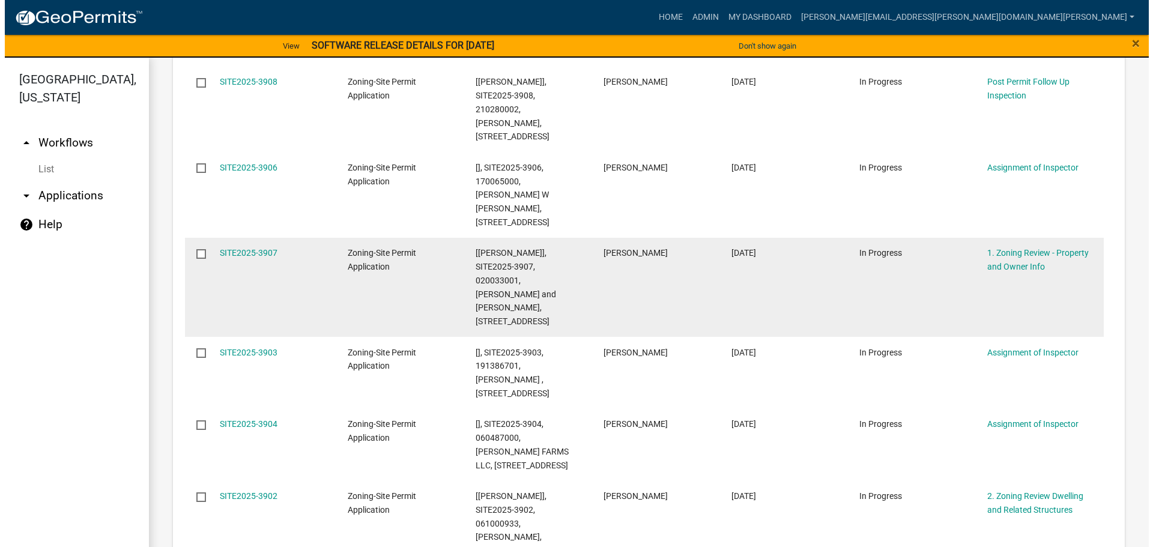
scroll to position [480, 0]
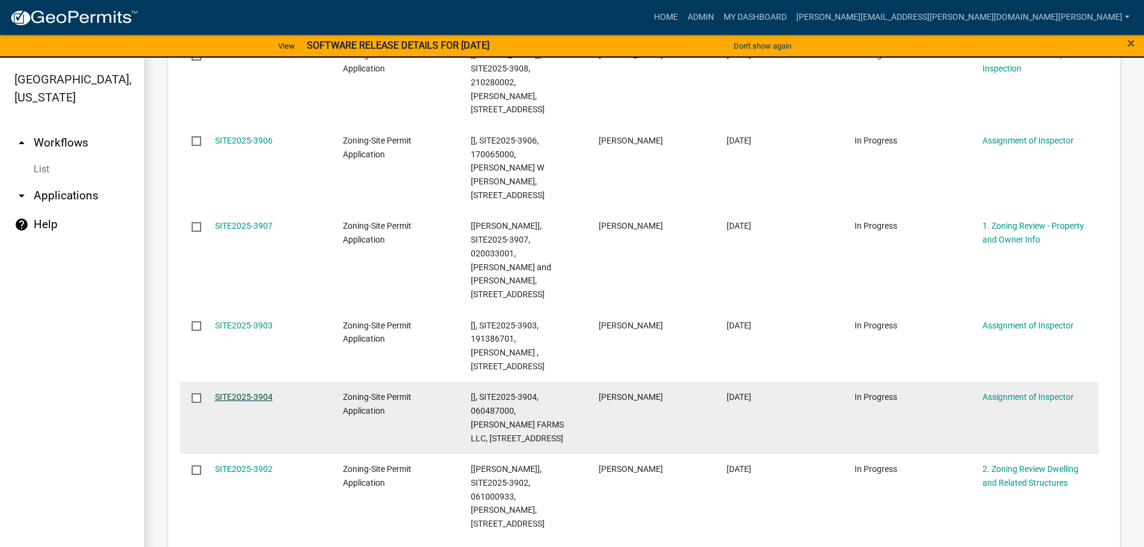
click at [248, 392] on link "SITE2025-3904" at bounding box center [244, 397] width 58 height 10
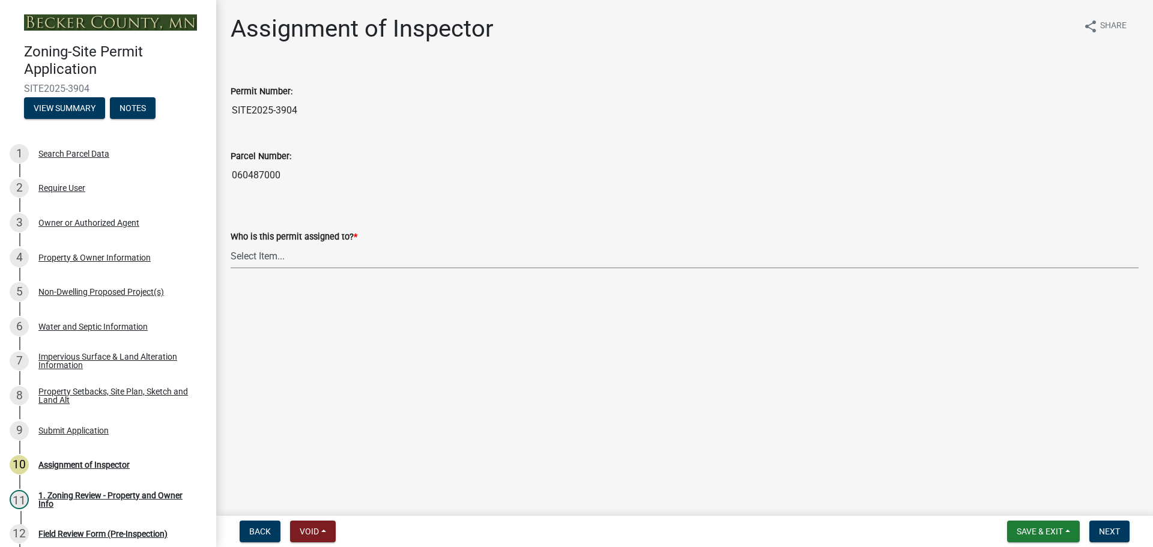
click at [275, 255] on select "Select Item... [PERSON_NAME] [PERSON_NAME] [PERSON_NAME] [PERSON_NAME] [PERSON_…" at bounding box center [685, 256] width 908 height 25
click at [531, 164] on input "060487000" at bounding box center [685, 175] width 908 height 24
click at [109, 289] on div "Non-Dwelling Proposed Project(s)" at bounding box center [100, 292] width 125 height 8
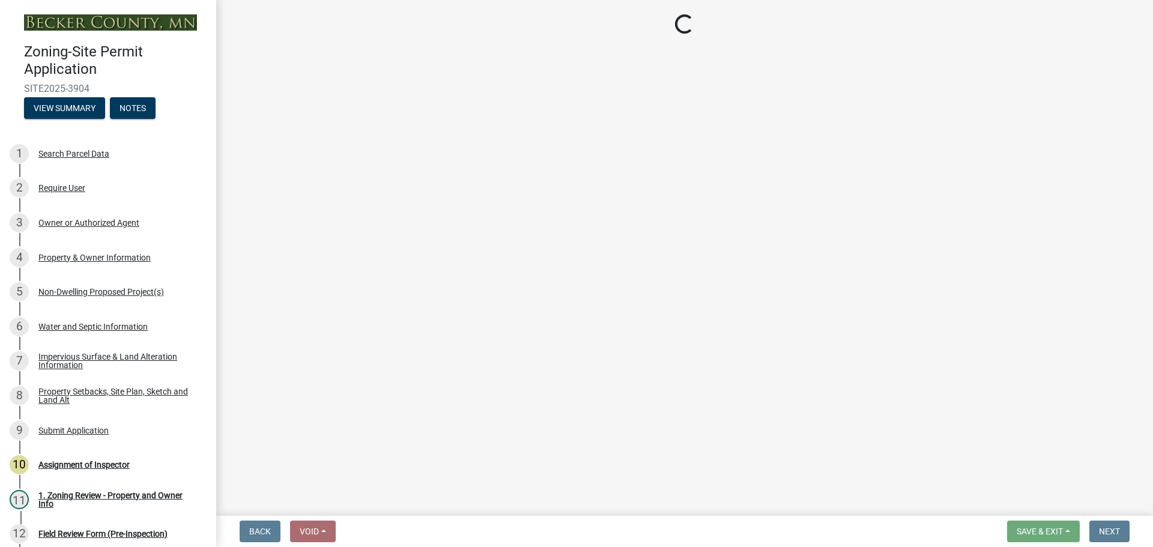
select select "6ced1b54-2913-4dbf-9776-23baa6524e46"
select select "3a2d96d3-fd69-4ed9-bae4-7a5aa03a7e58"
select select "cf118f3b-6469-426f-b247-8aeebfb0198d"
select select "d5258256-81e9-4688-bc84-b01445ee29b6"
select select "258cbdbc-8629-455d-9fed-6a57bf82144e"
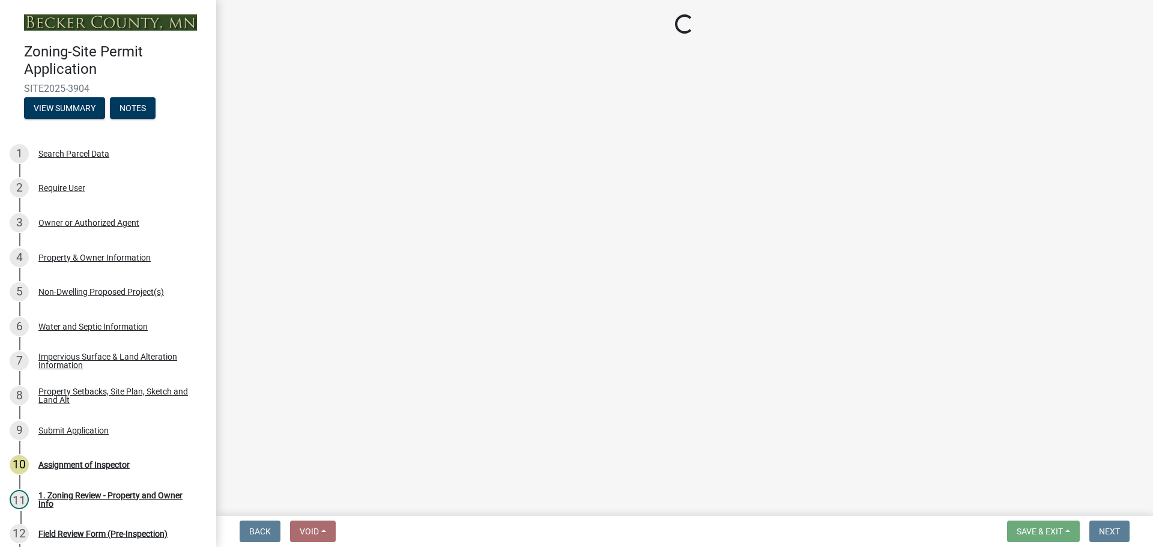
select select "a9a8393f-3c28-47b8-b6d9-84c94641c3fc"
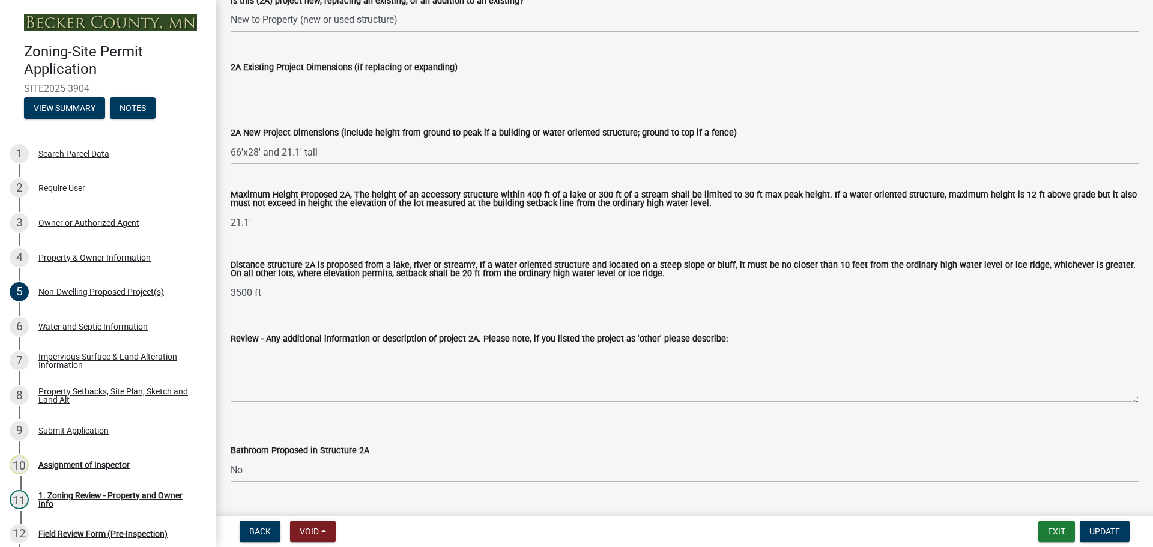
scroll to position [360, 0]
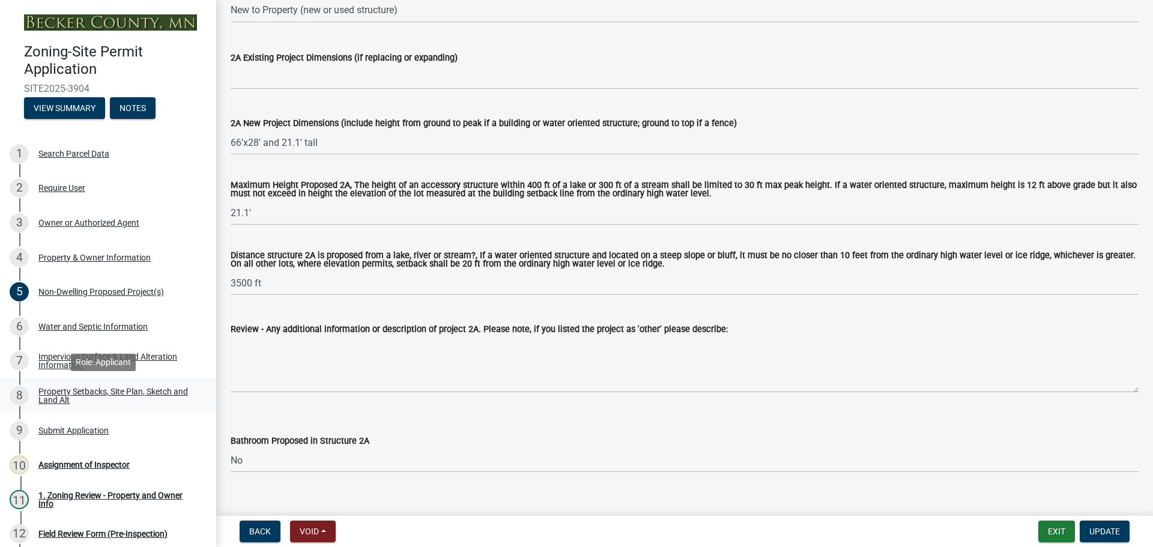
click at [110, 391] on div "Property Setbacks, Site Plan, Sketch and Land Alt" at bounding box center [117, 395] width 159 height 17
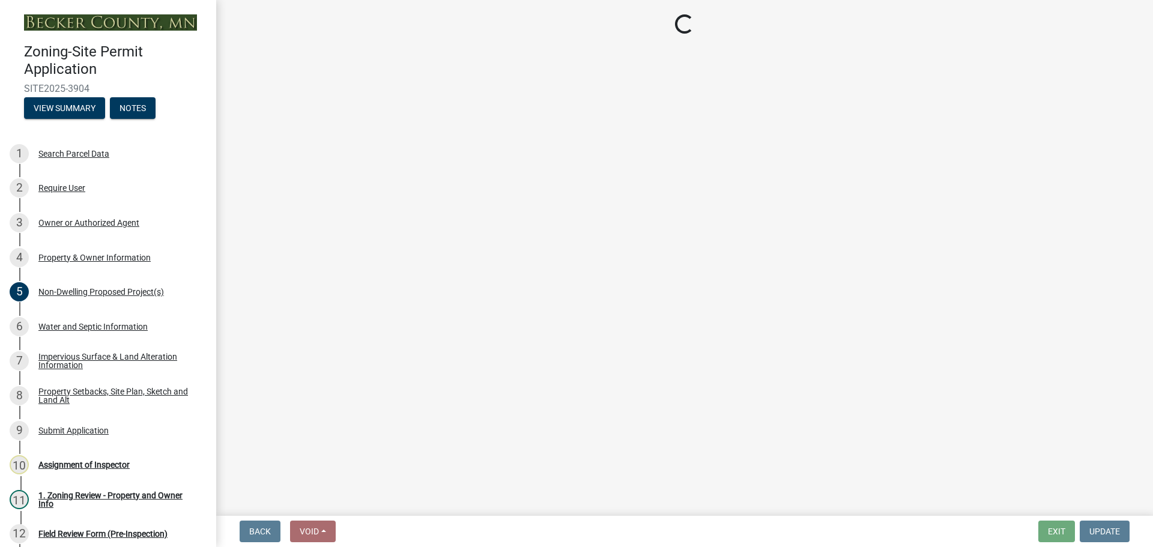
select select "d89fbfa0-1150-4954-b91c-9d482c9530a3"
select select "fd58f24c-a096-4195-863e-b494ea1fd324"
select select "12f785fb-c378-4b18-841c-21c73dc99083"
select select "12da6293-5841-4f5c-bd92-3658833964cd"
select select "27b2a8b4-abf6-463e-8c0c-7c5d2b4fe26f"
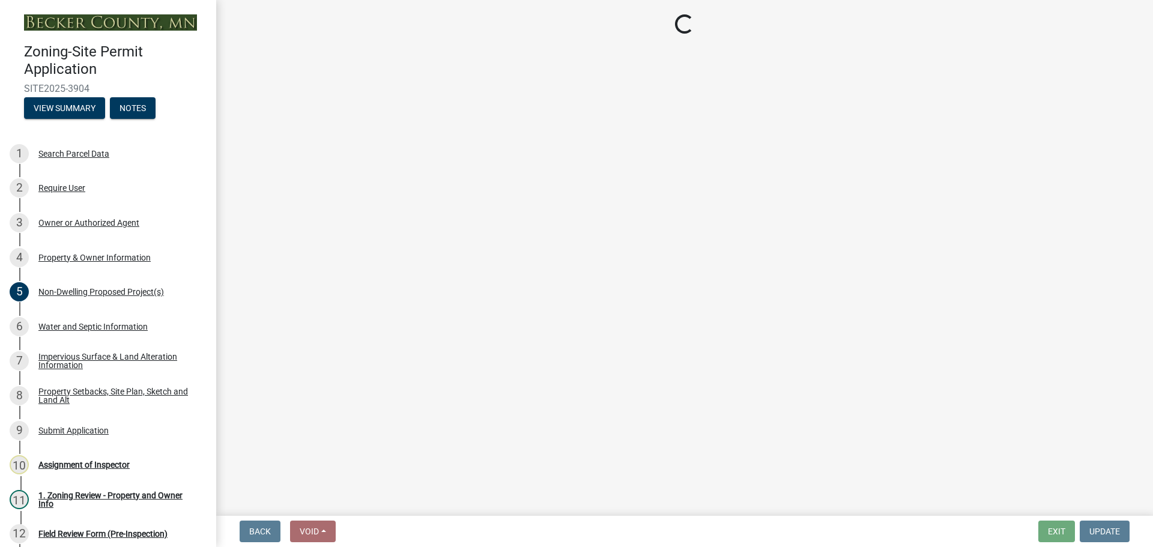
select select "28f6c7b2-2b88-4425-ae15-f67110f778a7"
select select "d61e3758-d187-40af-a435-5e09c3f3d509"
select select "c8b8ea71-7088-4e87-a493-7bc88cc2835b"
select select "1418c7e3-4054-4b00-84b5-d09b9560f30a"
select select "4421853d-5e11-4b64-95ec-6c47066881cc"
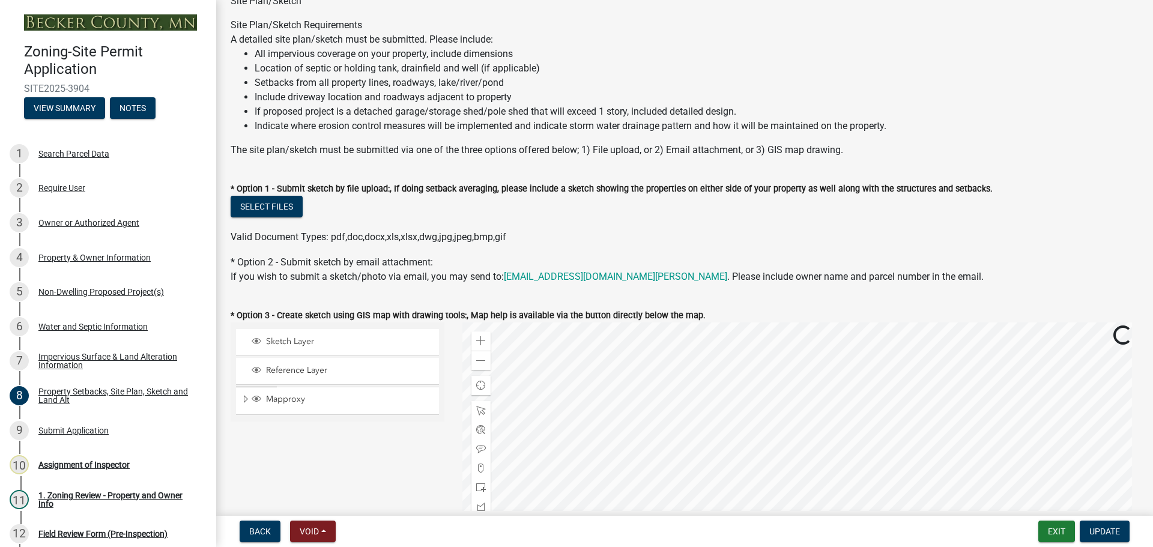
scroll to position [240, 0]
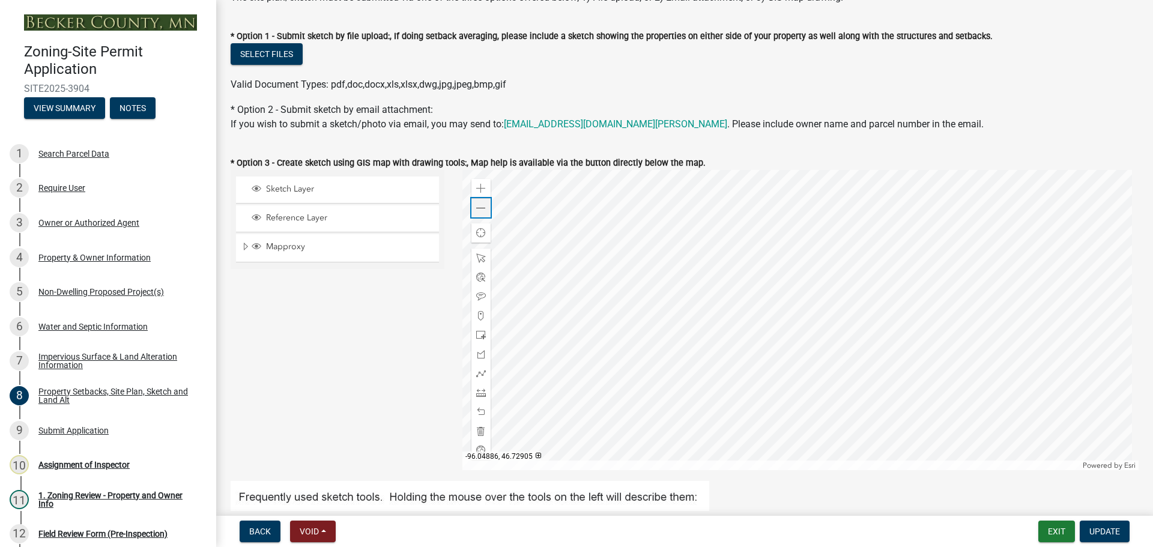
click at [483, 210] on span at bounding box center [481, 209] width 10 height 10
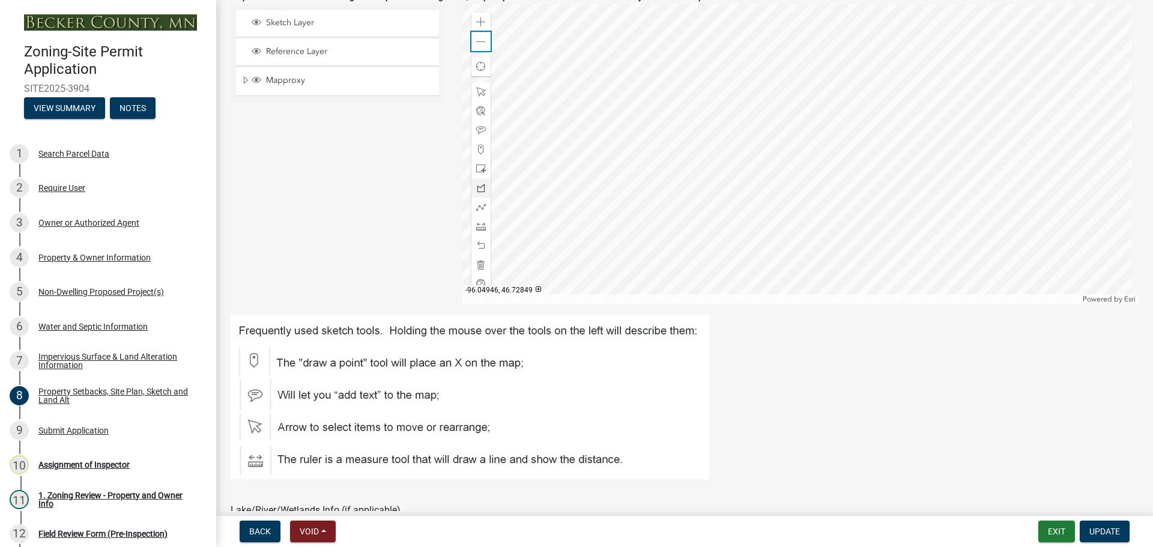
scroll to position [420, 0]
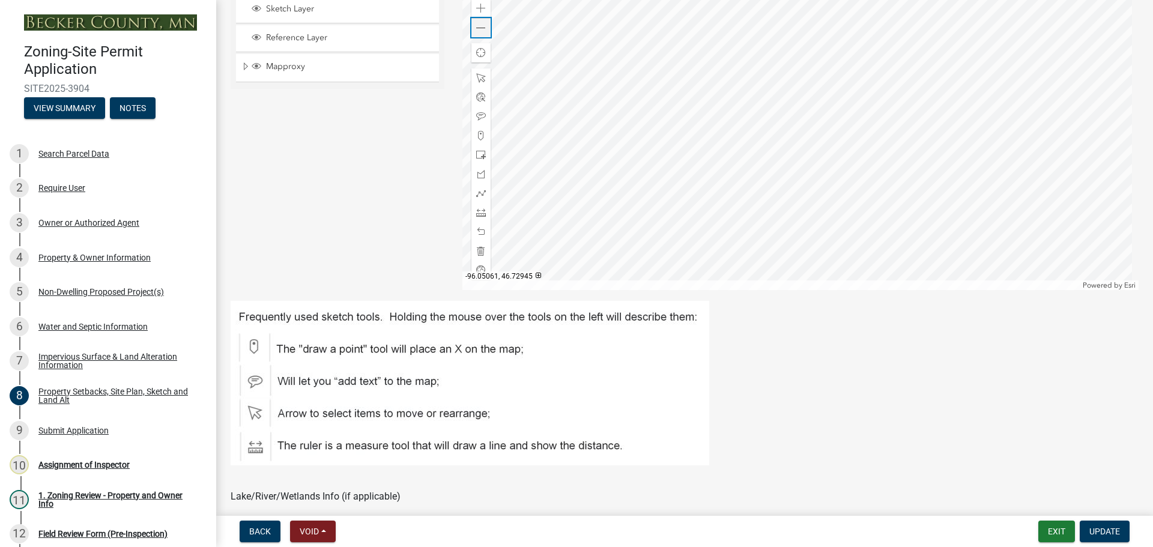
click at [479, 28] on span at bounding box center [481, 28] width 10 height 10
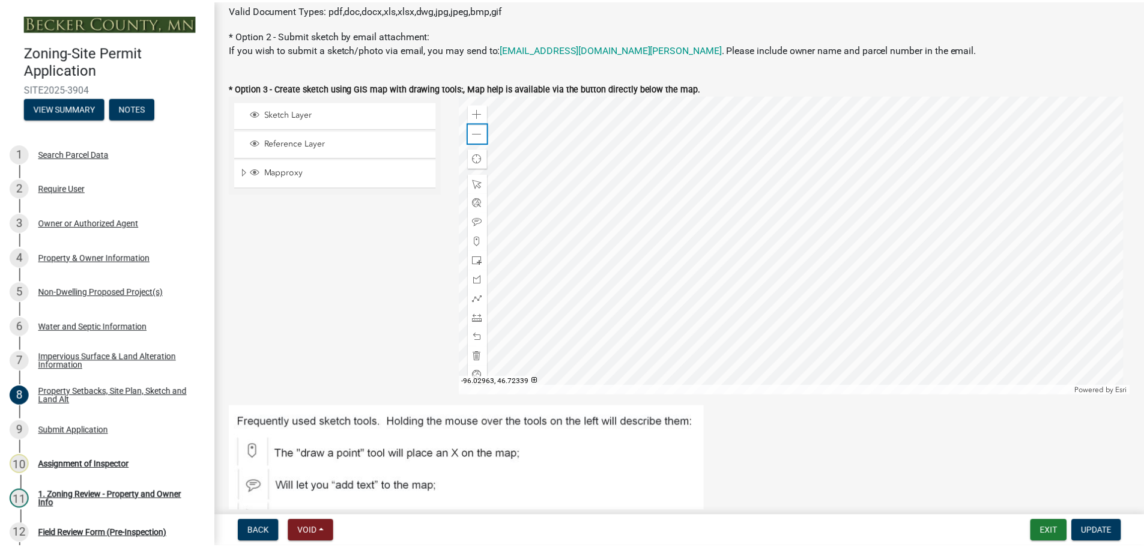
scroll to position [0, 0]
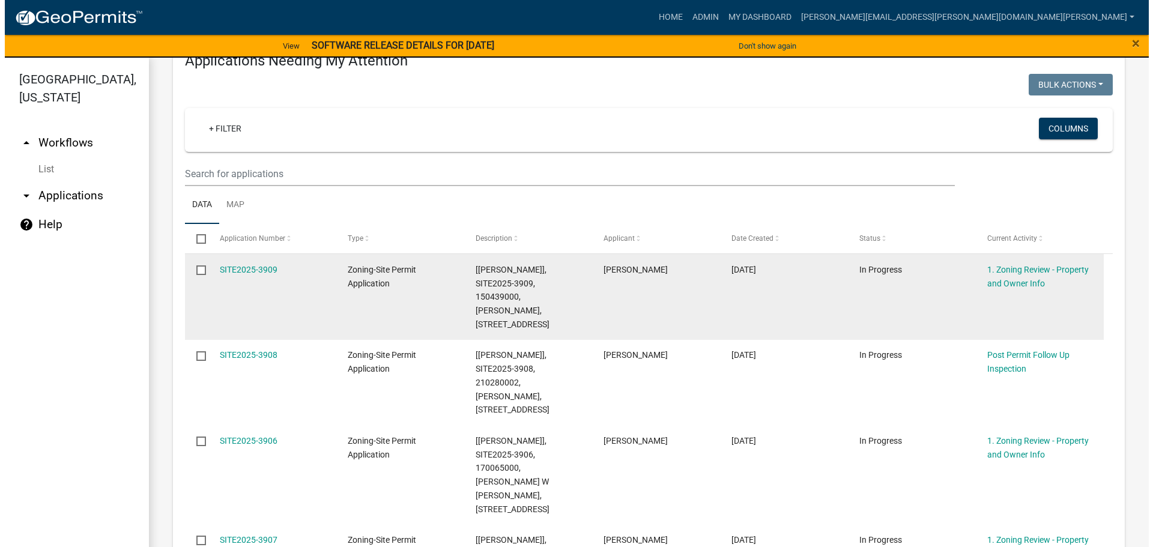
scroll to position [360, 0]
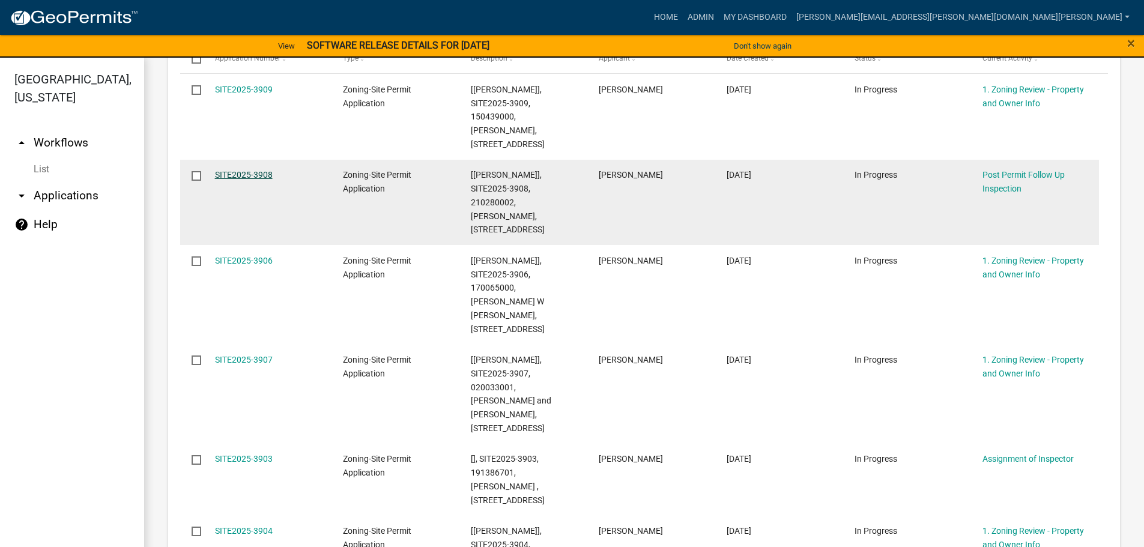
click at [259, 170] on link "SITE2025-3908" at bounding box center [244, 175] width 58 height 10
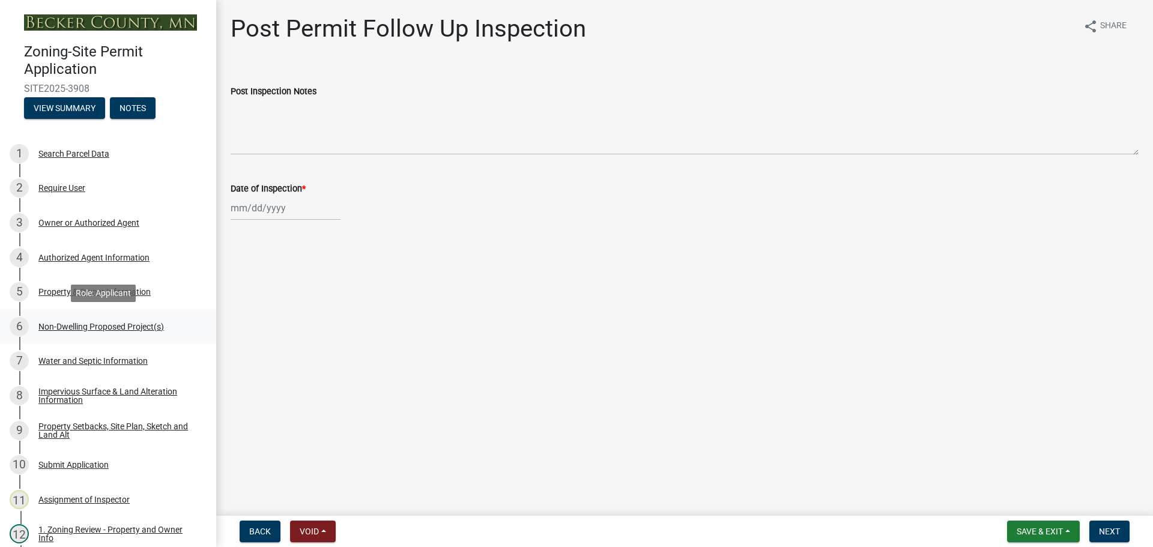
click at [85, 322] on div "Non-Dwelling Proposed Project(s)" at bounding box center [100, 326] width 125 height 8
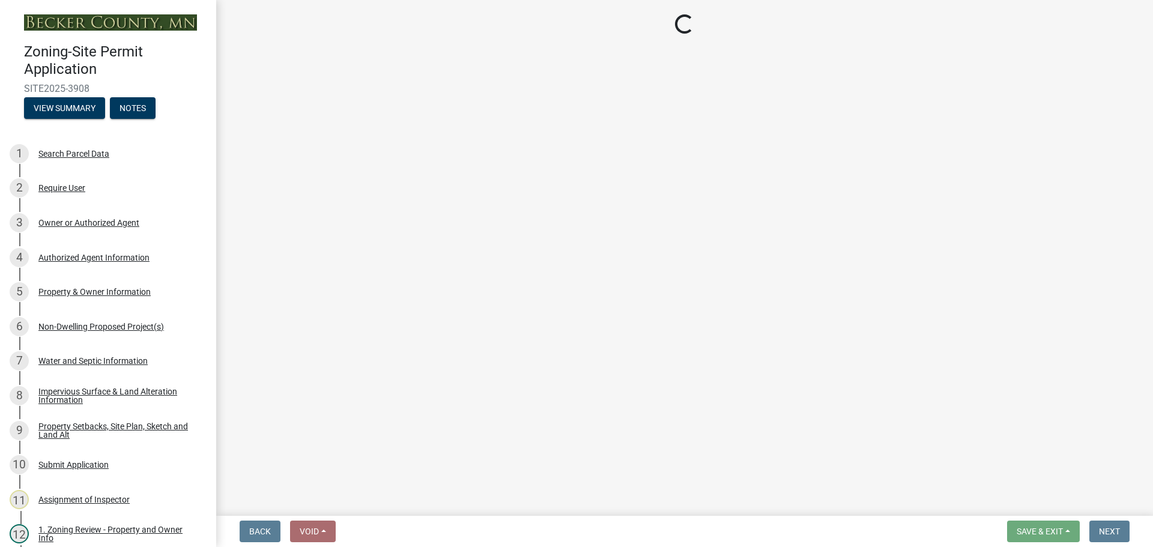
select select "6ced1b54-2913-4dbf-9776-23baa6524e46"
select select "3a2d96d3-fd69-4ed9-bae4-7a5aa03a7e58"
select select "cf118f3b-6469-426f-b247-8aeebfb0198d"
select select "d5258256-81e9-4688-bc84-b01445ee29b6"
select select "258cbdbc-8629-455d-9fed-6a57bf82144e"
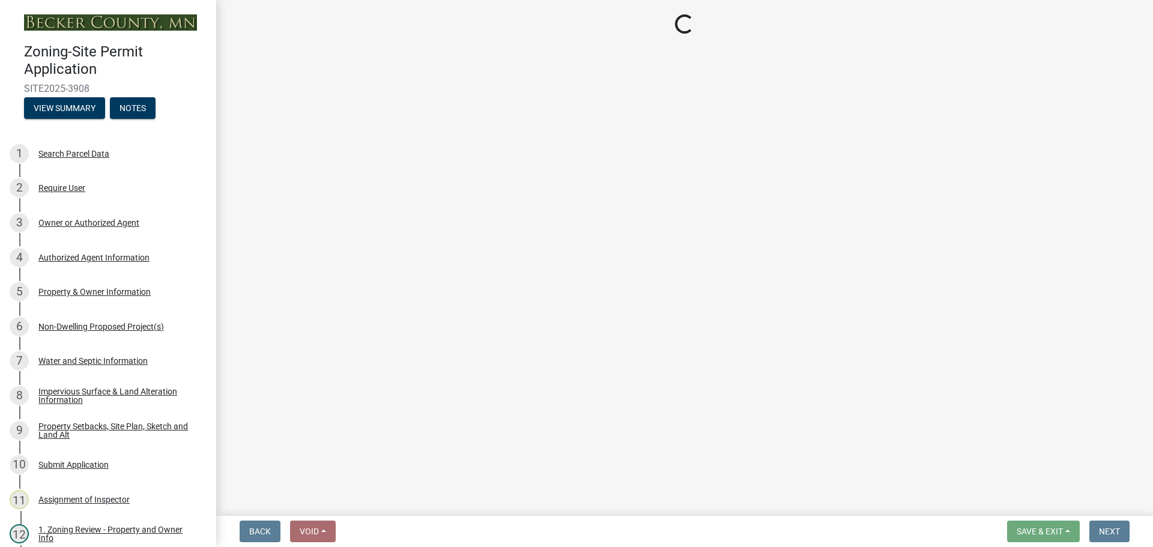
select select "a9a8393f-3c28-47b8-b6d9-84c94641c3fc"
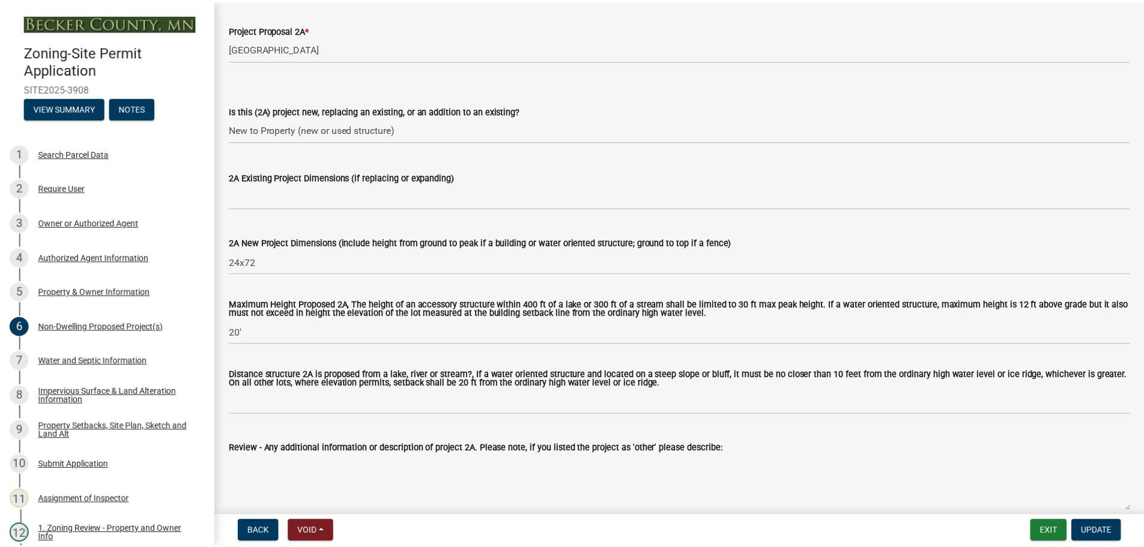
scroll to position [240, 0]
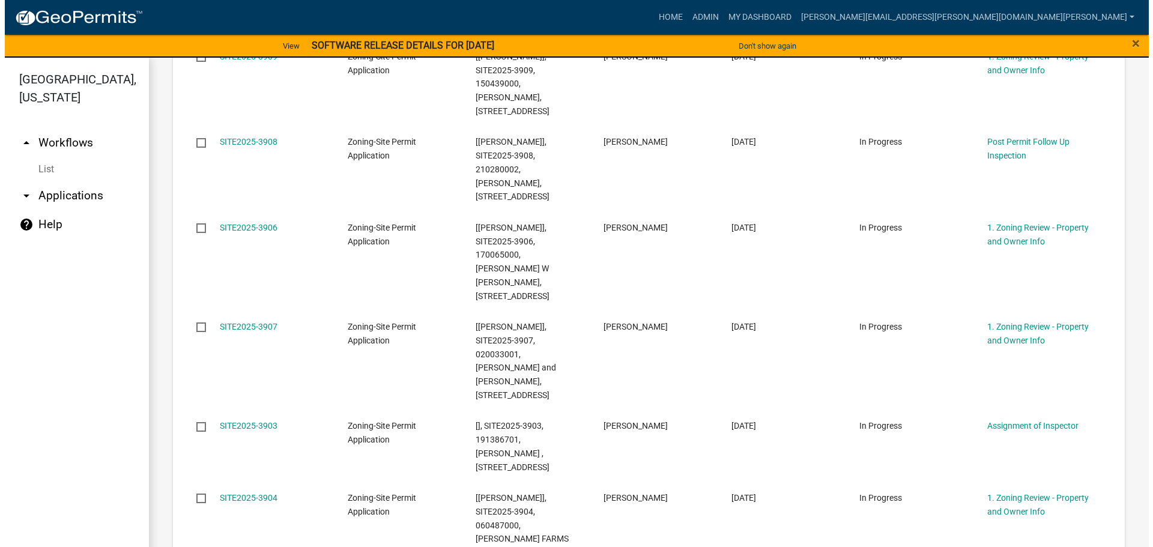
scroll to position [420, 0]
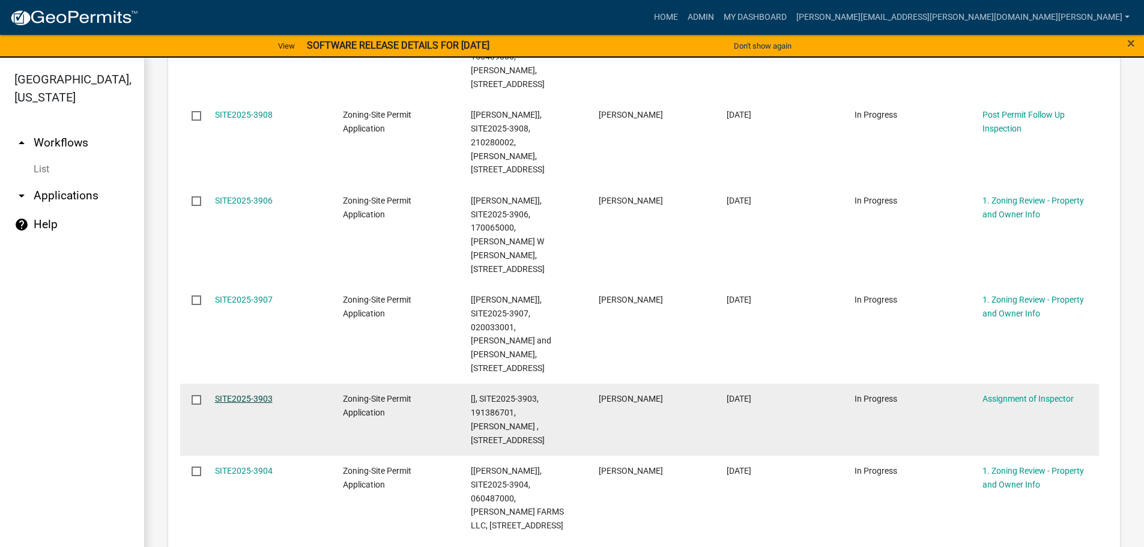
click at [249, 394] on link "SITE2025-3903" at bounding box center [244, 399] width 58 height 10
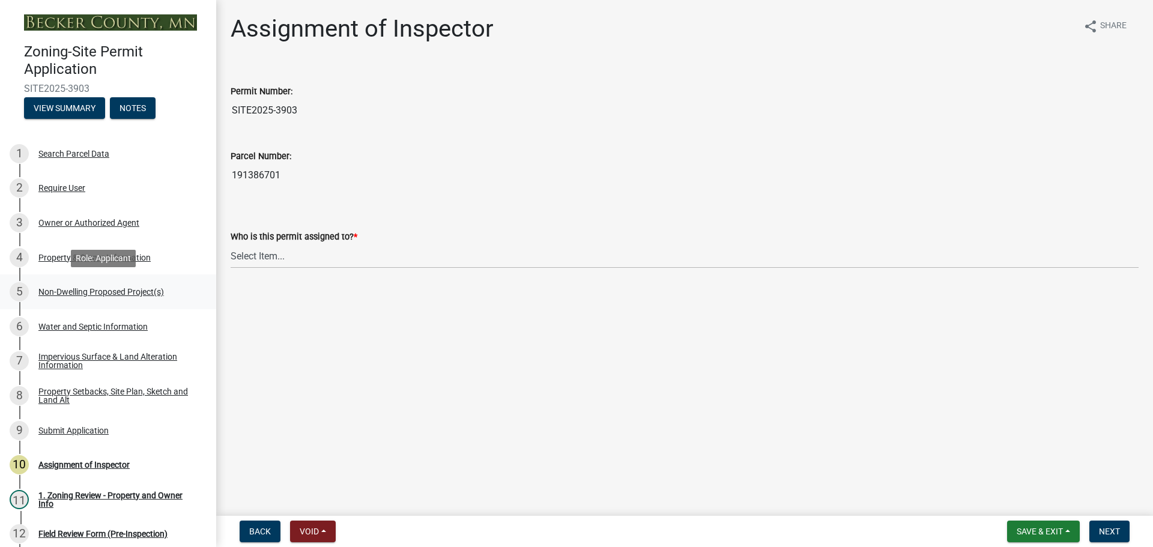
click at [88, 283] on div "5 Non-Dwelling Proposed Project(s)" at bounding box center [103, 291] width 187 height 19
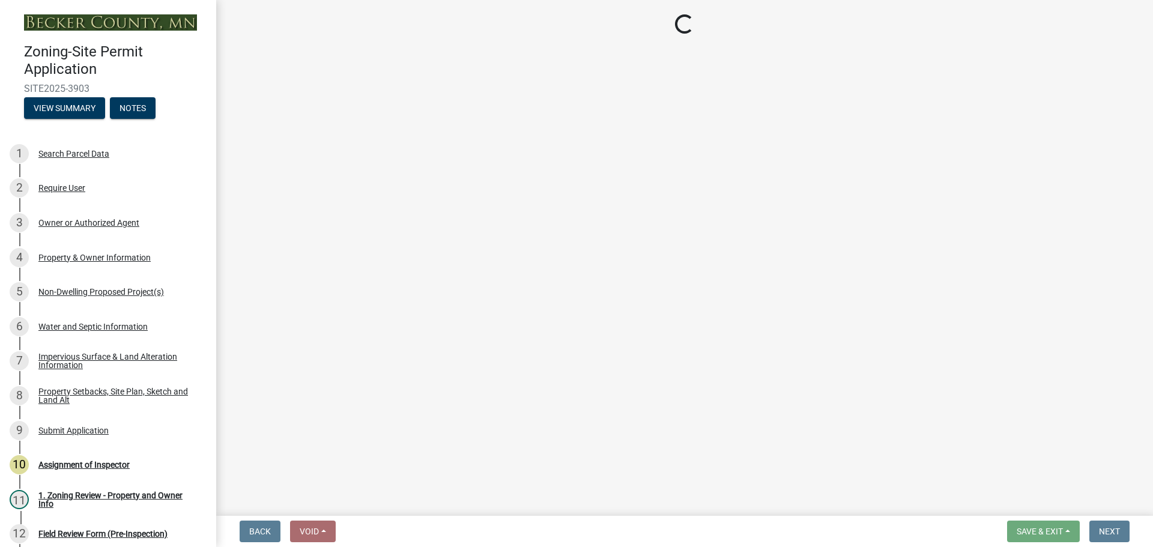
select select "273652f8-2357-47c0-90cc-77e373caeeb7"
select select "3a2d96d3-fd69-4ed9-bae4-7a5aa03a7e58"
select select "c901b724-8e9a-499b-811d-f72064c7192a"
select select "2f5256da-032f-4d83-a987-757f6ff4d08a"
select select "258cbdbc-8629-455d-9fed-6a57bf82144e"
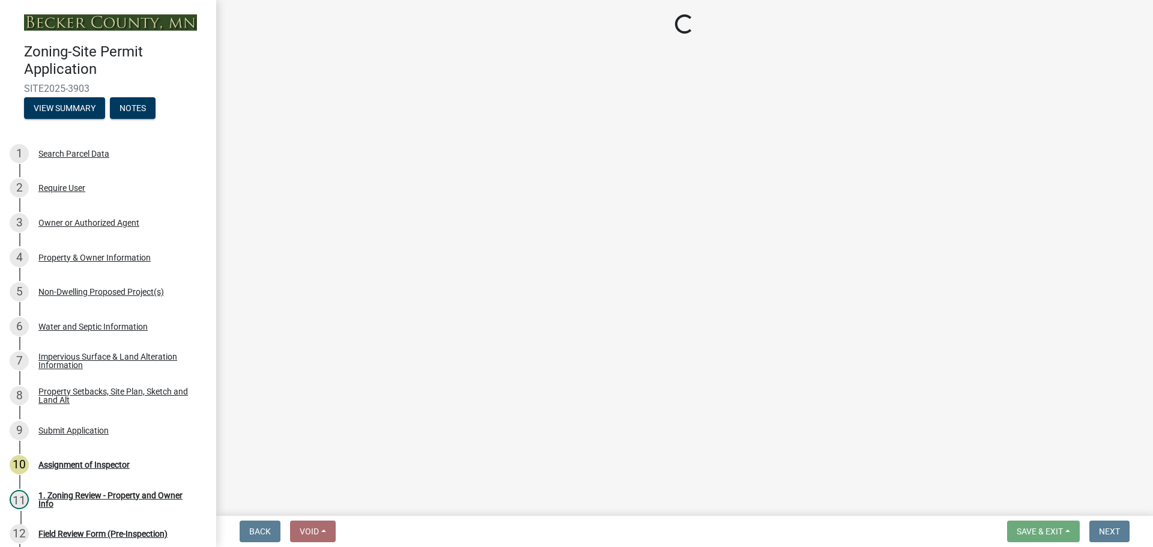
select select "a9a8393f-3c28-47b8-b6d9-84c94641c3fc"
select select "a7383203-7c65-42b7-93a7-fe526d73266a"
select select "e7c102df-bb25-48e4-a306-d740a3d6a2ce"
select select "44b5dfa8-51a9-49f5-9ebb-999dc612c890"
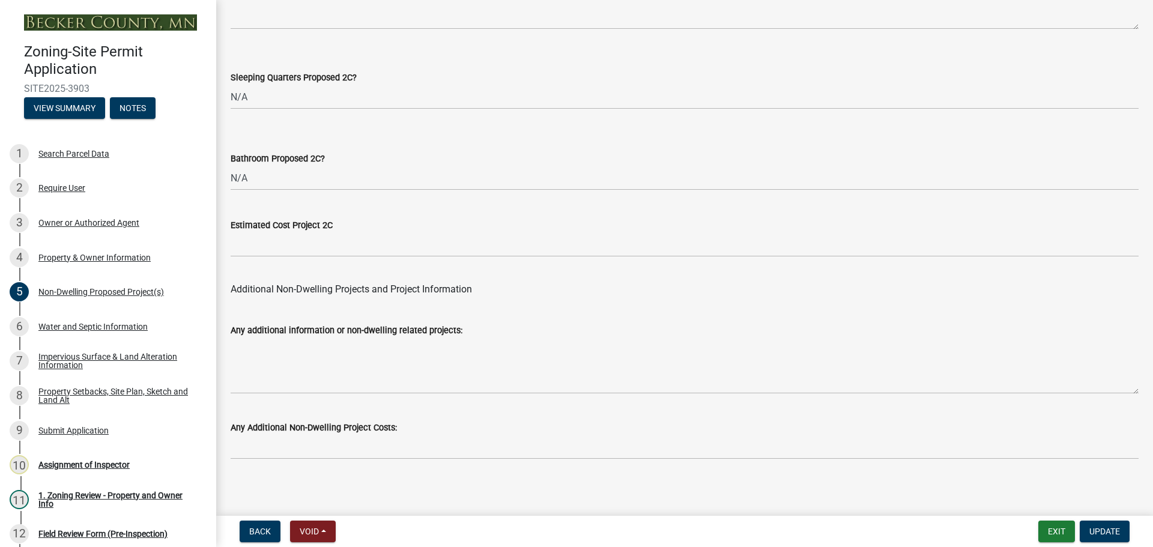
scroll to position [2351, 0]
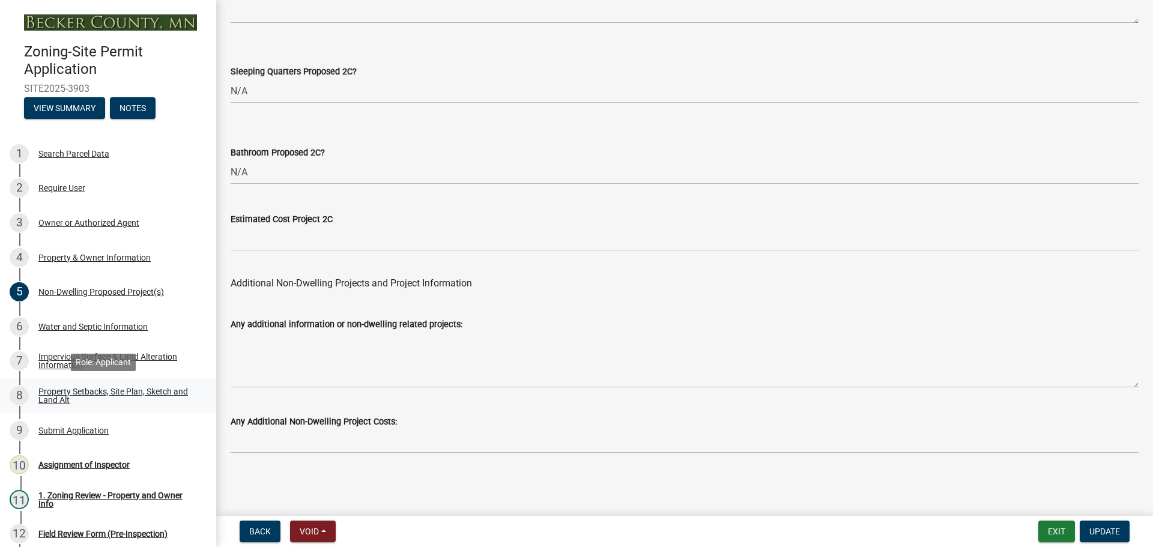
click at [92, 387] on div "Property Setbacks, Site Plan, Sketch and Land Alt" at bounding box center [117, 395] width 159 height 17
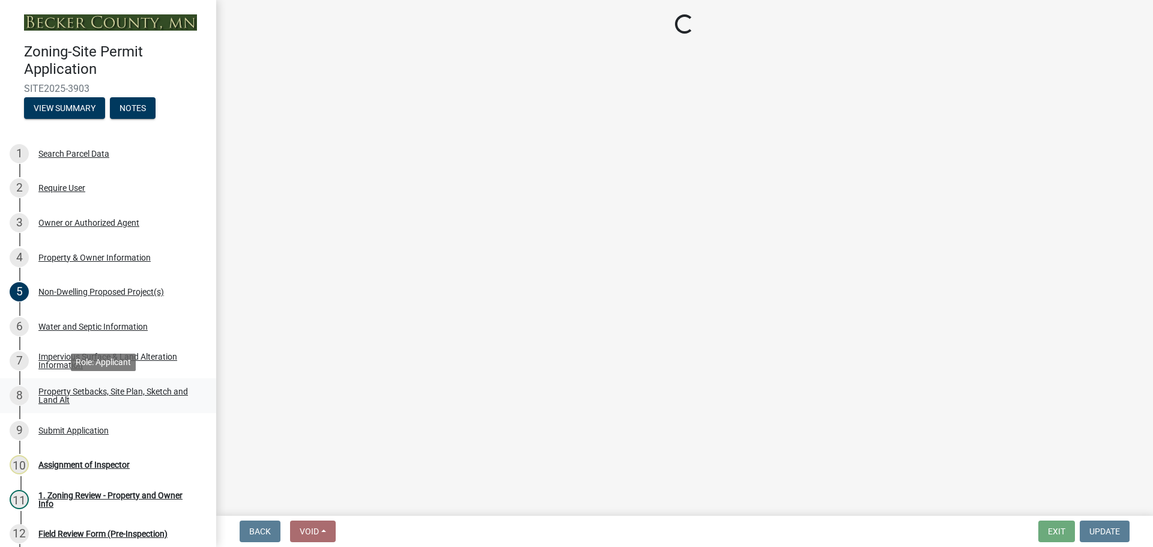
scroll to position [0, 0]
select select "d89fbfa0-1150-4954-b91c-9d482c9530a3"
select select "b56a4575-9846-47cf-8067-c59a4853da22"
select select "12f785fb-c378-4b18-841c-21c73dc99083"
select select "12da6293-5841-4f5c-bd92-3658833964cd"
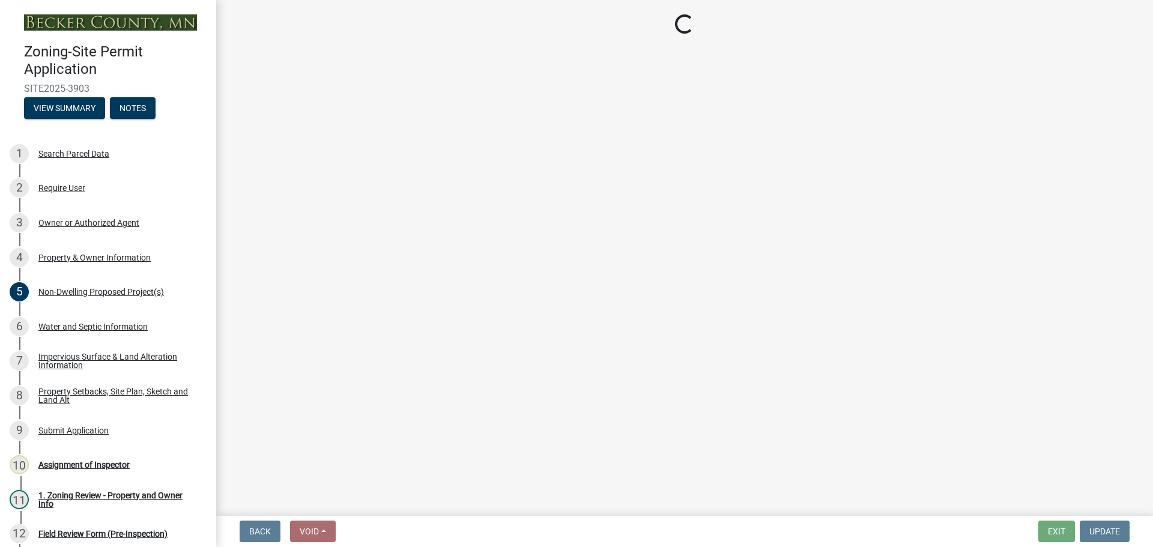
select select "27b2a8b4-abf6-463e-8c0c-7c5d2b4fe26f"
select select "b98836ba-4715-455d-97ab-be9a9df498a8"
select select "c8b8ea71-7088-4e87-a493-7bc88cc2835b"
select select "a4ce8fad-3c47-4e2b-9375-28a8f2ee630b"
select select "19d13e65-c93d-443e-910a-7a17299544cc"
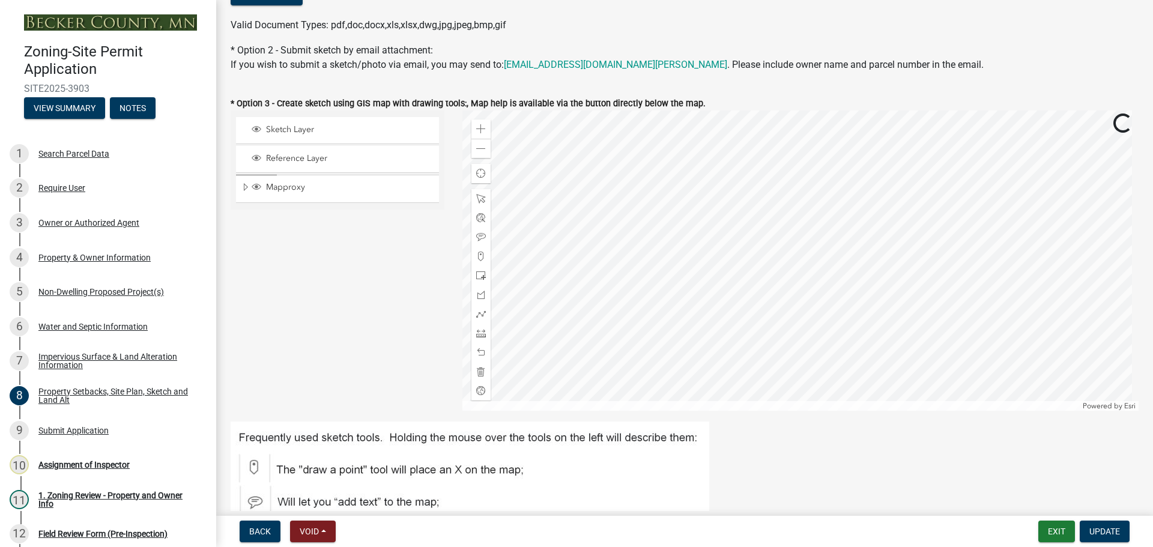
scroll to position [300, 0]
click at [478, 146] on span at bounding box center [481, 149] width 10 height 10
click at [477, 150] on span at bounding box center [481, 149] width 10 height 10
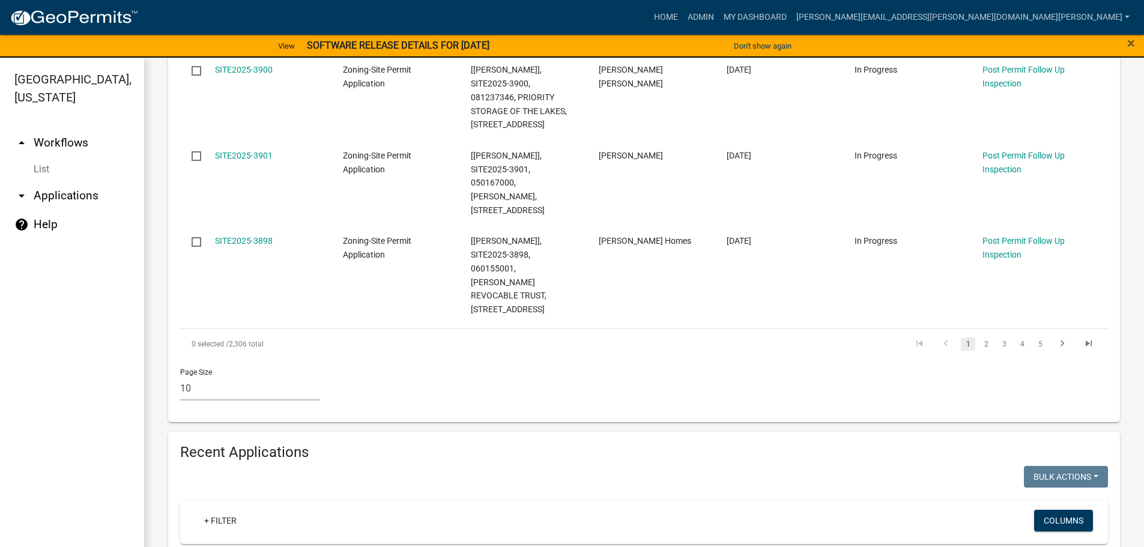
scroll to position [961, 0]
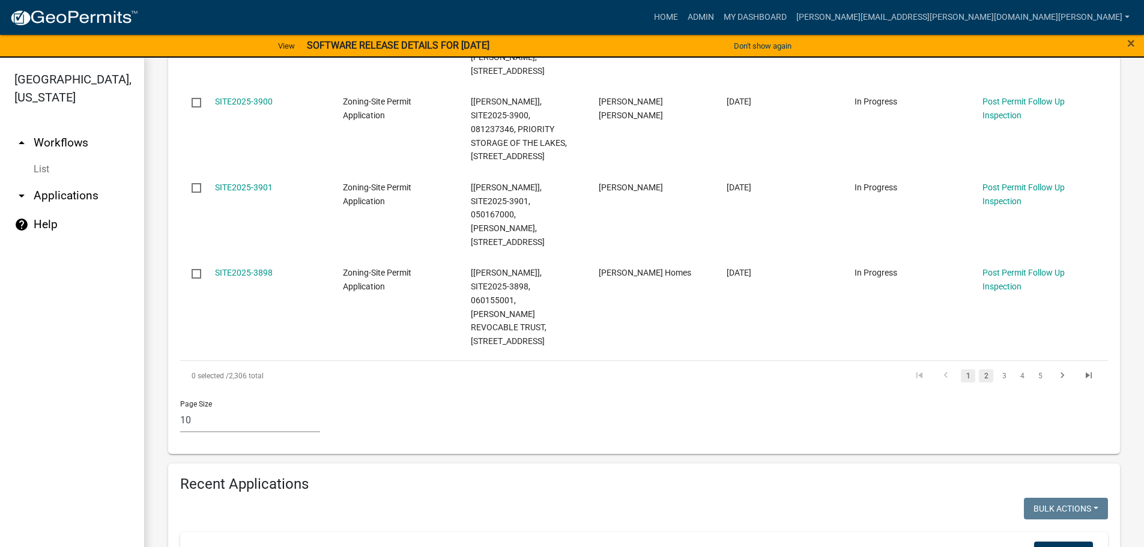
click at [979, 369] on link "2" at bounding box center [986, 375] width 14 height 13
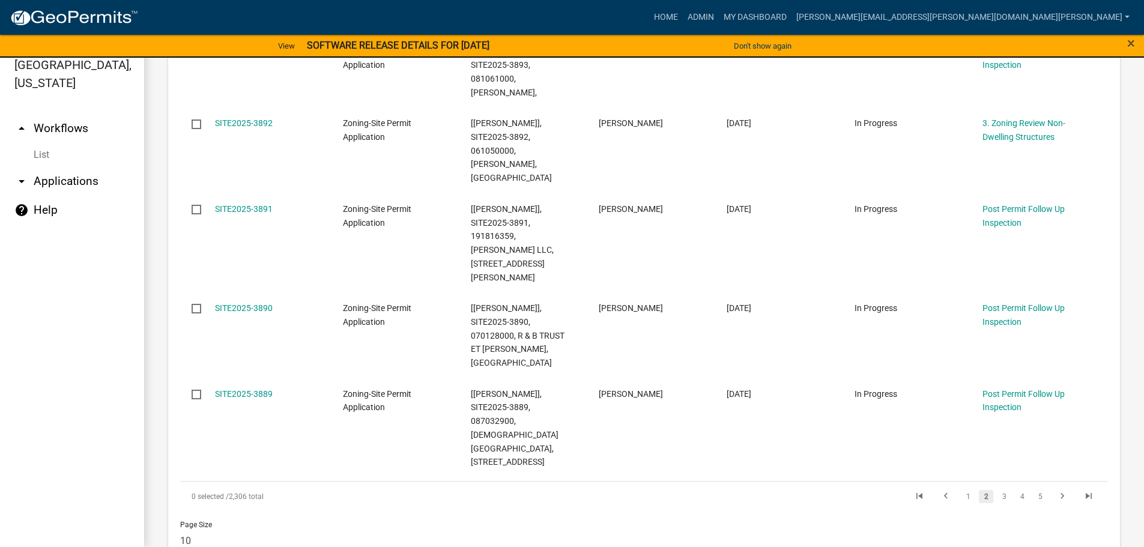
scroll to position [829, 0]
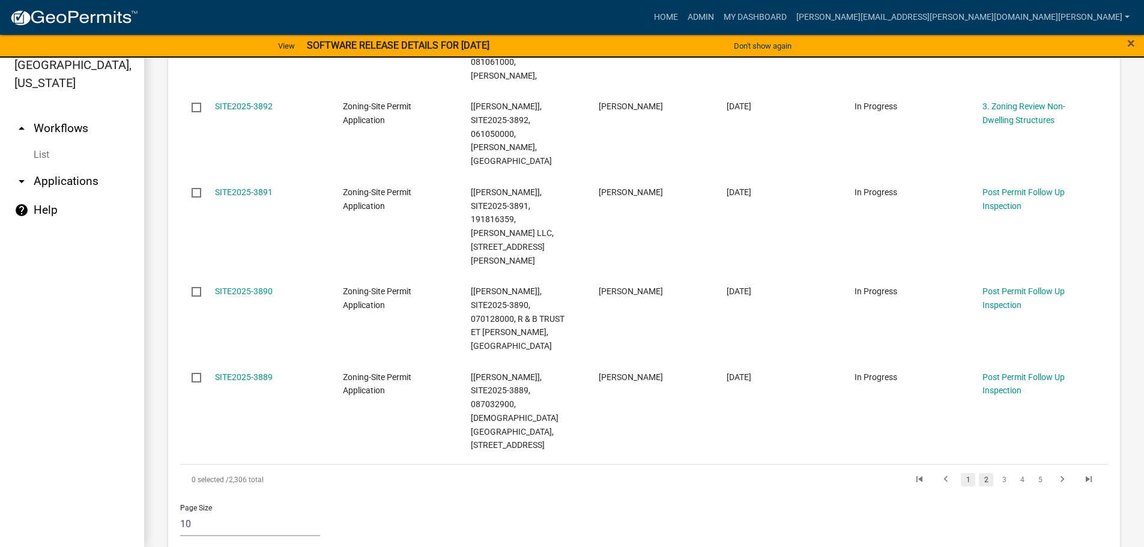
click at [961, 473] on link "1" at bounding box center [968, 479] width 14 height 13
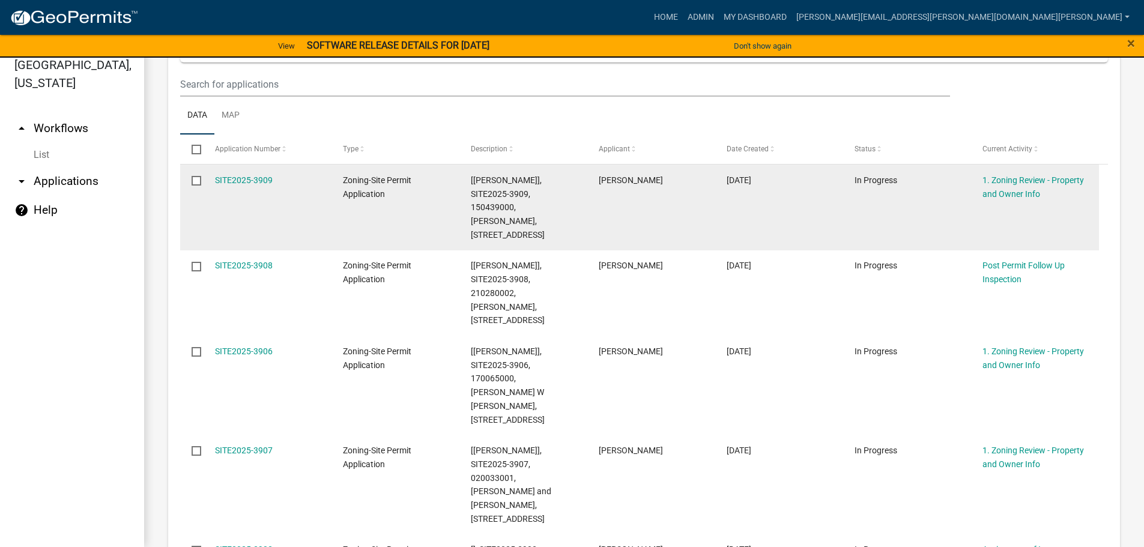
scroll to position [294, 0]
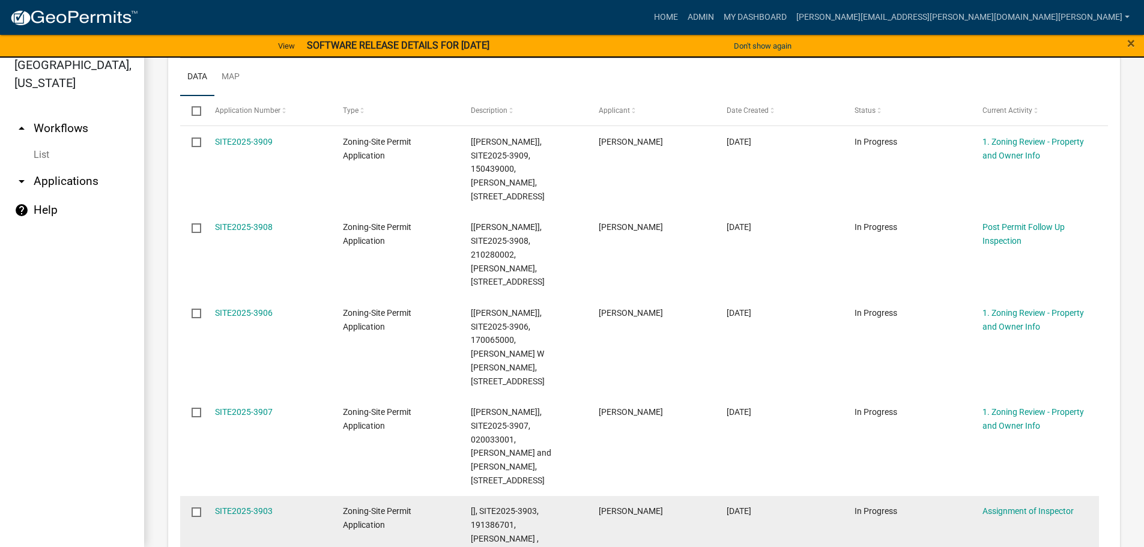
drag, startPoint x: 244, startPoint y: 427, endPoint x: 251, endPoint y: 420, distance: 9.8
click at [244, 506] on link "SITE2025-3903" at bounding box center [244, 511] width 58 height 10
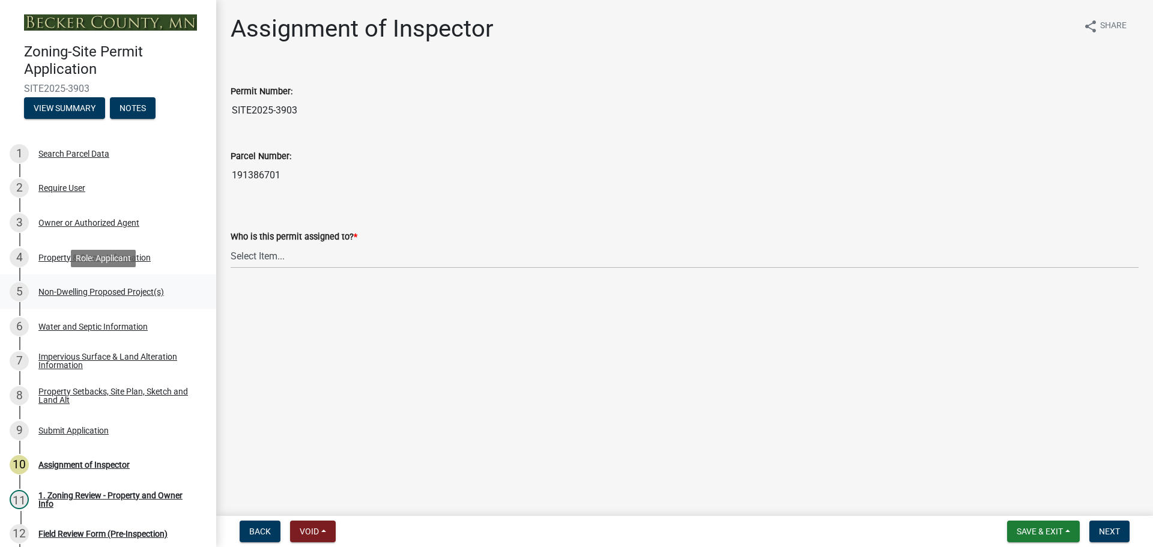
click at [106, 291] on div "Non-Dwelling Proposed Project(s)" at bounding box center [100, 292] width 125 height 8
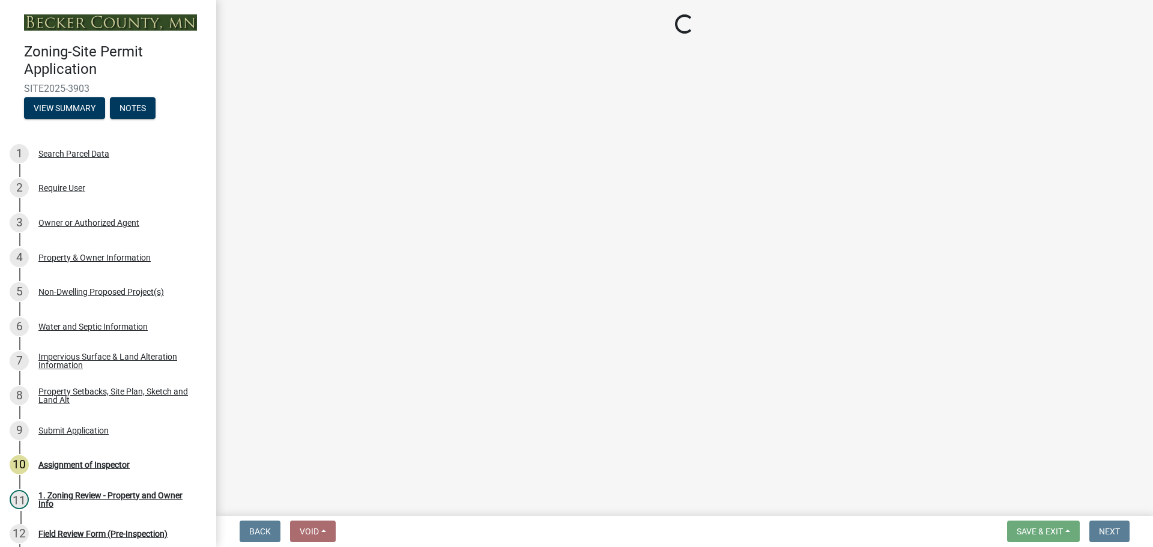
select select "273652f8-2357-47c0-90cc-77e373caeeb7"
select select "3a2d96d3-fd69-4ed9-bae4-7a5aa03a7e58"
select select "c901b724-8e9a-499b-811d-f72064c7192a"
select select "2f5256da-032f-4d83-a987-757f6ff4d08a"
select select "258cbdbc-8629-455d-9fed-6a57bf82144e"
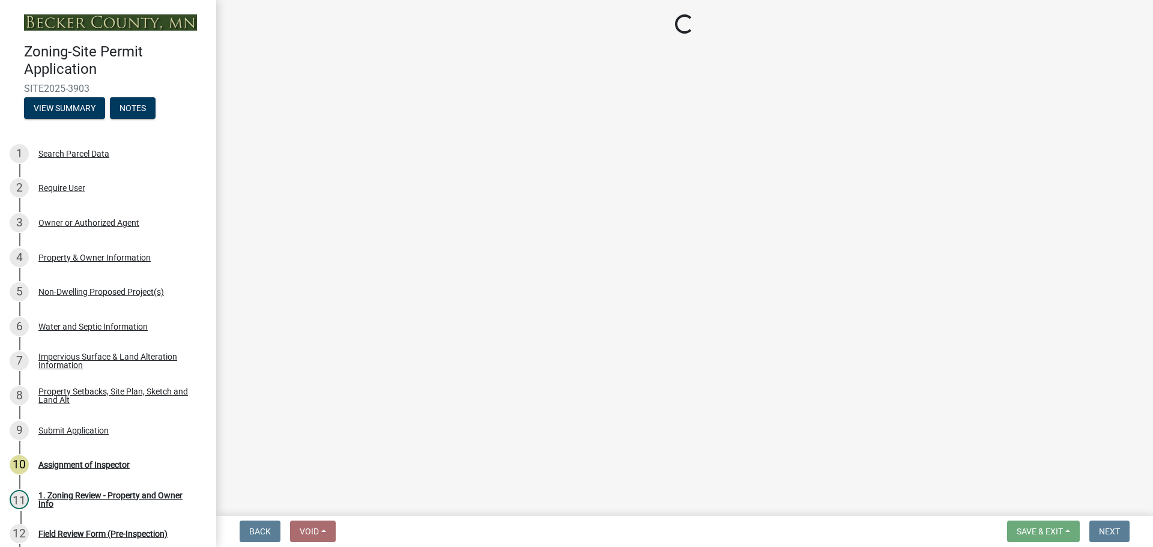
select select "a9a8393f-3c28-47b8-b6d9-84c94641c3fc"
select select "a7383203-7c65-42b7-93a7-fe526d73266a"
select select "e7c102df-bb25-48e4-a306-d740a3d6a2ce"
select select "44b5dfa8-51a9-49f5-9ebb-999dc612c890"
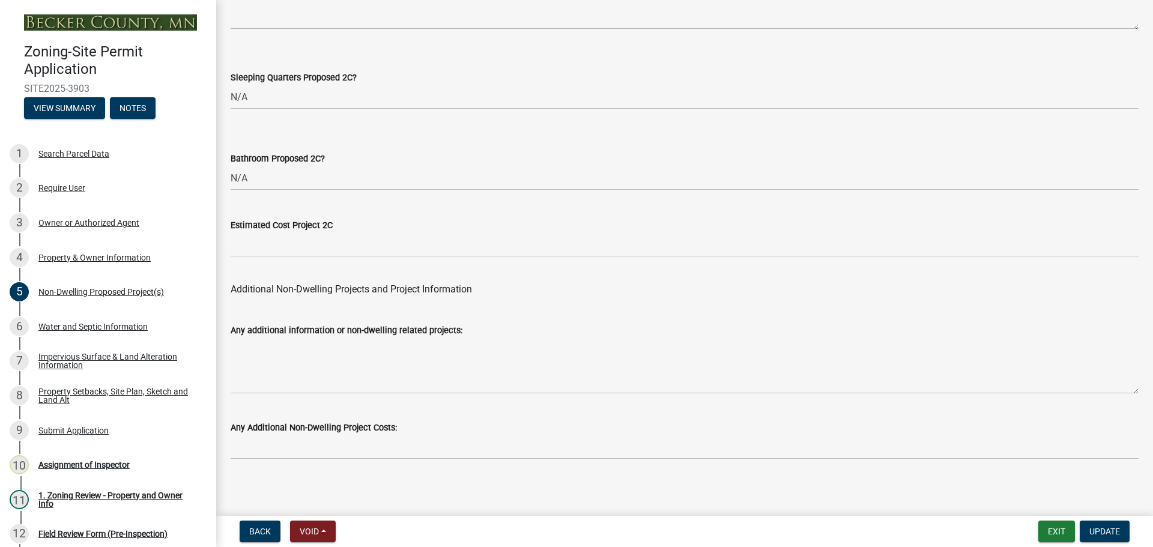
scroll to position [2351, 0]
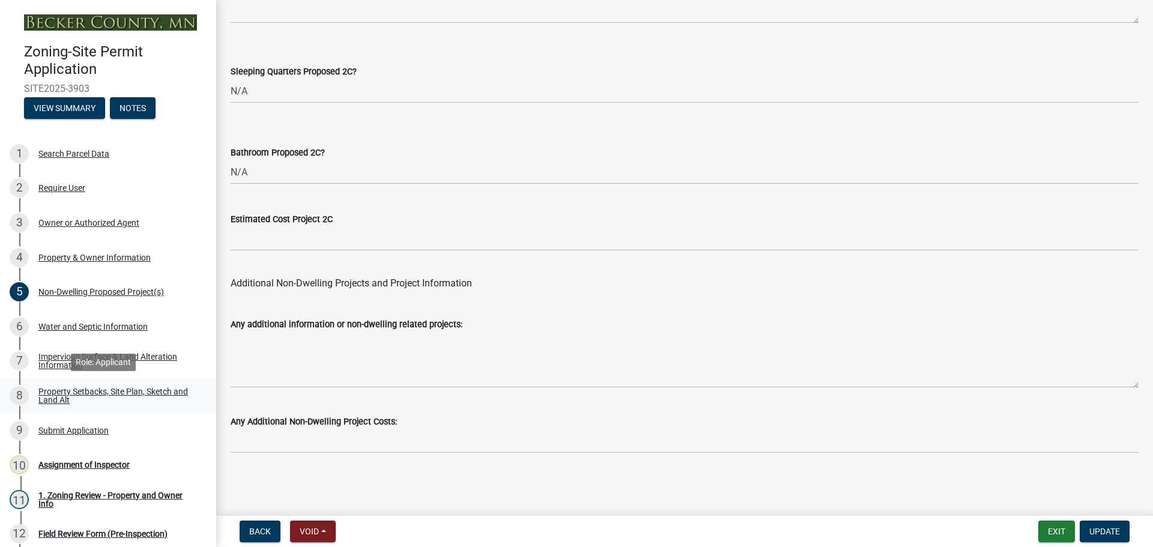
click at [85, 391] on div "Property Setbacks, Site Plan, Sketch and Land Alt" at bounding box center [117, 395] width 159 height 17
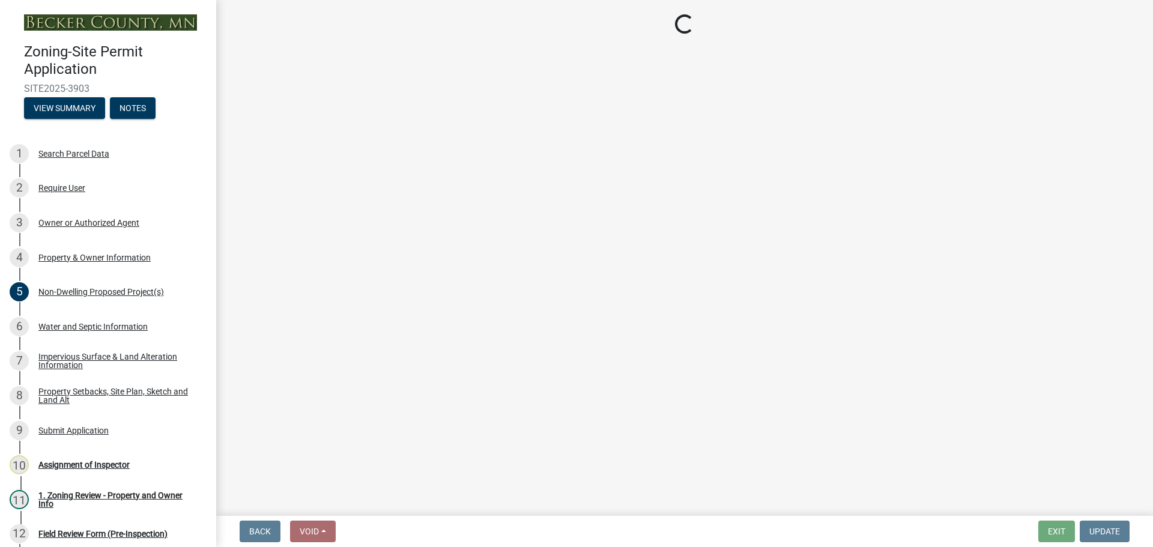
select select "d89fbfa0-1150-4954-b91c-9d482c9530a3"
select select "b56a4575-9846-47cf-8067-c59a4853da22"
select select "12f785fb-c378-4b18-841c-21c73dc99083"
select select "12da6293-5841-4f5c-bd92-3658833964cd"
select select "27b2a8b4-abf6-463e-8c0c-7c5d2b4fe26f"
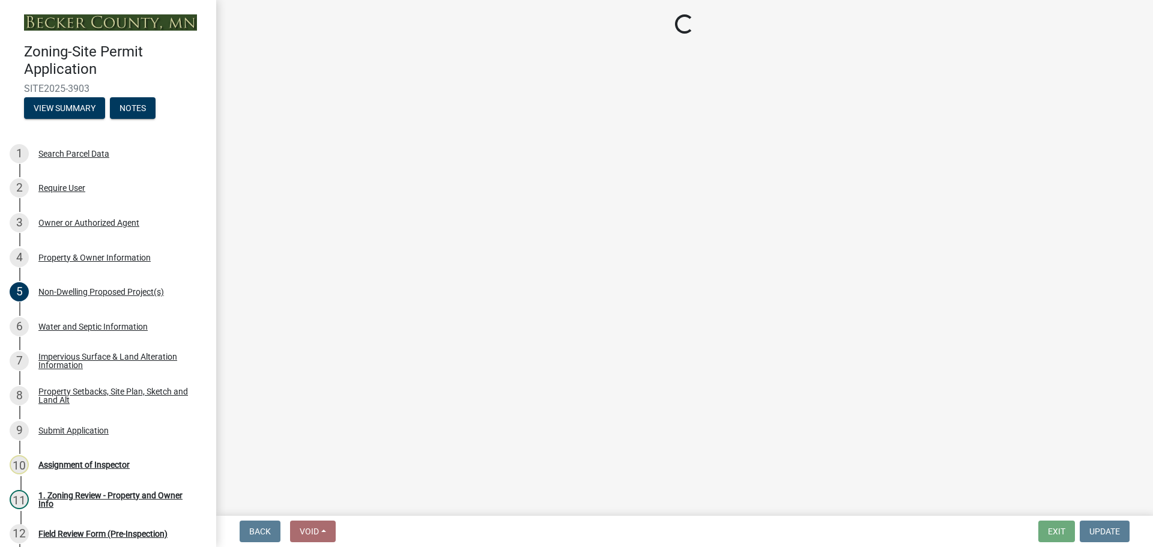
select select "b98836ba-4715-455d-97ab-be9a9df498a8"
select select "c8b8ea71-7088-4e87-a493-7bc88cc2835b"
select select "a4ce8fad-3c47-4e2b-9375-28a8f2ee630b"
select select "19d13e65-c93d-443e-910a-7a17299544cc"
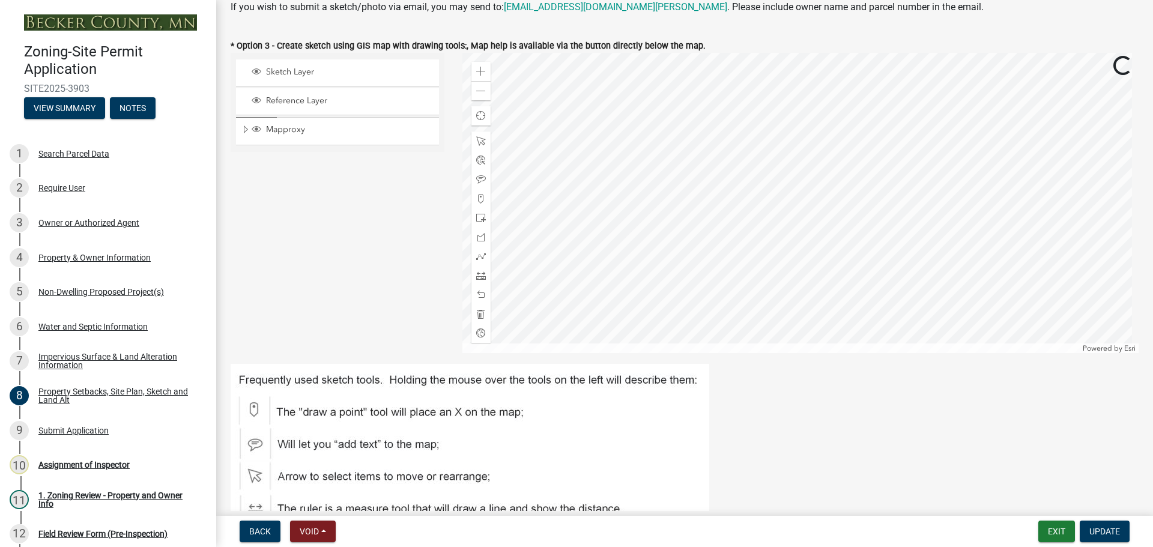
scroll to position [360, 0]
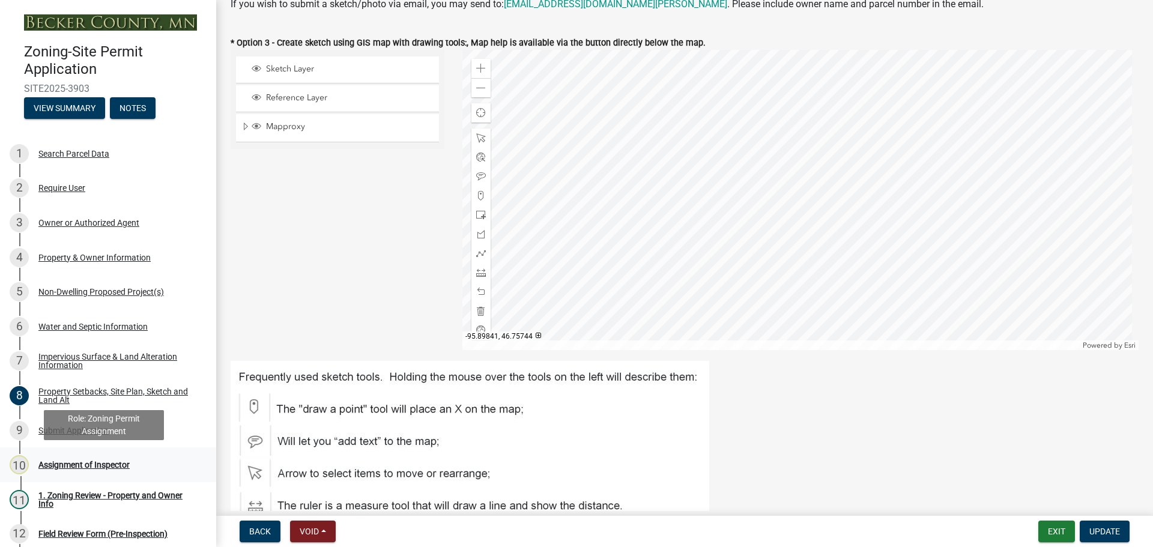
click at [104, 464] on div "Assignment of Inspector" at bounding box center [83, 465] width 91 height 8
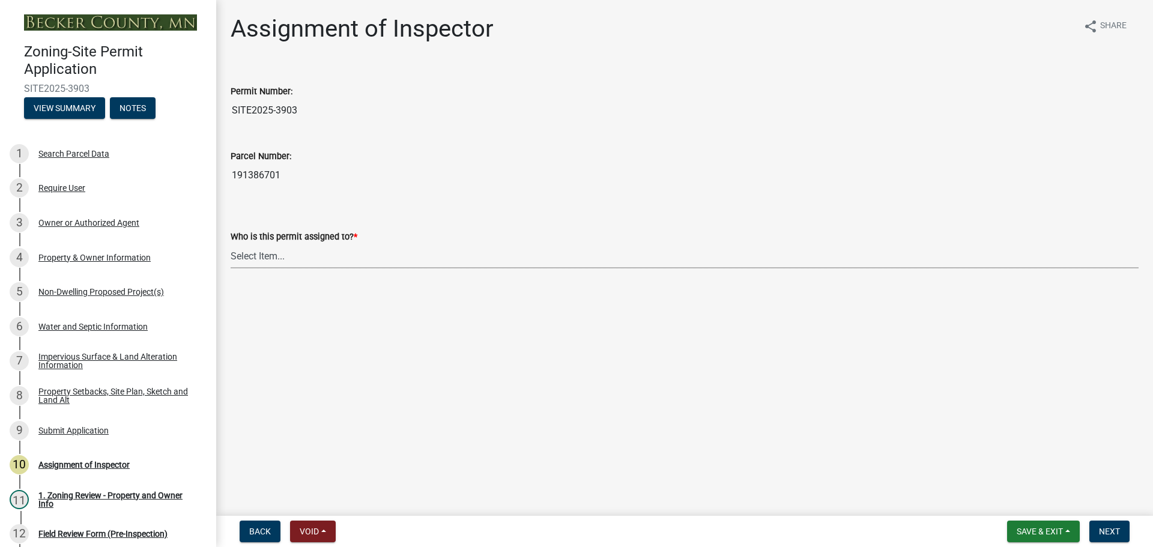
drag, startPoint x: 272, startPoint y: 252, endPoint x: 268, endPoint y: 262, distance: 10.3
click at [272, 252] on select "Select Item... [PERSON_NAME] [PERSON_NAME] [PERSON_NAME] [PERSON_NAME] [PERSON_…" at bounding box center [685, 256] width 908 height 25
click at [231, 244] on select "Select Item... [PERSON_NAME] [PERSON_NAME] [PERSON_NAME] [PERSON_NAME] [PERSON_…" at bounding box center [685, 256] width 908 height 25
select select "ebd8400e-d8d5-49f8-911f-e671eb76408a"
click at [1113, 525] on button "Next" at bounding box center [1109, 532] width 40 height 22
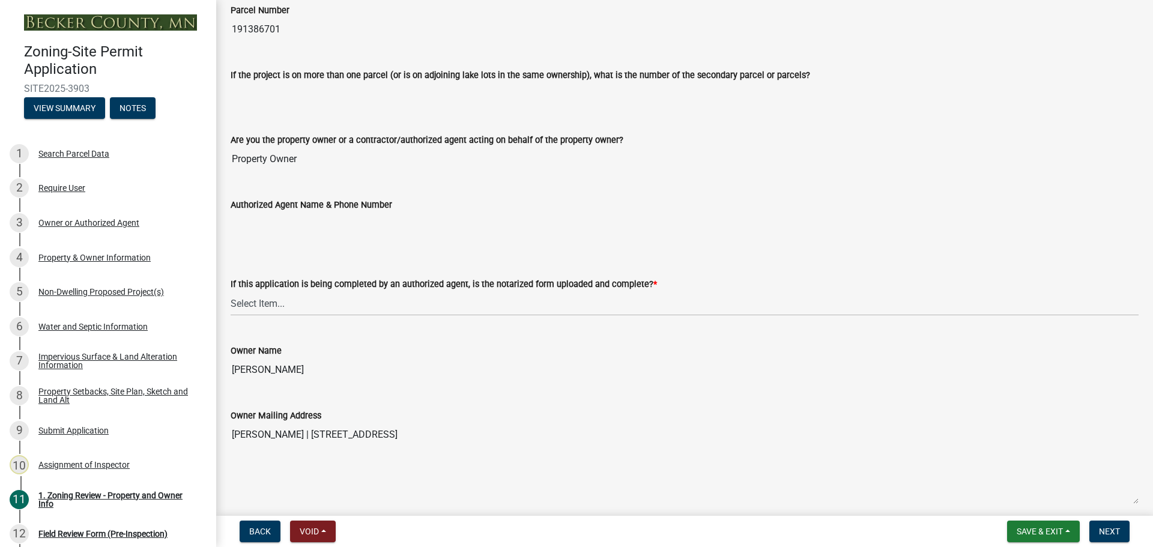
scroll to position [120, 0]
drag, startPoint x: 285, startPoint y: 301, endPoint x: 280, endPoint y: 289, distance: 13.2
click at [285, 301] on select "Select Item... Yes No N/A" at bounding box center [685, 303] width 908 height 25
click at [231, 291] on select "Select Item... Yes No N/A" at bounding box center [685, 303] width 908 height 25
select select "b279cdb4-a9c7-4e65-a8bd-797316f5be14"
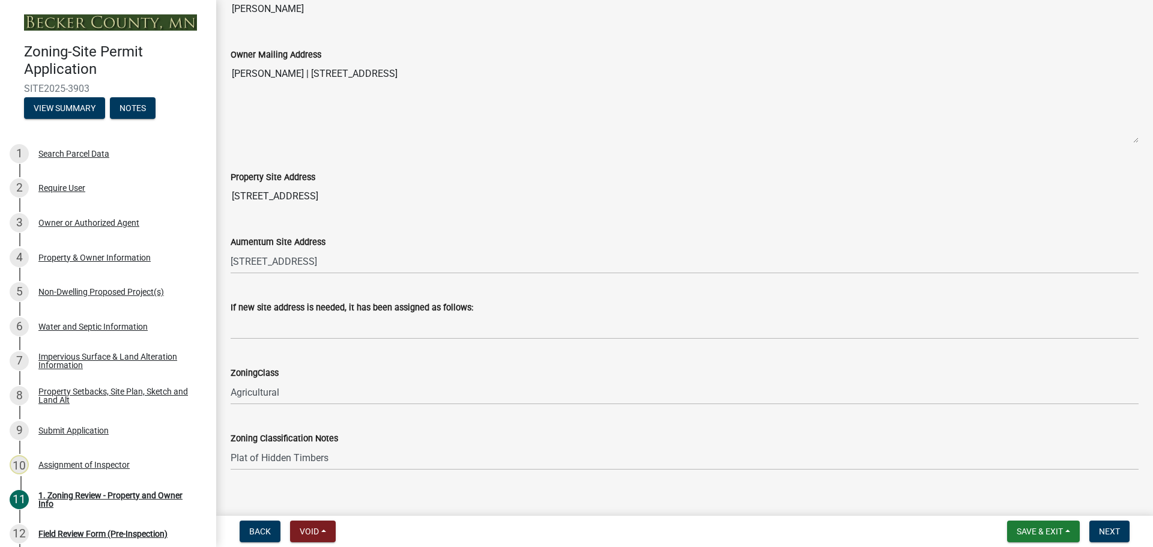
scroll to position [721, 0]
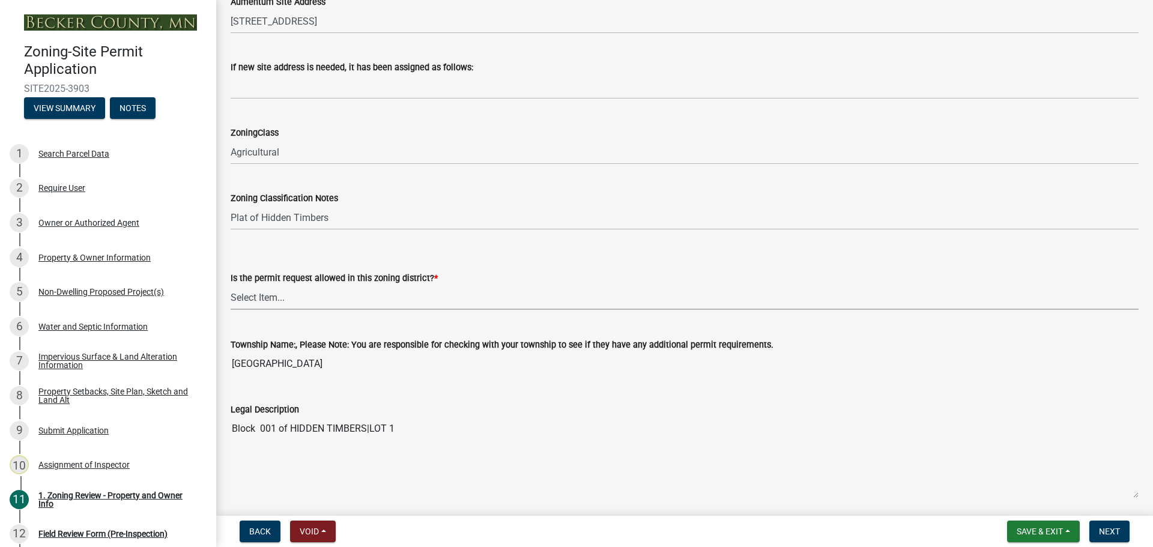
drag, startPoint x: 259, startPoint y: 295, endPoint x: 288, endPoint y: 306, distance: 30.4
click at [259, 295] on select "Select Item... Yes No" at bounding box center [685, 297] width 908 height 25
click at [231, 285] on select "Select Item... Yes No" at bounding box center [685, 297] width 908 height 25
select select "b4f32c46-6248-4748-b47c-fa4933858724"
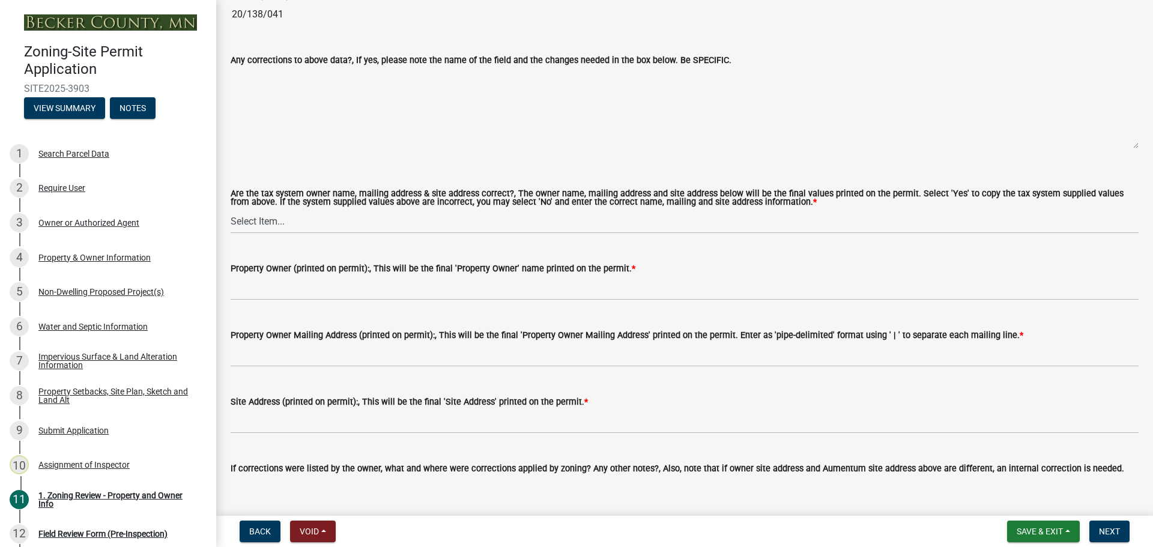
scroll to position [1261, 0]
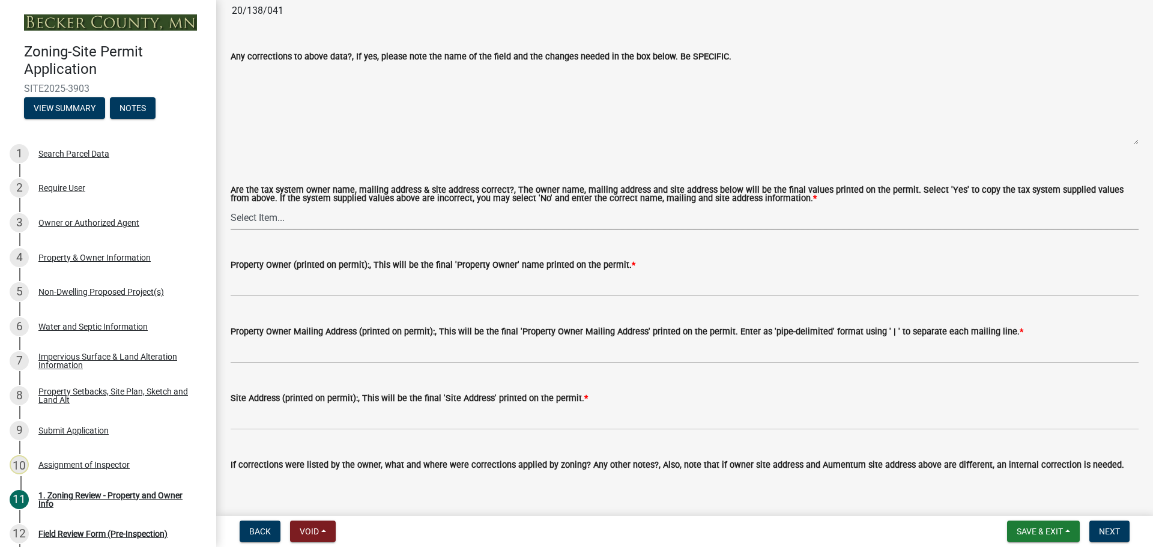
drag, startPoint x: 255, startPoint y: 216, endPoint x: 254, endPoint y: 226, distance: 9.7
click at [255, 216] on select "Select Item... Yes No" at bounding box center [685, 217] width 908 height 25
click at [231, 206] on select "Select Item... Yes No" at bounding box center [685, 217] width 908 height 25
select select "ab6c2257-4786-48e5-86d0-1194833f57c8"
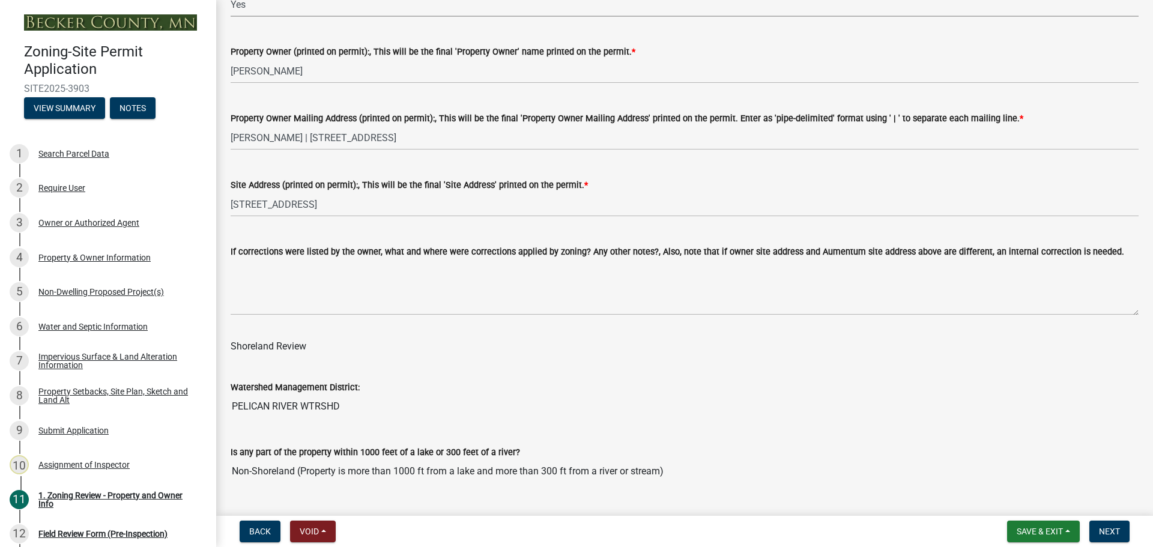
scroll to position [1741, 0]
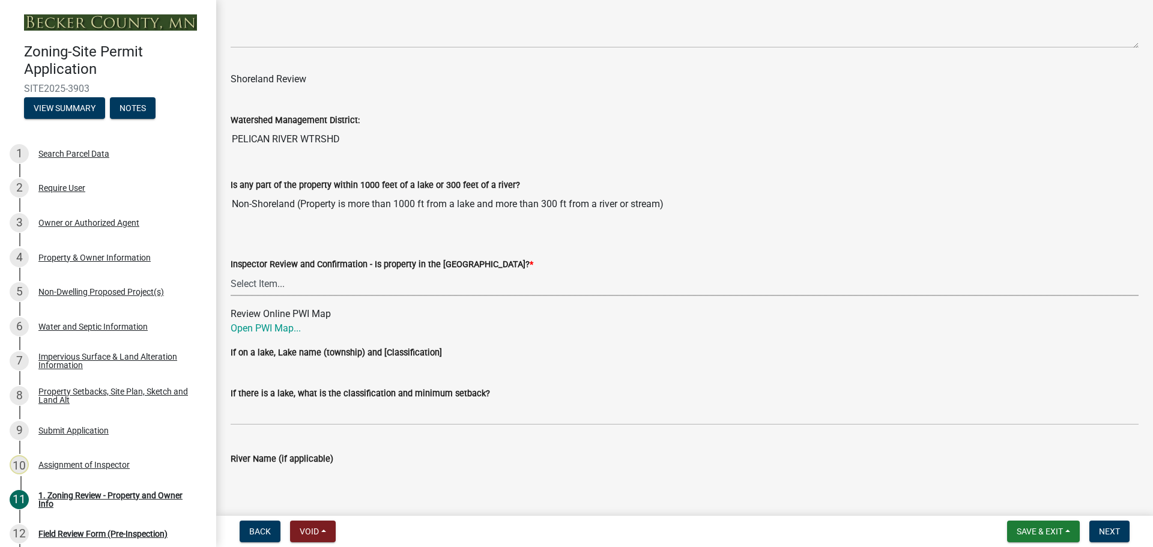
click at [260, 280] on select "Select Item... Within [GEOGRAPHIC_DATA] (SD) Not in [GEOGRAPHIC_DATA] (NOTSL)" at bounding box center [685, 283] width 908 height 25
click at [231, 272] on select "Select Item... Within [GEOGRAPHIC_DATA] (SD) Not in [GEOGRAPHIC_DATA] (NOTSL)" at bounding box center [685, 283] width 908 height 25
select select "de99b201-fb85-4000-88f5-6f49f4ff2101"
click at [277, 325] on link "Open PWI Map..." at bounding box center [266, 327] width 70 height 11
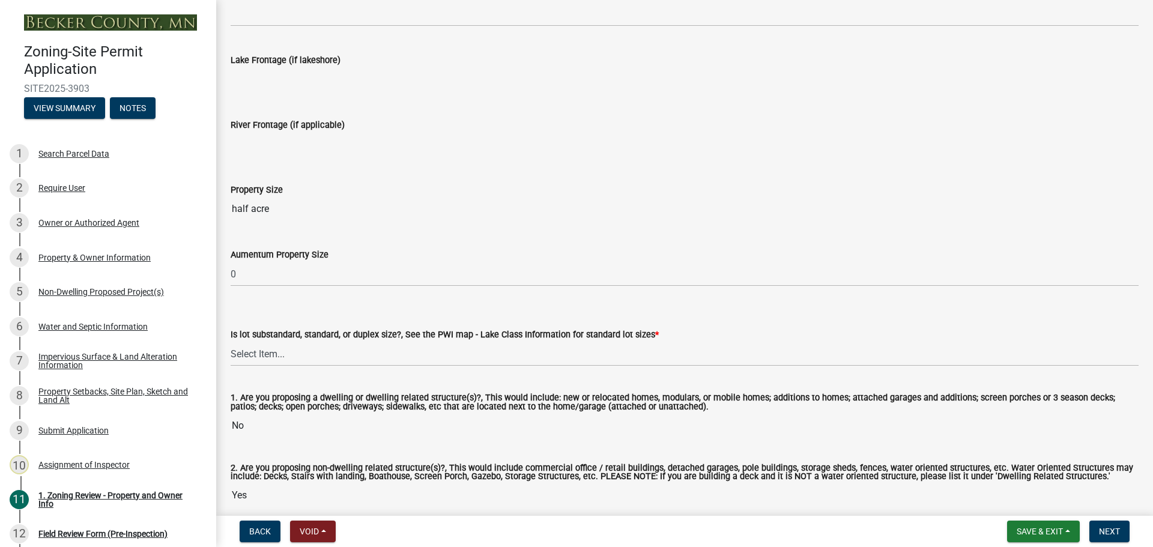
scroll to position [2402, 0]
click at [235, 350] on select "Select Item... Non-Riparian and not back lot Substandard Non-Riparian Backlot S…" at bounding box center [685, 352] width 908 height 25
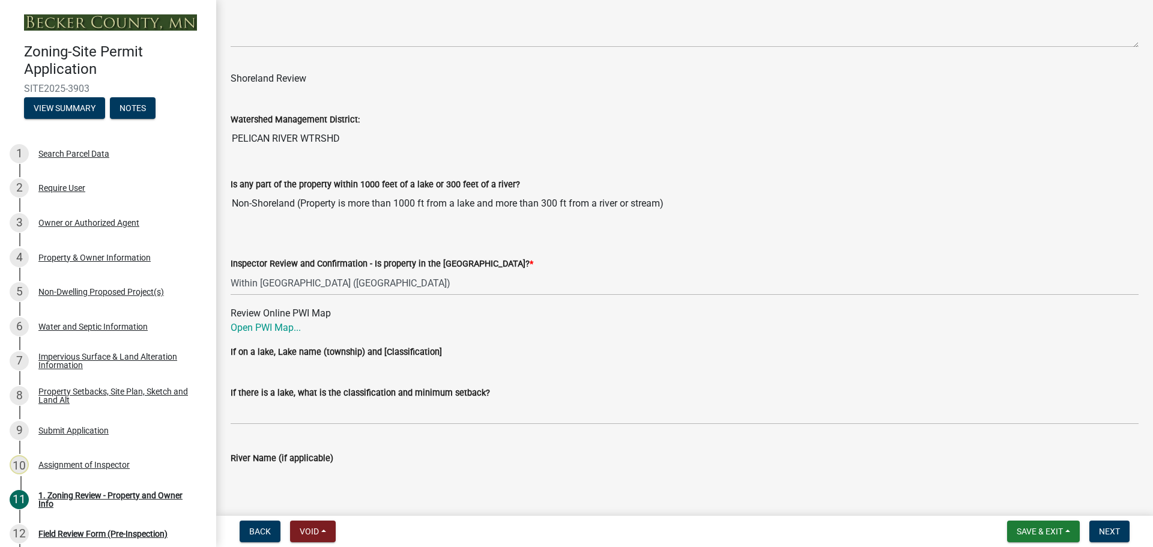
scroll to position [1741, 0]
click at [277, 325] on link "Open PWI Map..." at bounding box center [266, 327] width 70 height 11
click at [64, 150] on div "Search Parcel Data" at bounding box center [73, 154] width 71 height 8
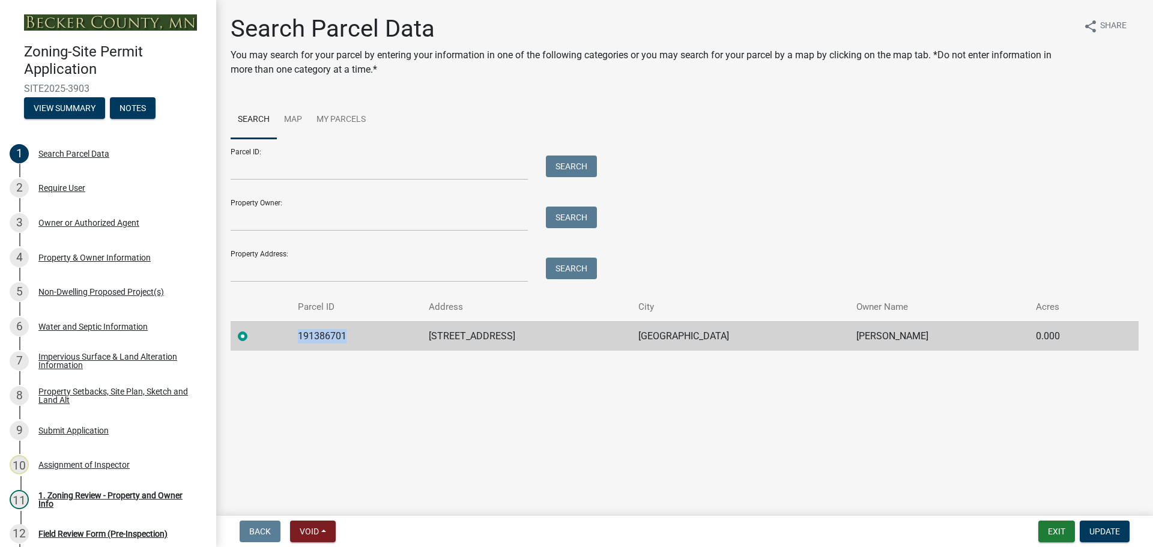
drag, startPoint x: 354, startPoint y: 336, endPoint x: 292, endPoint y: 343, distance: 62.8
click at [292, 343] on tr "191386701 [STREET_ADDRESS] LAKES [PERSON_NAME] 0.000" at bounding box center [685, 335] width 908 height 29
copy td "191386701"
click at [101, 325] on div "Water and Septic Information" at bounding box center [92, 326] width 109 height 8
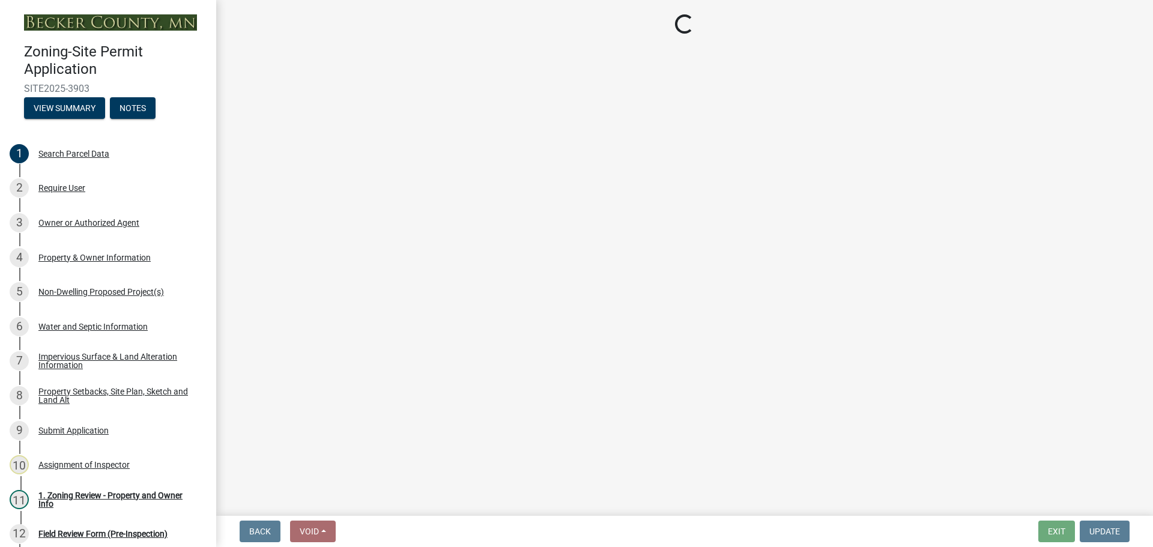
select select "9c51a48b-0bee-4836-8d5c-beab6e77ad2a"
select select "bb0103e2-6f27-4335-a860-183be8d3b6e1"
